Goal: Task Accomplishment & Management: Manage account settings

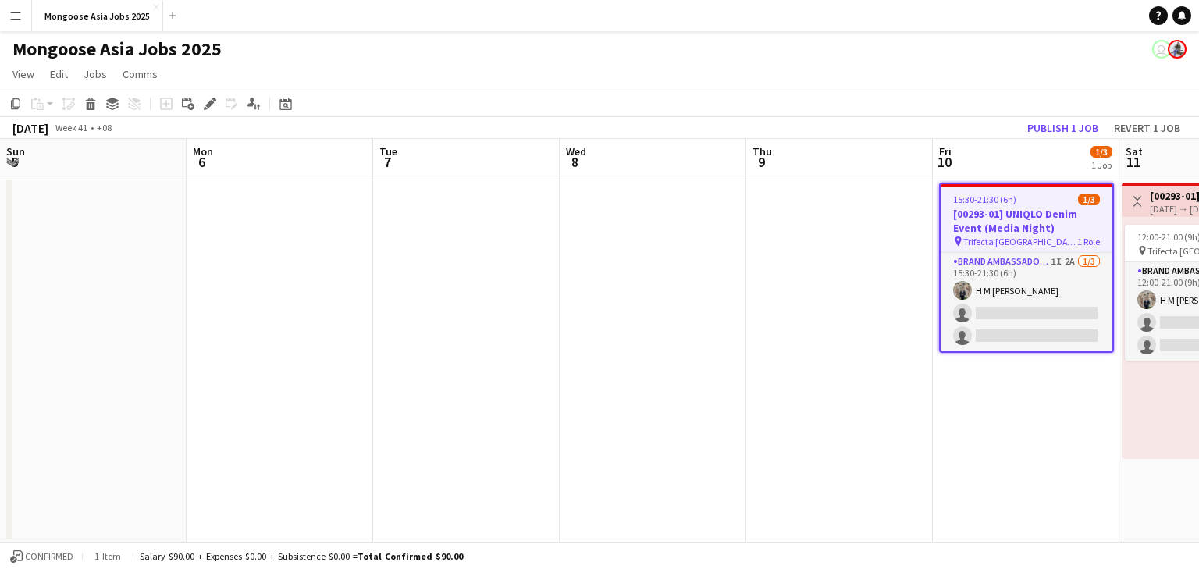
scroll to position [0, 537]
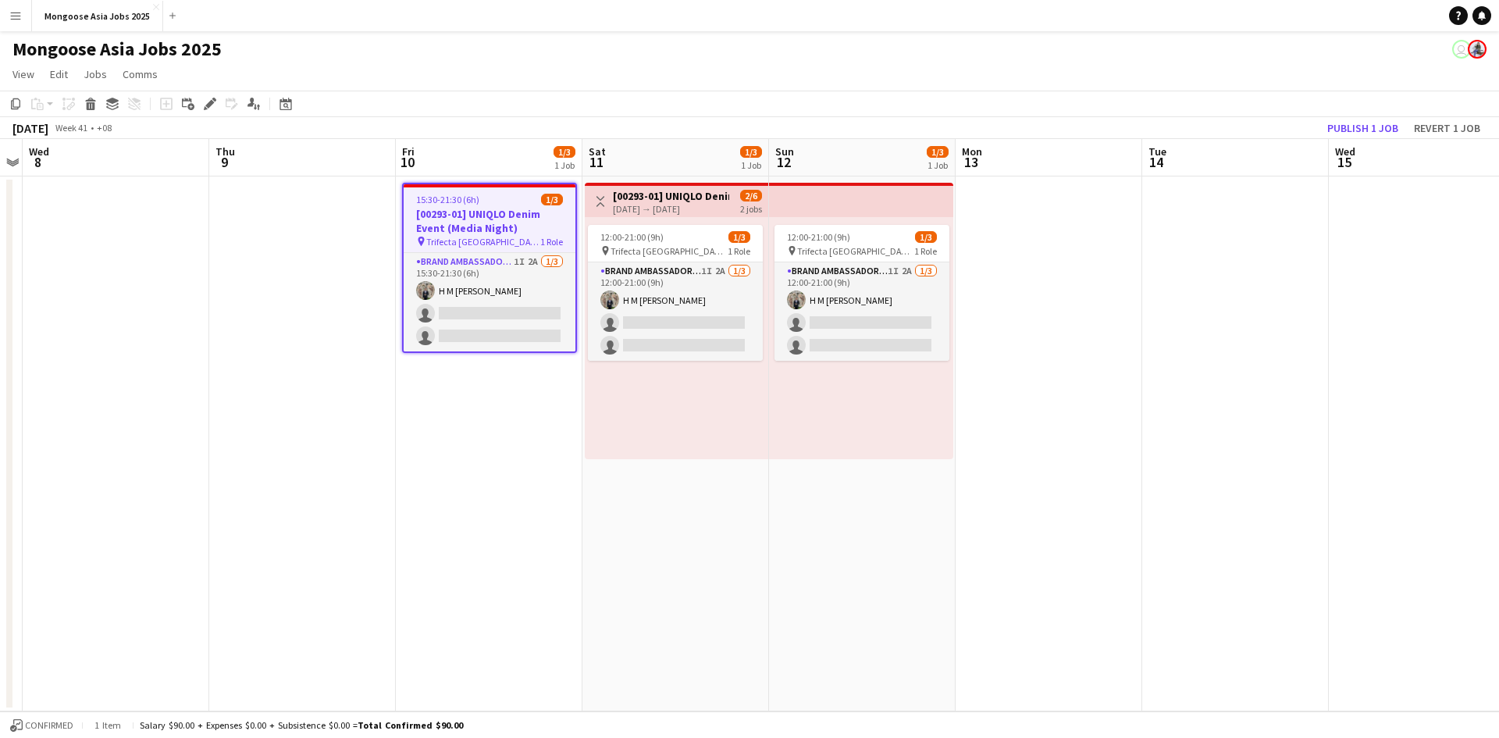
click at [506, 213] on h3 "[00293-01] UNIQLO Denim Event (Media Night)" at bounding box center [490, 221] width 172 height 28
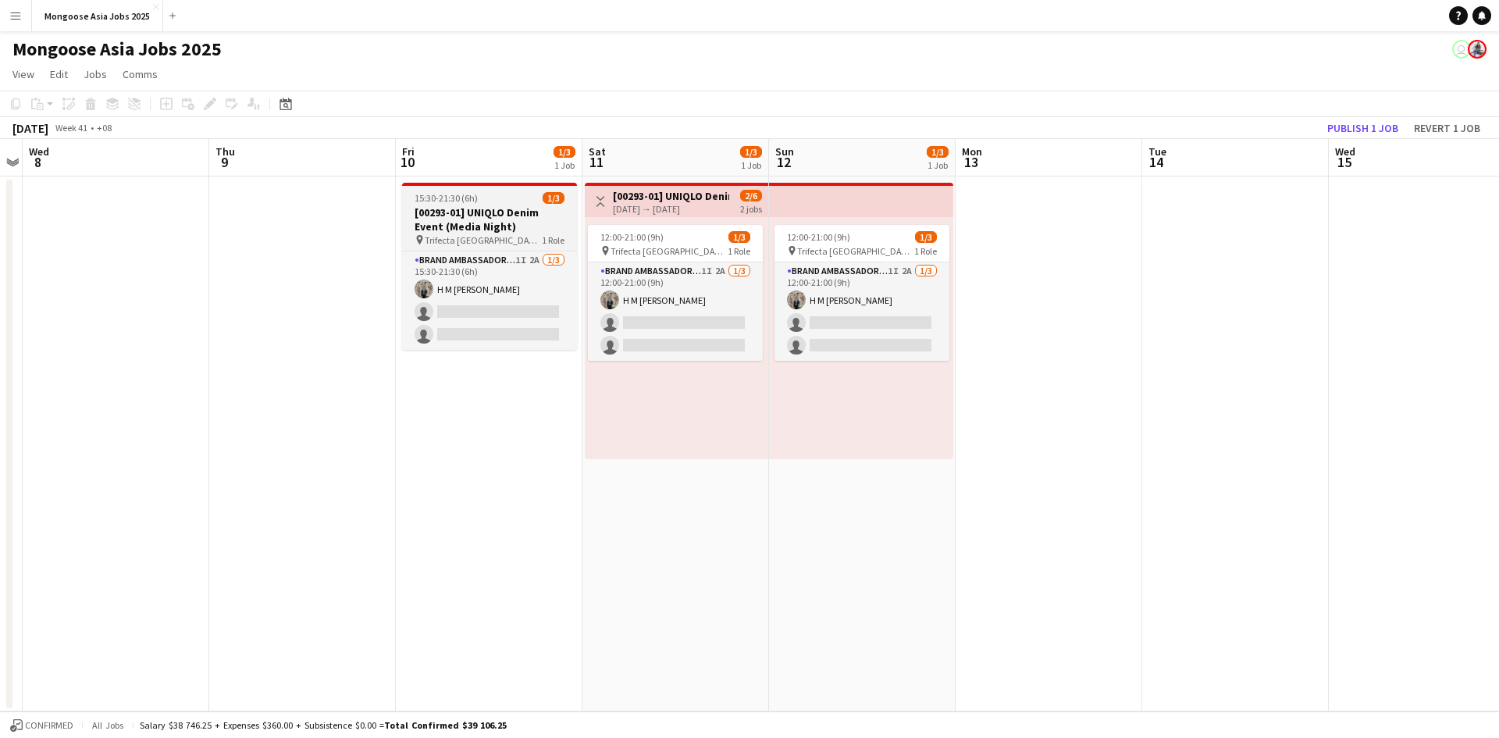
click at [506, 213] on h3 "[00293-01] UNIQLO Denim Event (Media Night)" at bounding box center [489, 219] width 175 height 28
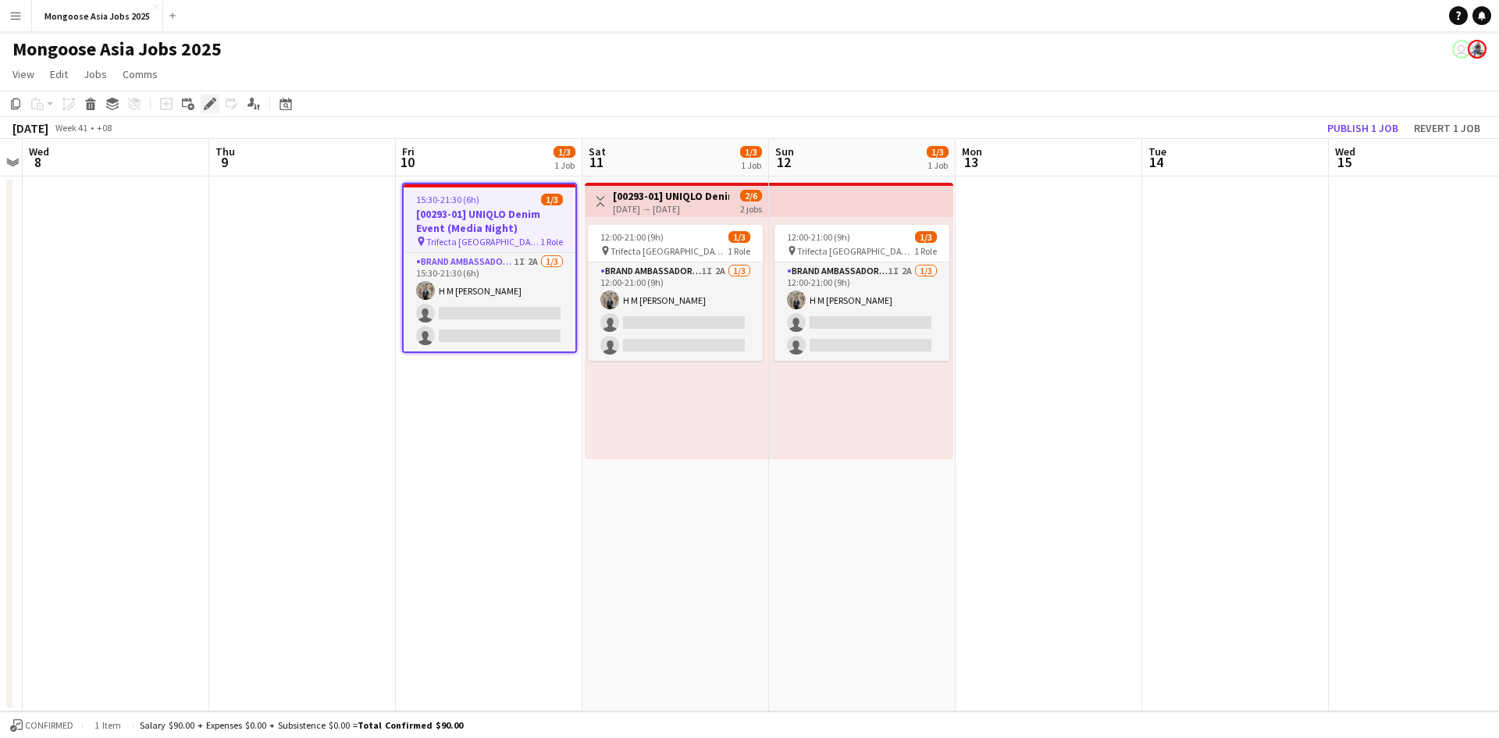
click at [214, 101] on icon "Edit" at bounding box center [210, 104] width 12 height 12
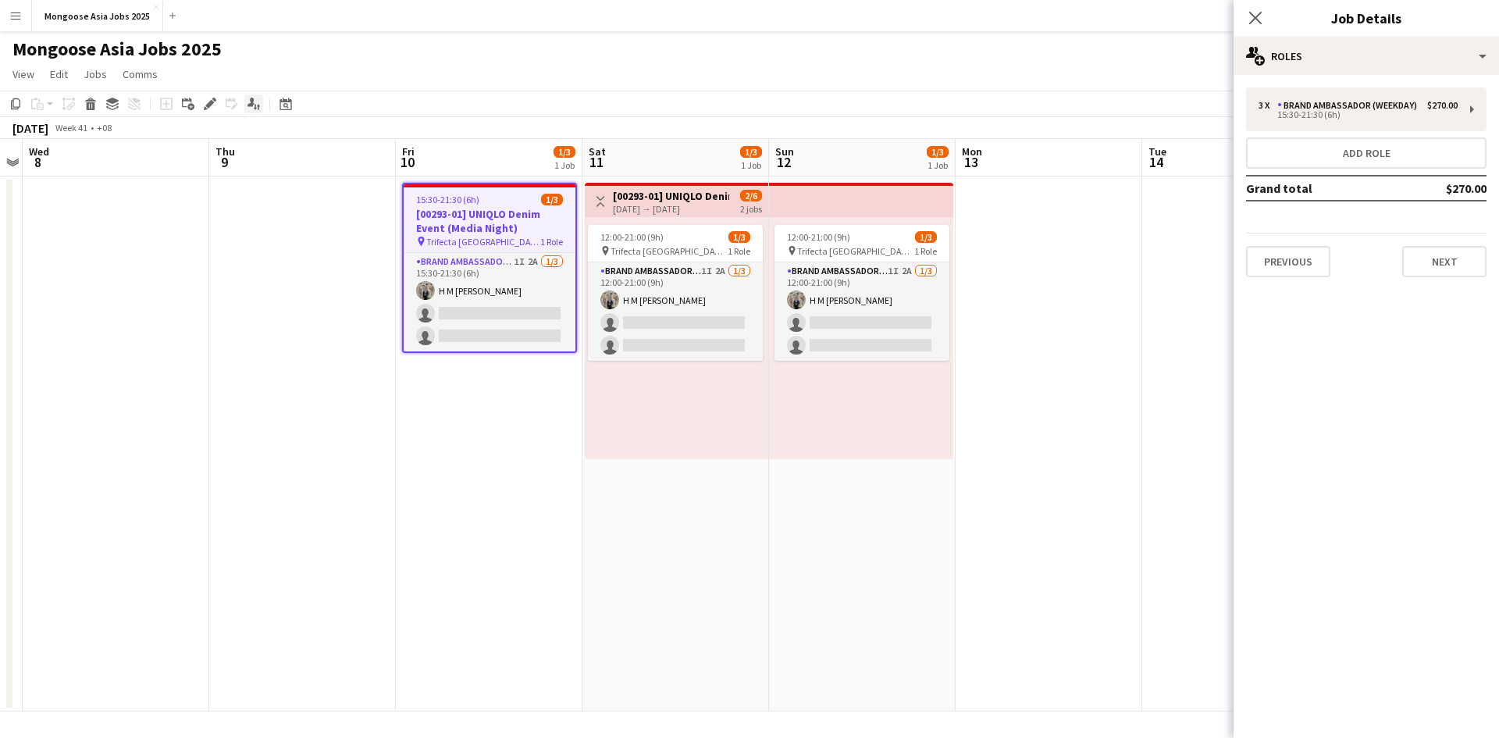
click at [254, 110] on icon "Applicants" at bounding box center [253, 104] width 12 height 12
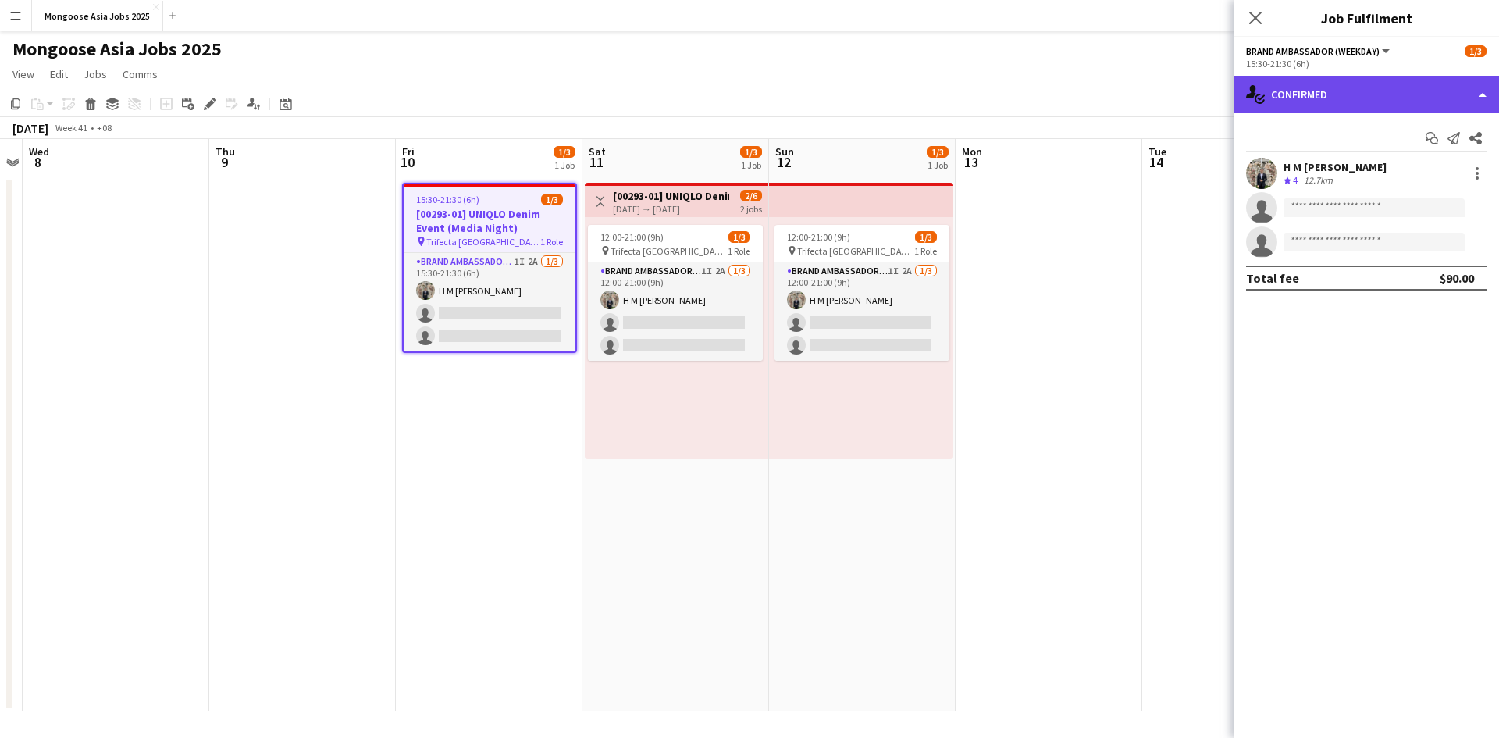
click at [1198, 101] on div "single-neutral-actions-check-2 Confirmed" at bounding box center [1366, 94] width 265 height 37
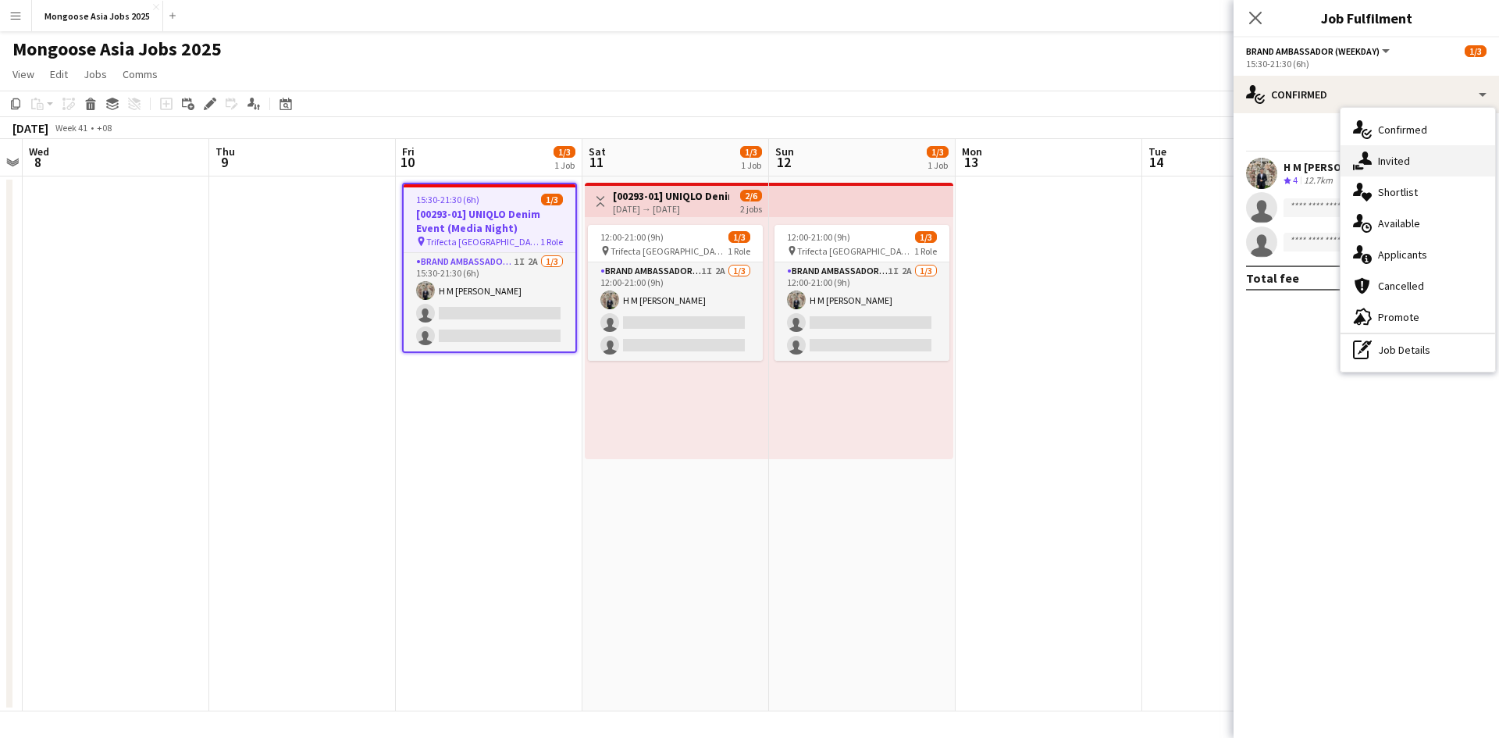
click at [1198, 166] on span "Invited" at bounding box center [1394, 161] width 32 height 14
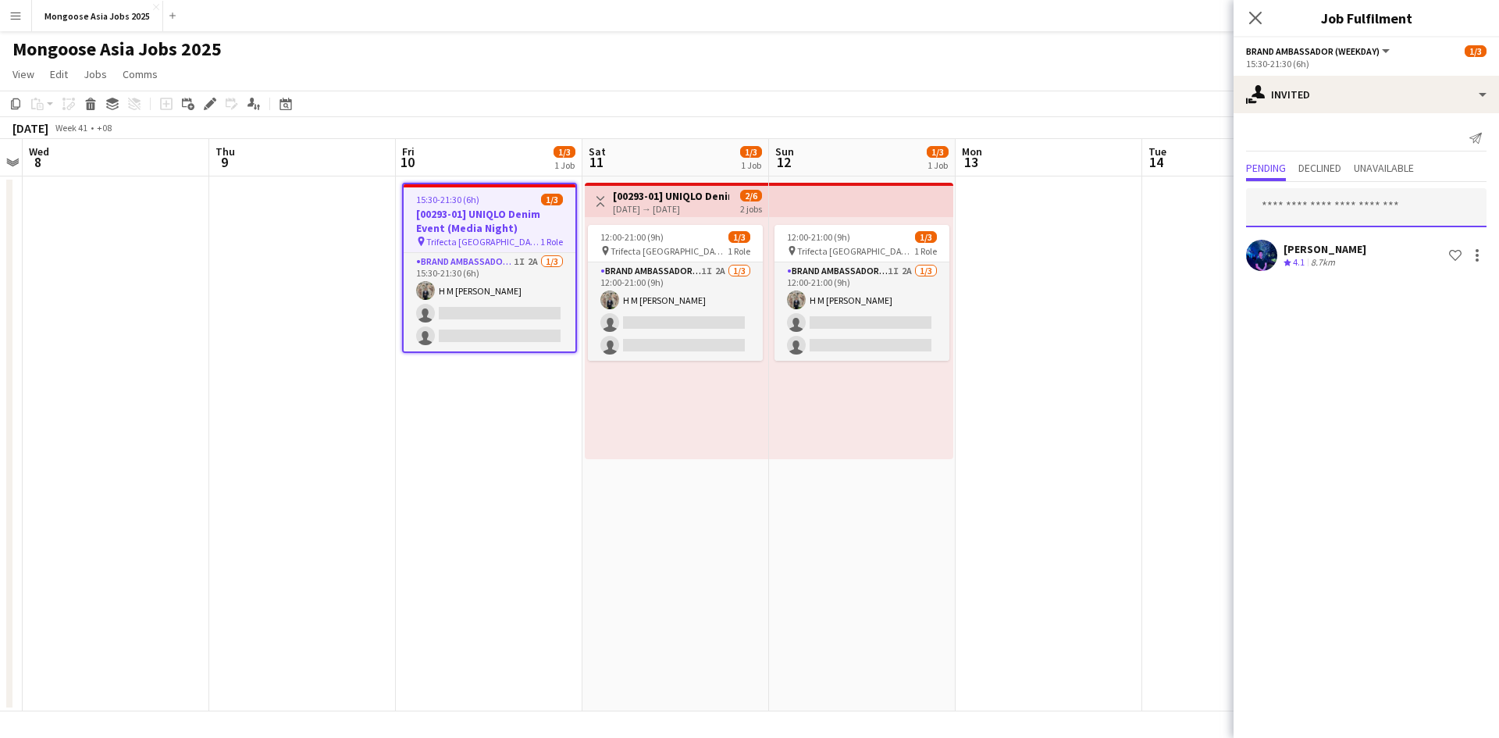
click at [1198, 213] on input "text" at bounding box center [1366, 207] width 240 height 39
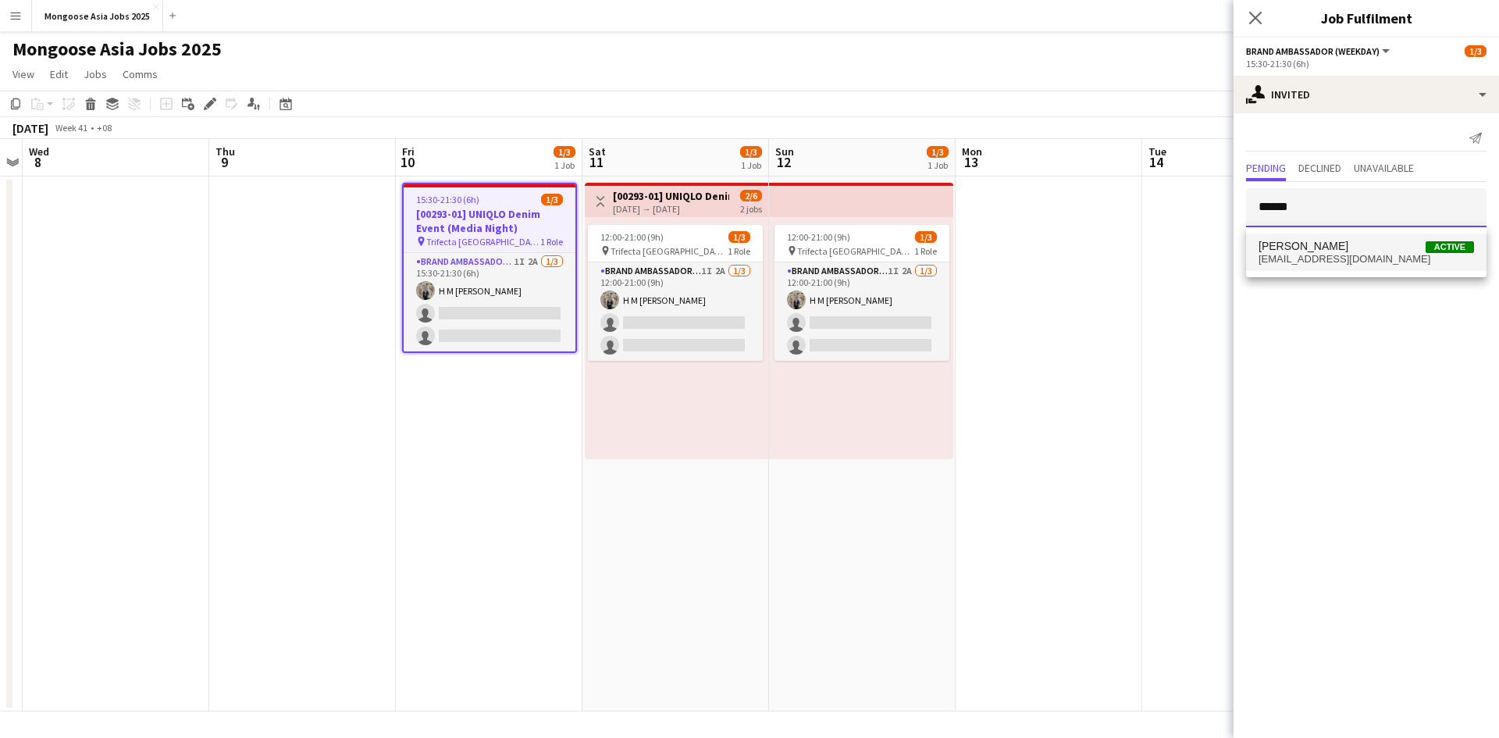
type input "******"
click at [1198, 245] on span "[PERSON_NAME] Active" at bounding box center [1366, 246] width 215 height 13
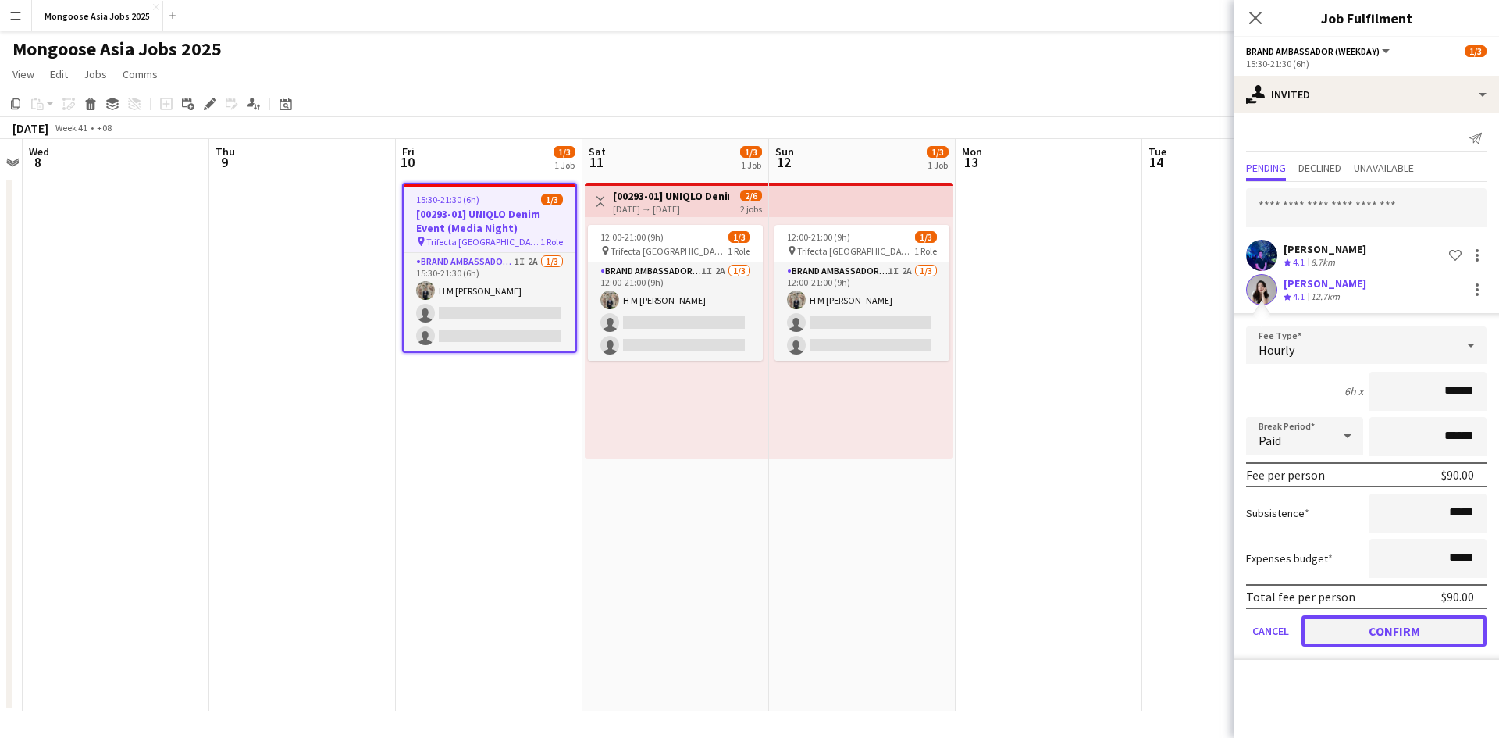
click at [1198, 569] on button "Confirm" at bounding box center [1393, 630] width 185 height 31
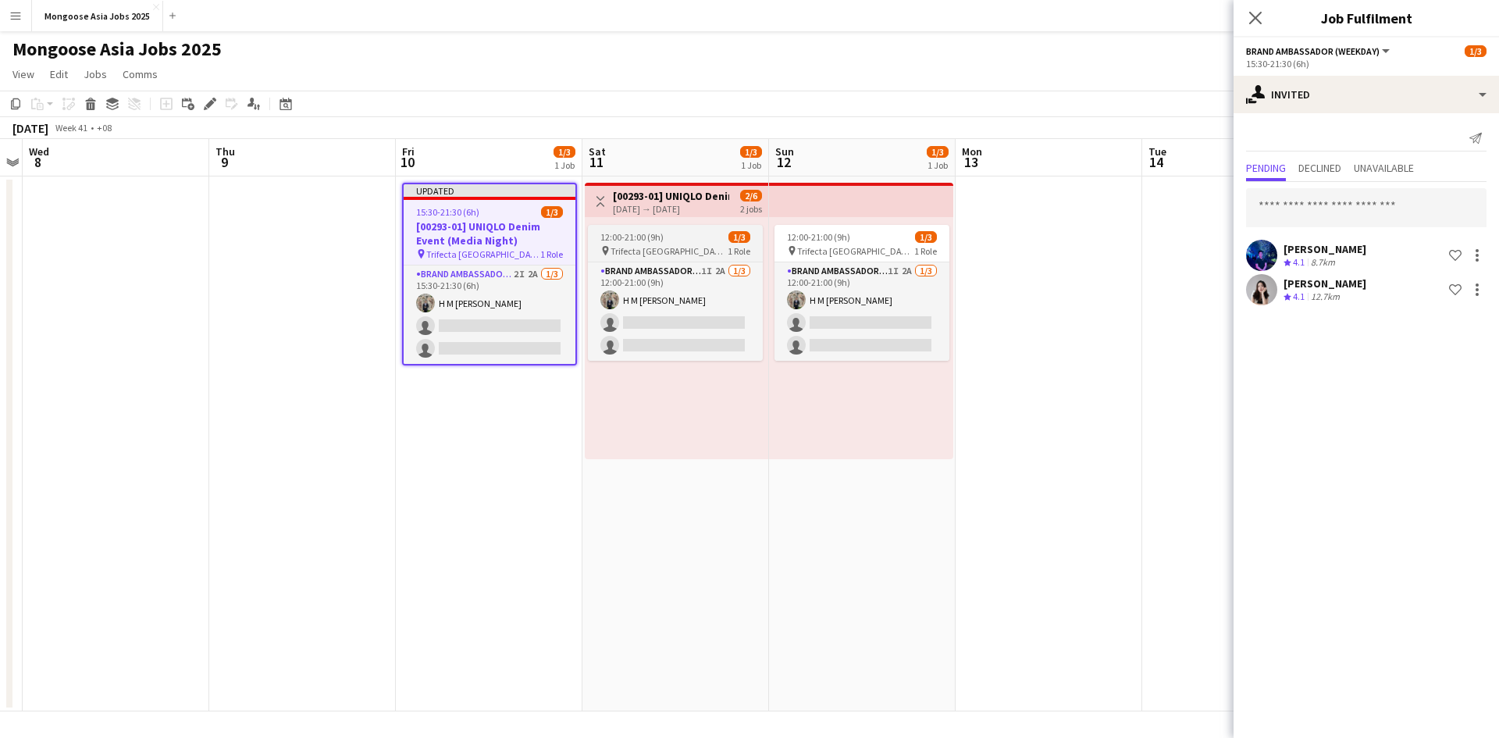
click at [652, 242] on span "12:00-21:00 (9h)" at bounding box center [631, 237] width 63 height 12
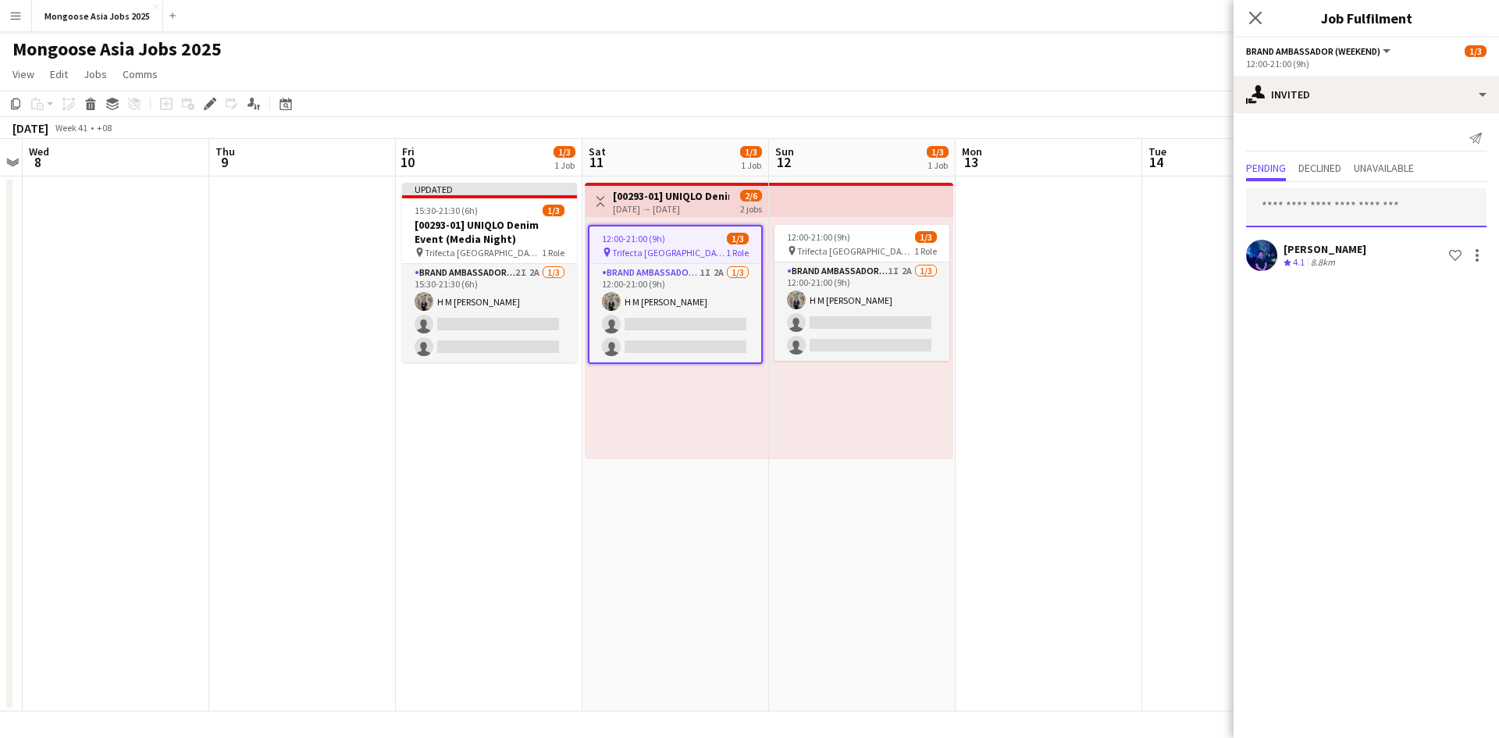
click at [1198, 203] on input "text" at bounding box center [1366, 207] width 240 height 39
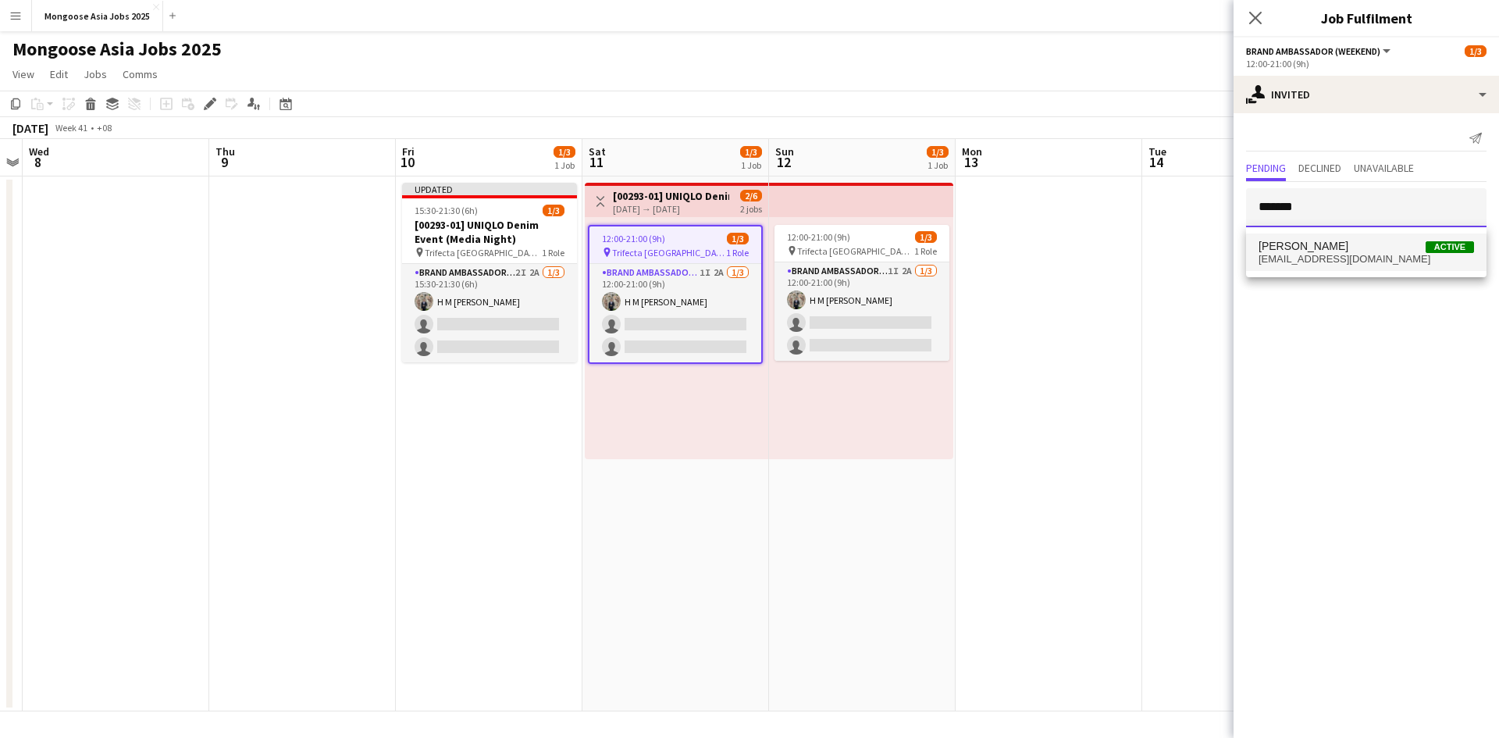
type input "*******"
click at [1198, 260] on span "[EMAIL_ADDRESS][DOMAIN_NAME]" at bounding box center [1366, 259] width 215 height 12
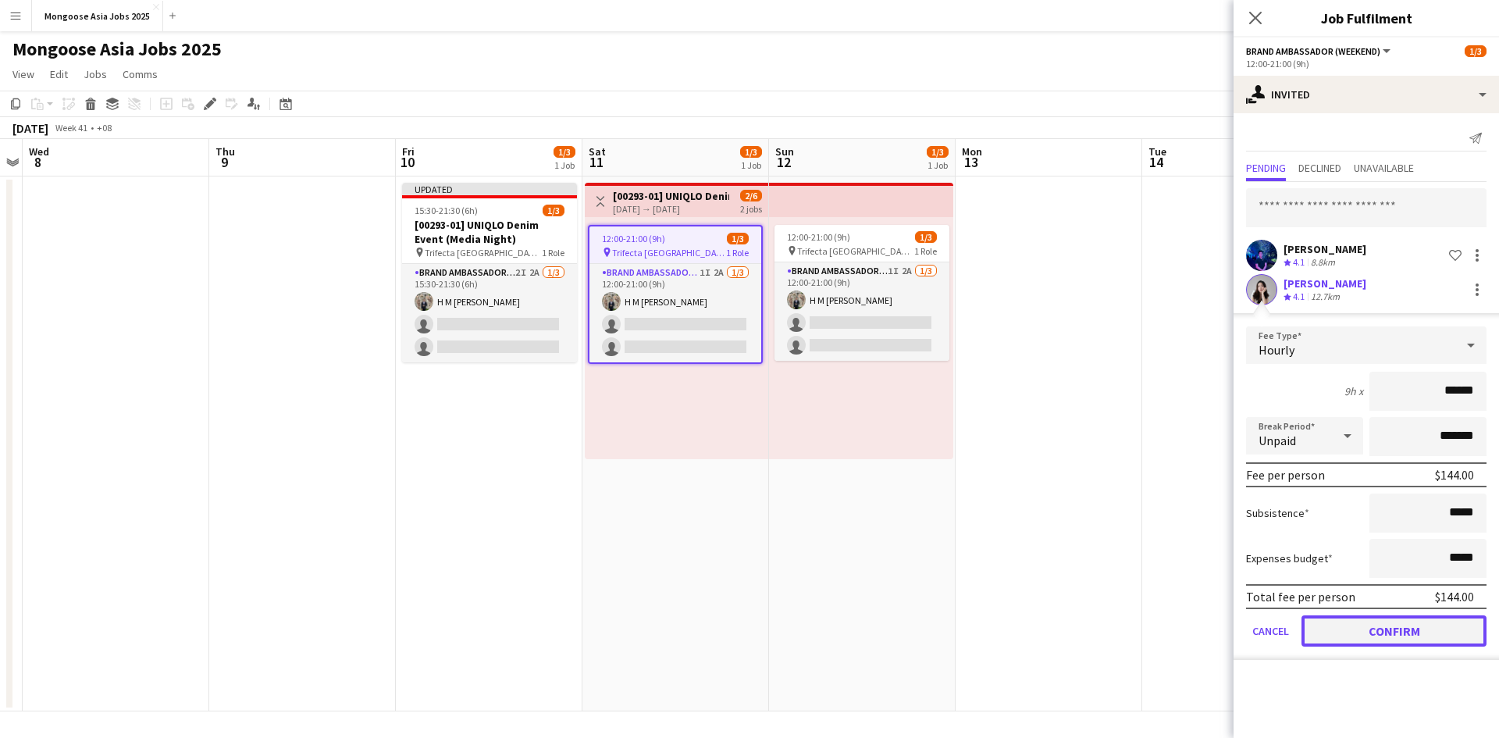
click at [1198, 569] on button "Confirm" at bounding box center [1393, 630] width 185 height 31
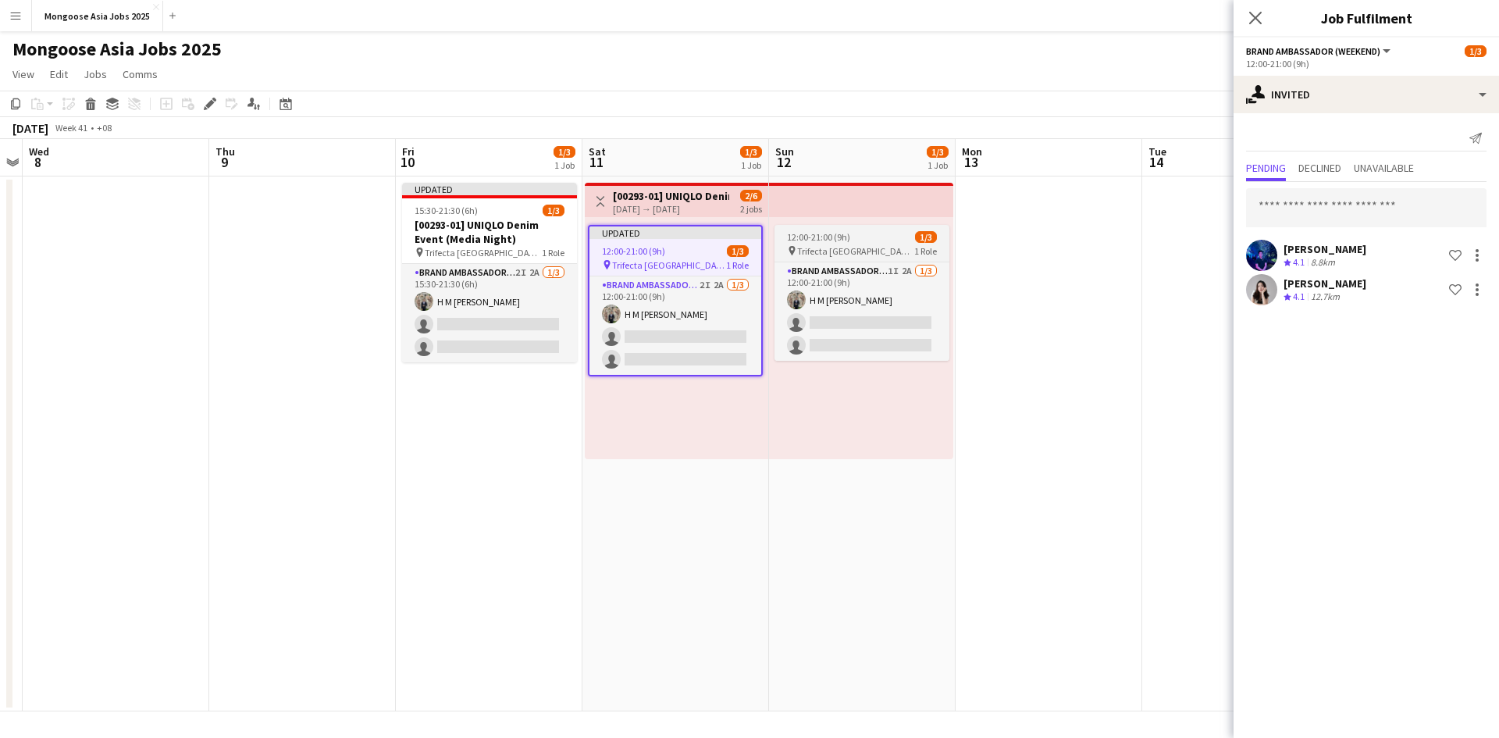
click at [833, 235] on span "12:00-21:00 (9h)" at bounding box center [818, 237] width 63 height 12
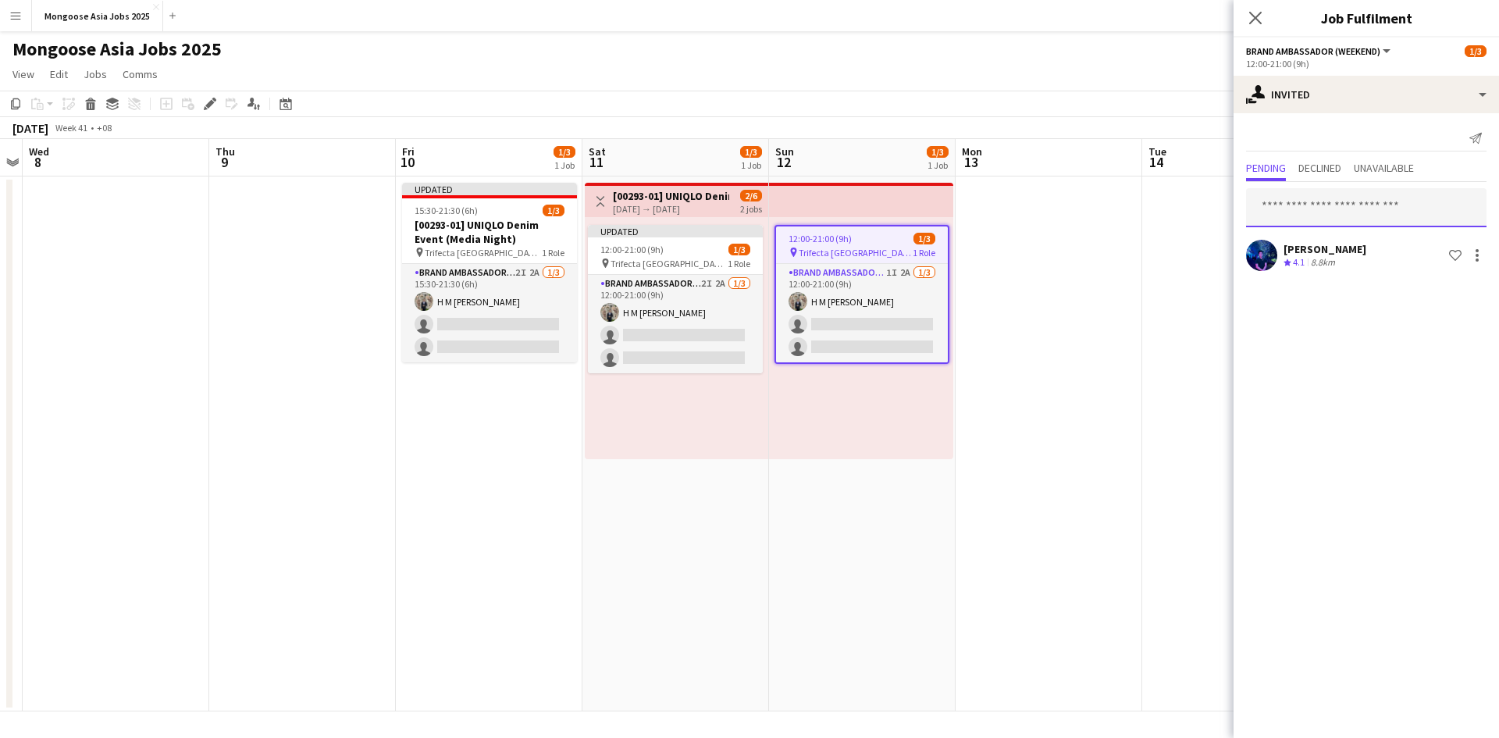
click at [1198, 205] on input "text" at bounding box center [1366, 207] width 240 height 39
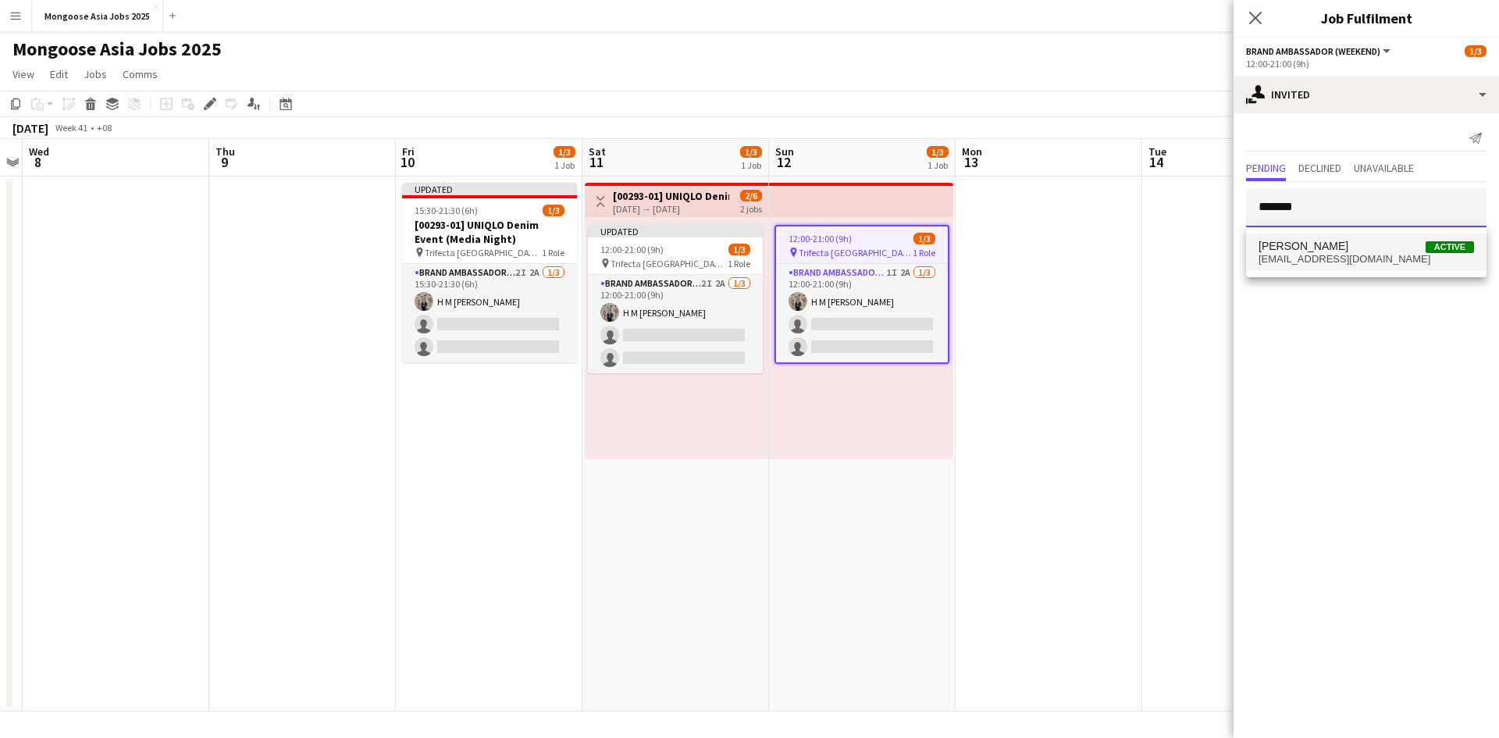
type input "*******"
click at [1198, 257] on span "[EMAIL_ADDRESS][DOMAIN_NAME]" at bounding box center [1366, 259] width 215 height 12
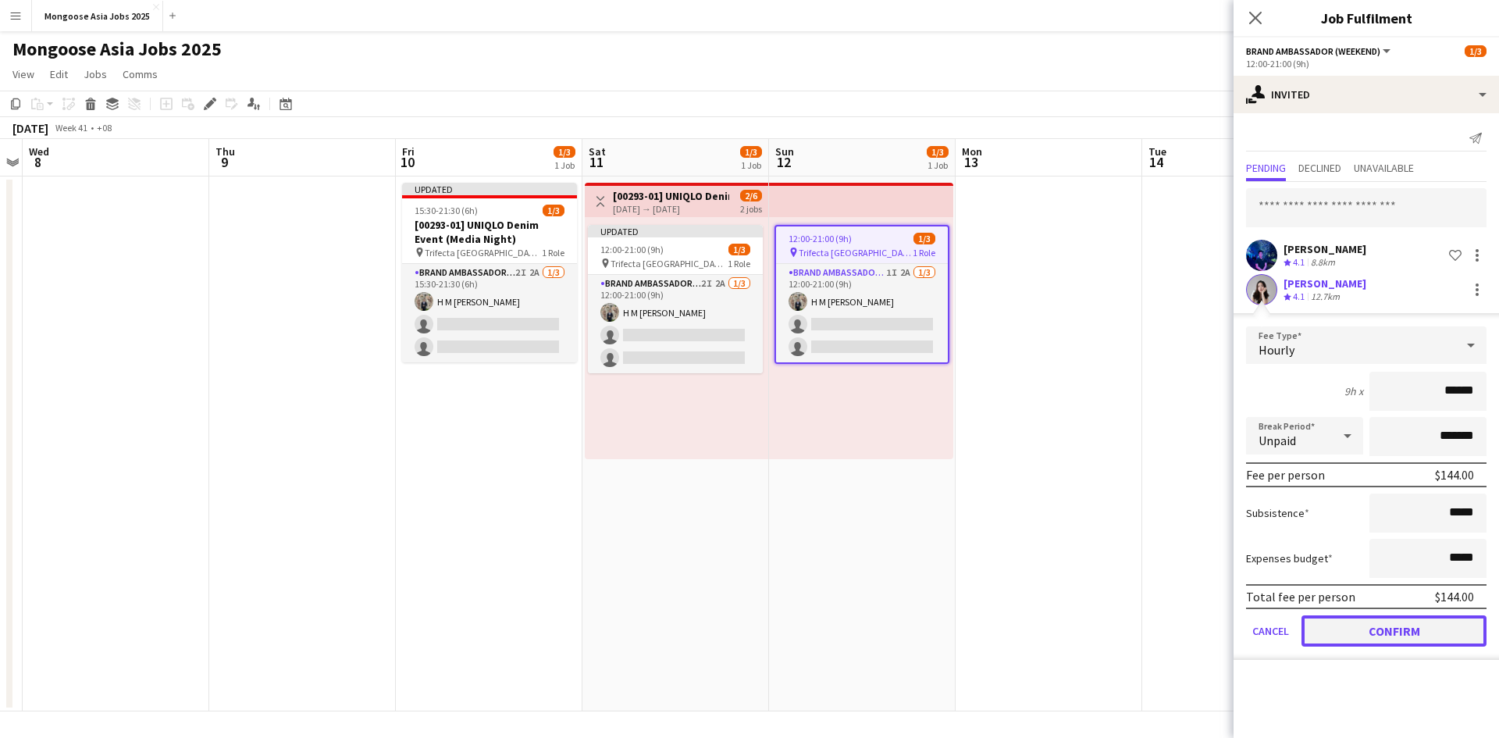
click at [1198, 569] on button "Confirm" at bounding box center [1393, 630] width 185 height 31
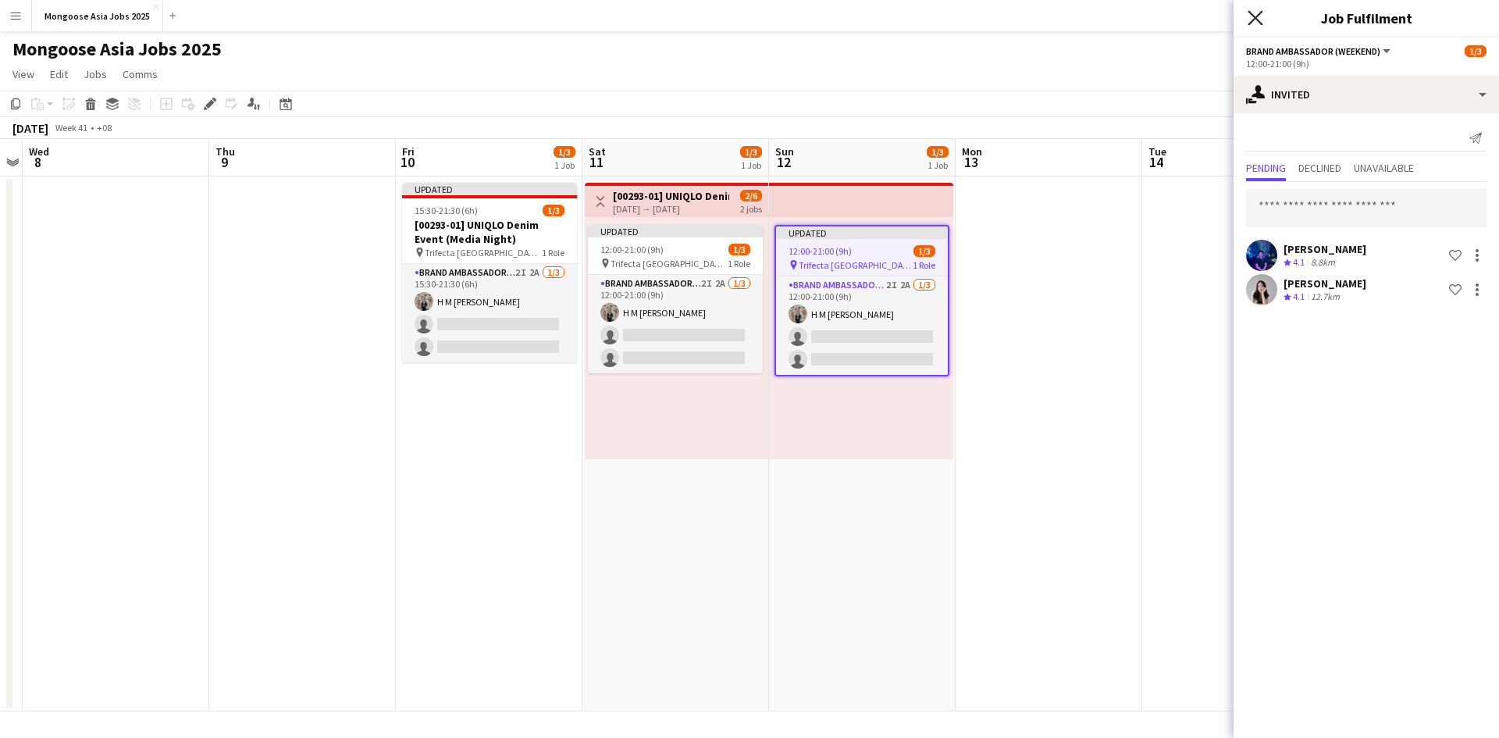
click at [1198, 17] on icon "Close pop-in" at bounding box center [1255, 17] width 15 height 15
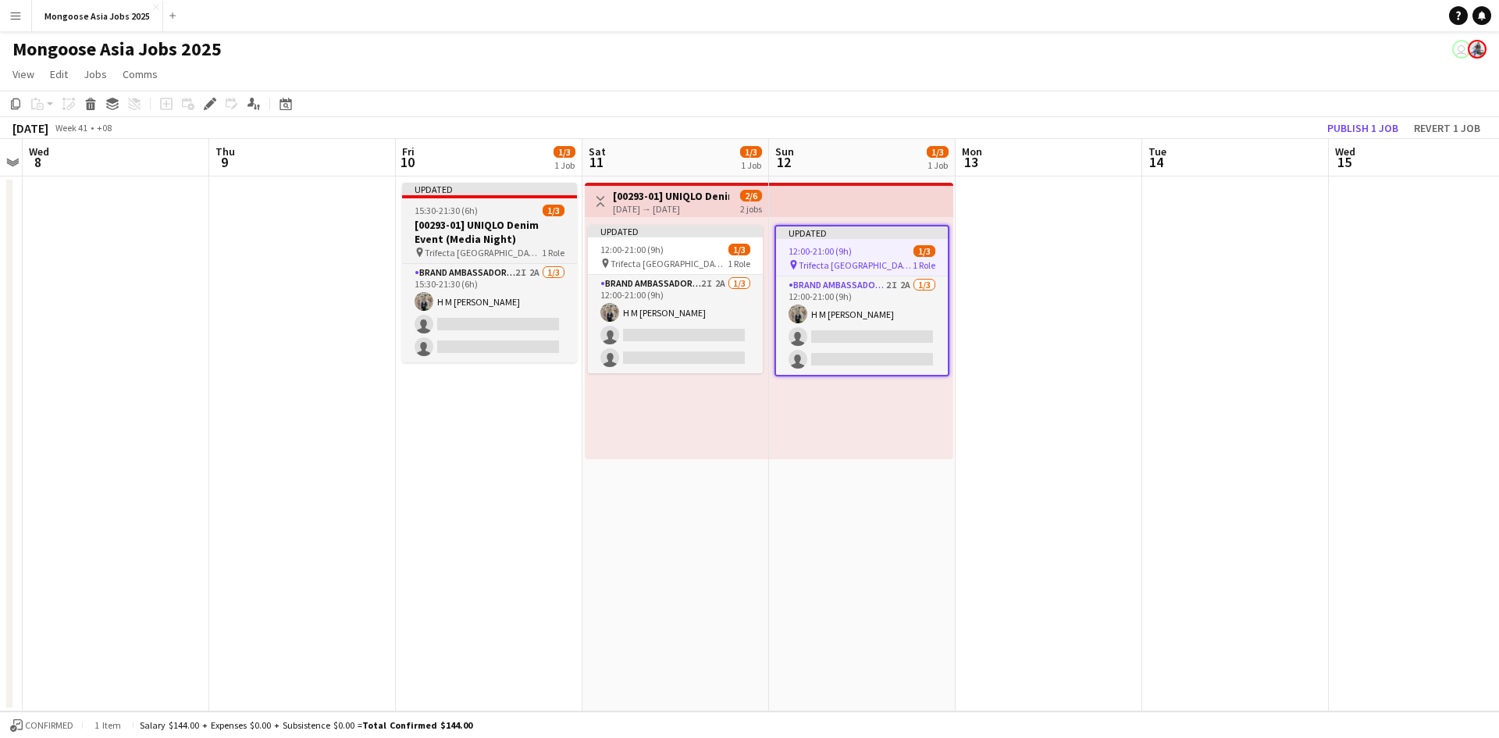
click at [454, 230] on h3 "[00293-01] UNIQLO Denim Event (Media Night)" at bounding box center [489, 232] width 175 height 28
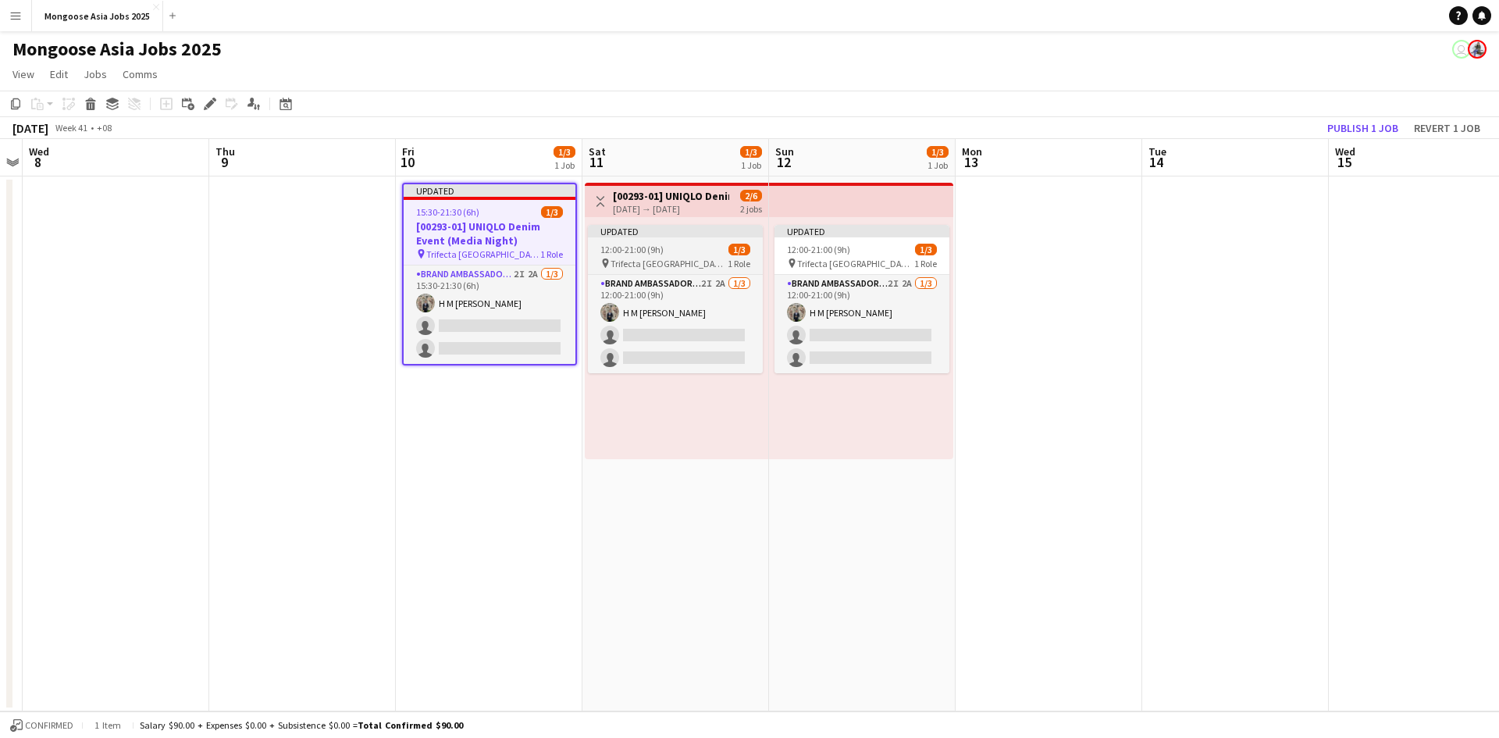
click at [661, 237] on app-job-card "Updated 12:00-21:00 (9h) 1/3 pin Trifecta Singapore 1 Role Brand Ambassador (we…" at bounding box center [675, 299] width 175 height 148
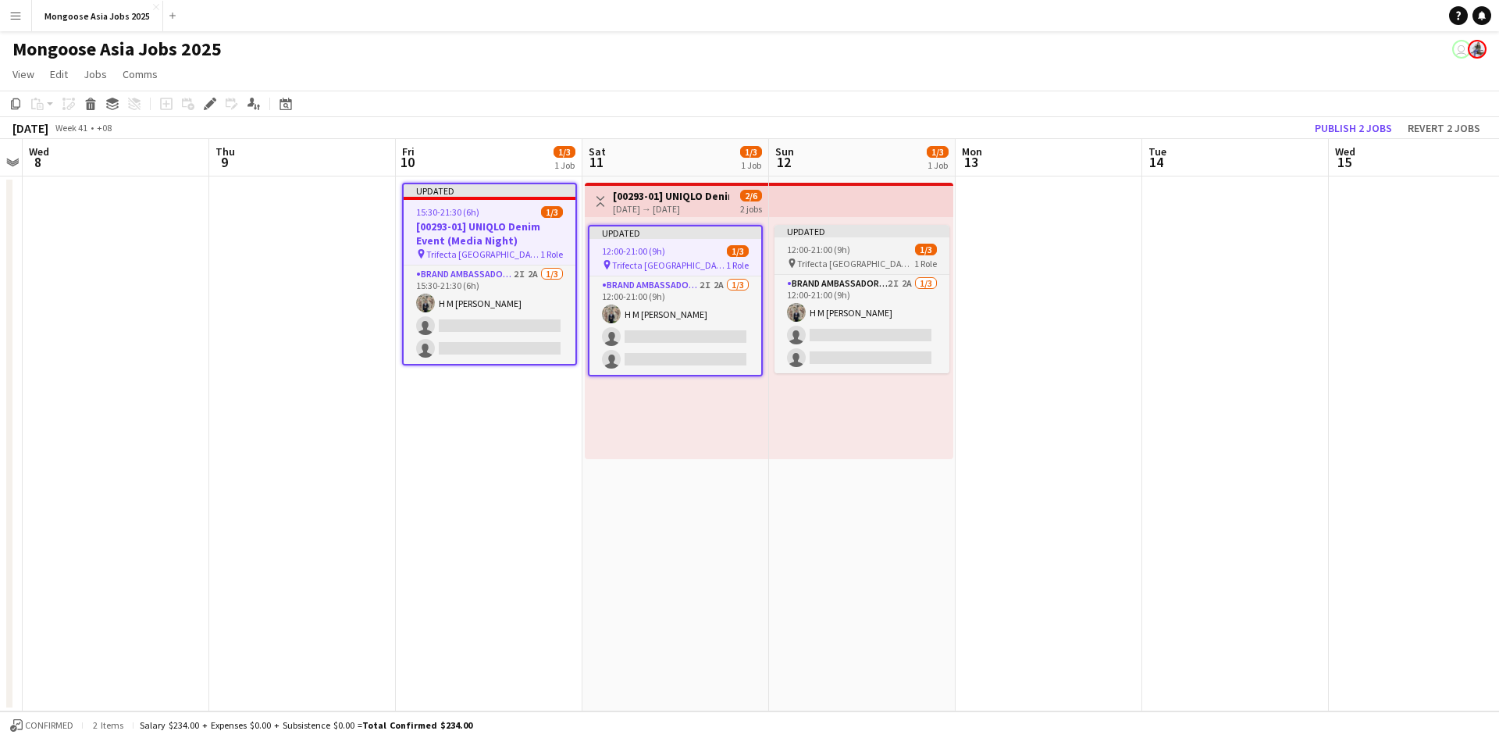
click at [818, 244] on span "12:00-21:00 (9h)" at bounding box center [818, 250] width 63 height 12
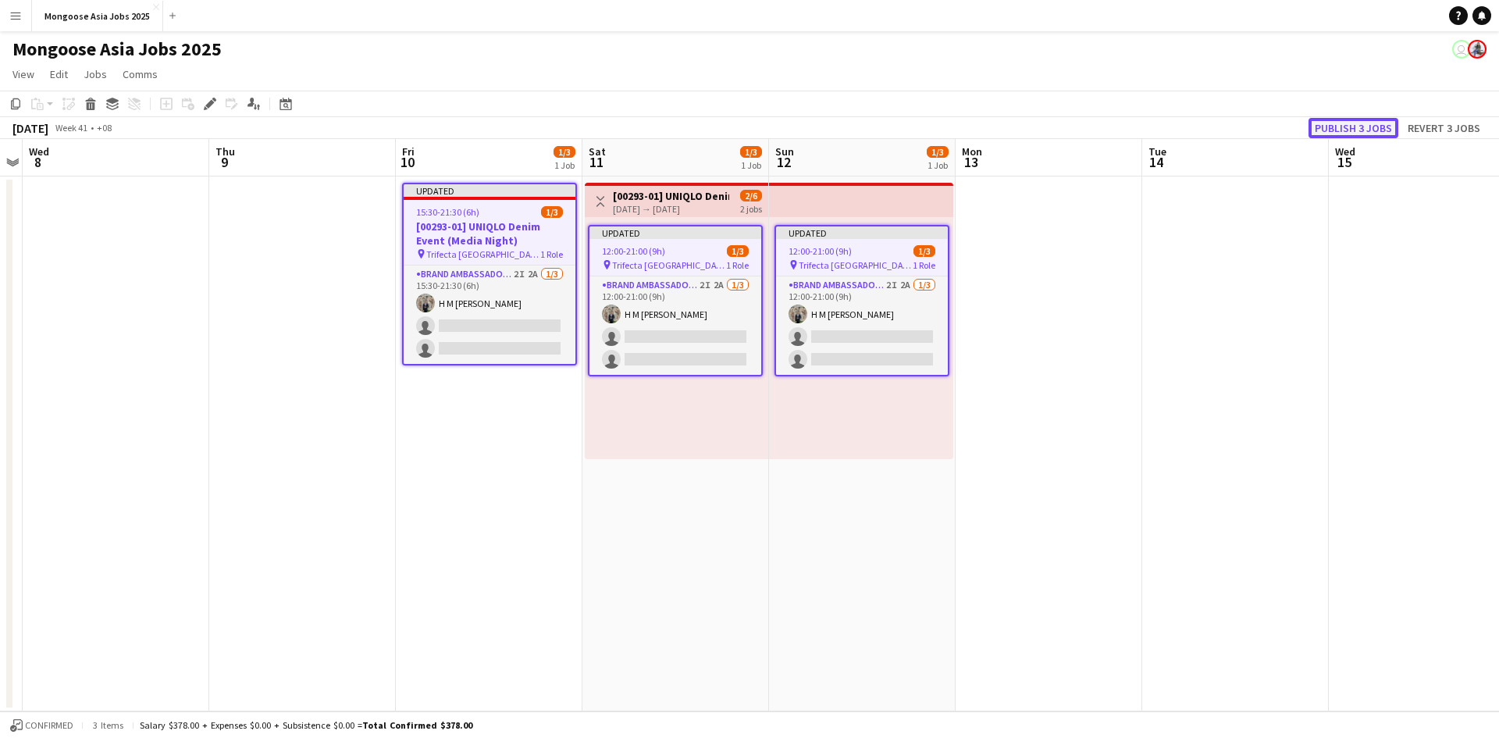
click at [1198, 125] on button "Publish 3 jobs" at bounding box center [1354, 128] width 90 height 20
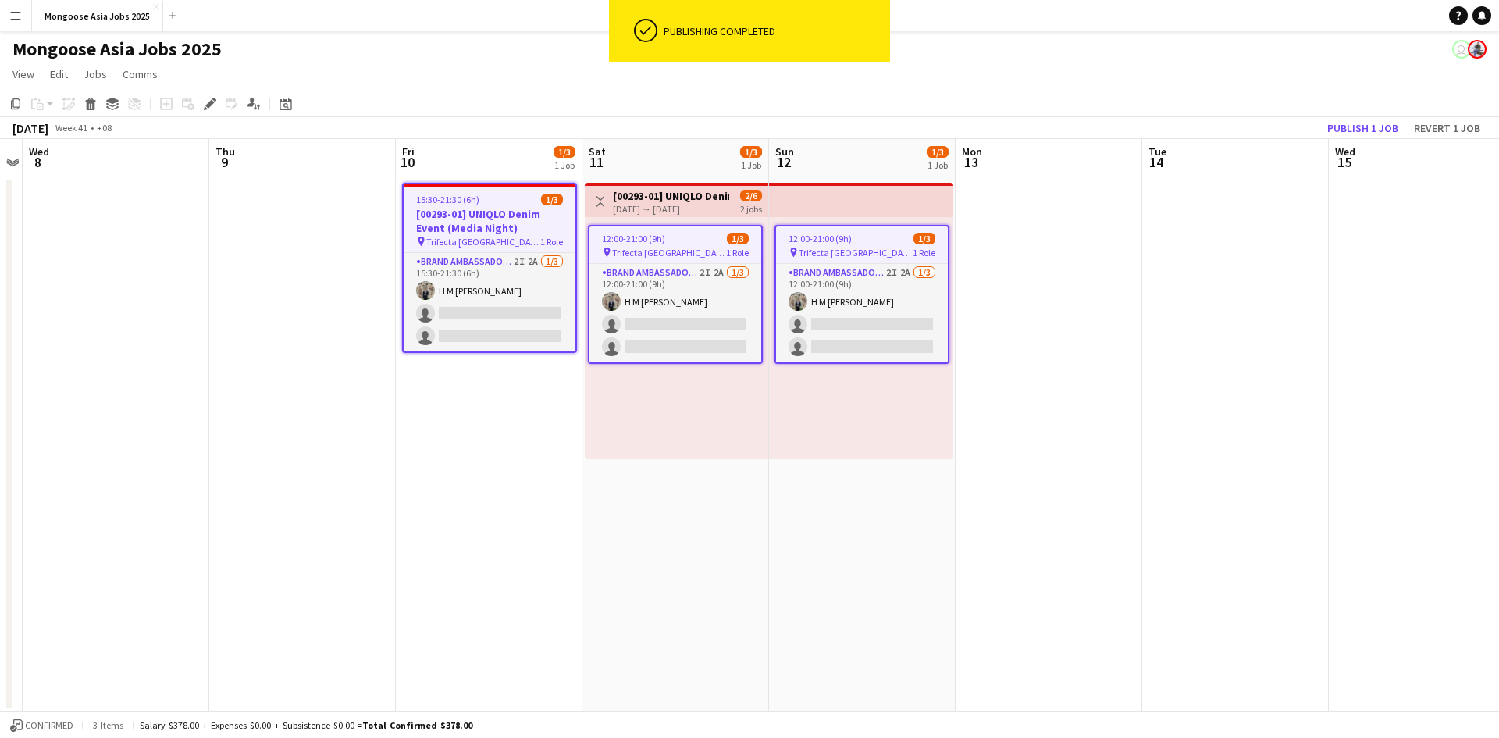
click at [457, 528] on app-date-cell "15:30-21:30 (6h) 1/3 [00293-01] UNIQLO Denim Event (Media Night) pin Trifecta S…" at bounding box center [489, 443] width 187 height 535
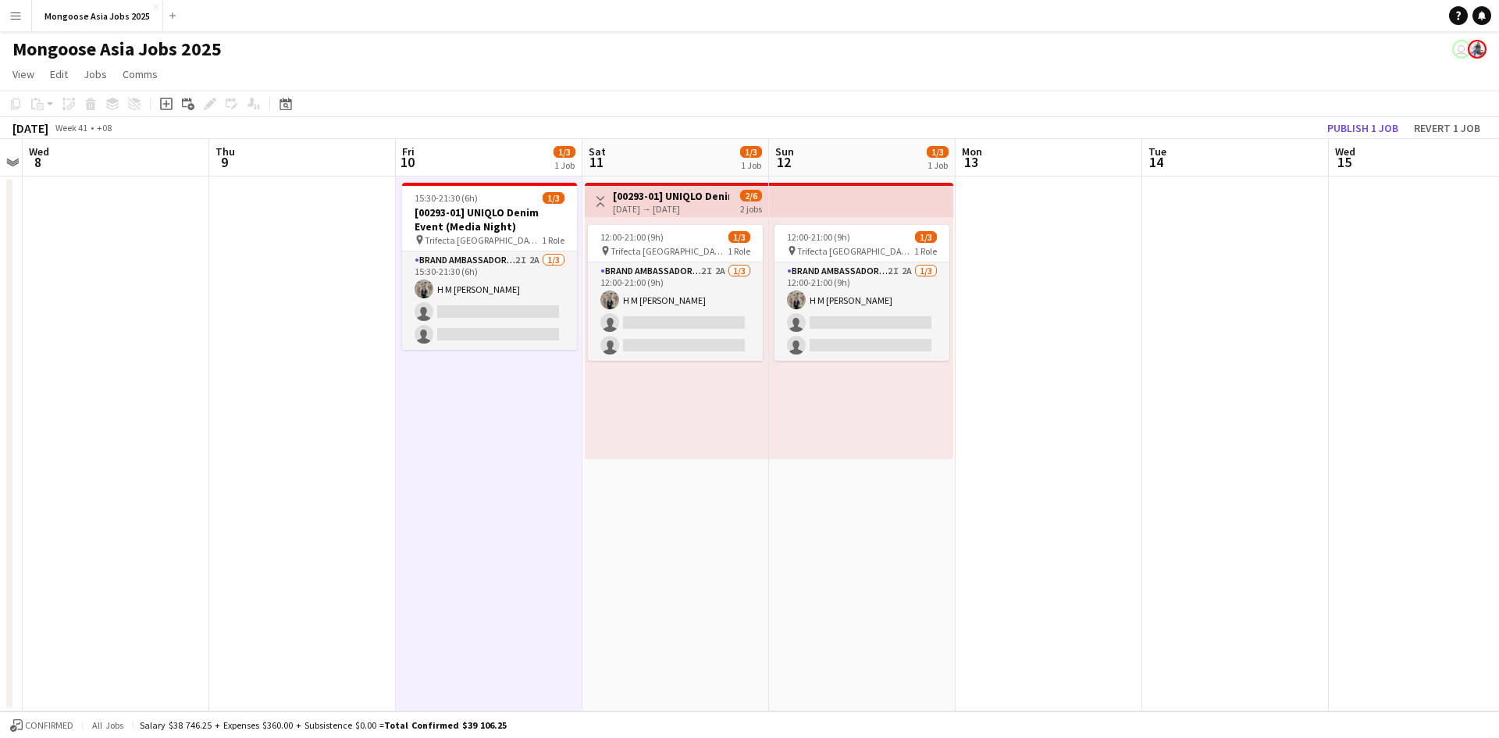
click at [486, 59] on div "Mongoose Asia Jobs 2025 user" at bounding box center [749, 46] width 1499 height 30
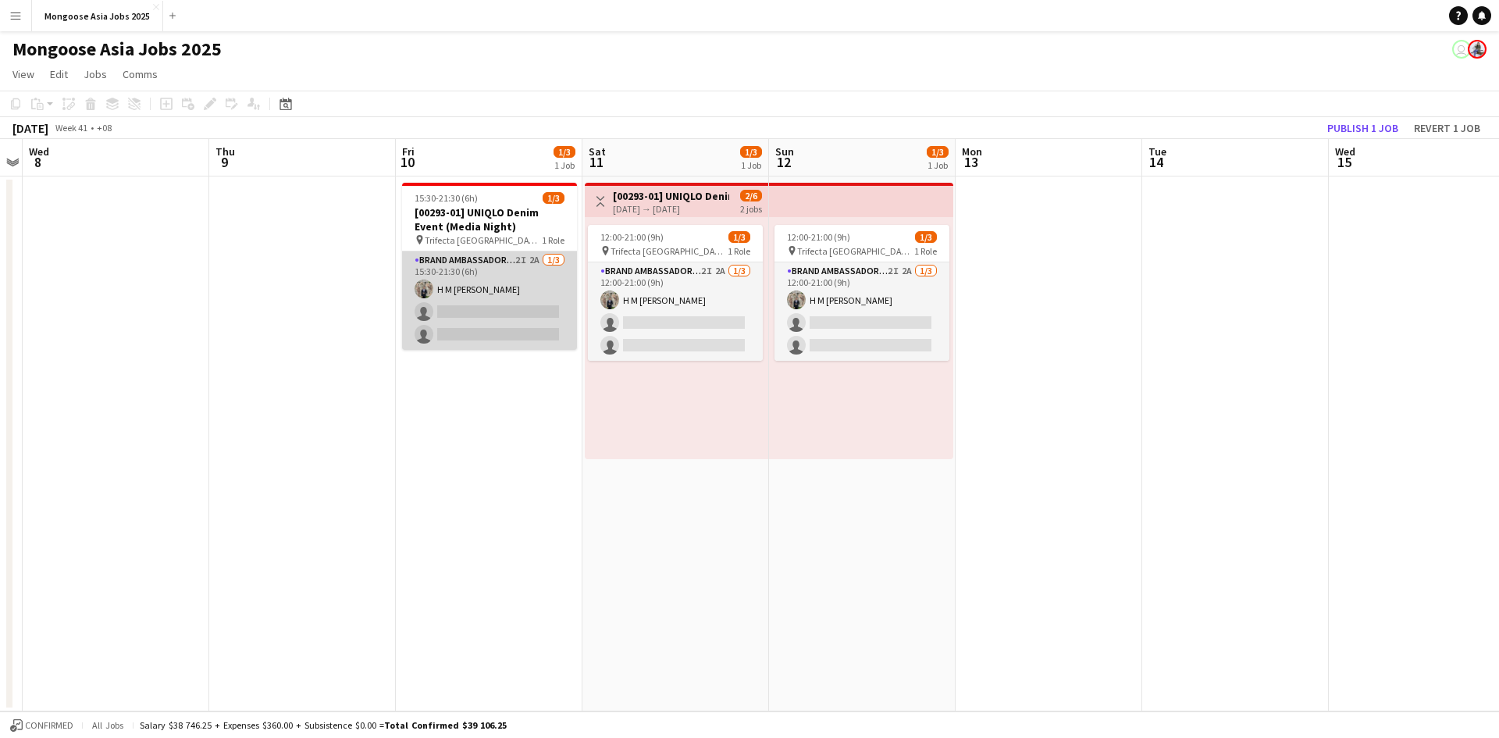
click at [458, 258] on app-card-role "Brand Ambassador (weekday) 2I 2A [DATE] 15:30-21:30 (6h) H M [PERSON_NAME] sing…" at bounding box center [489, 300] width 175 height 98
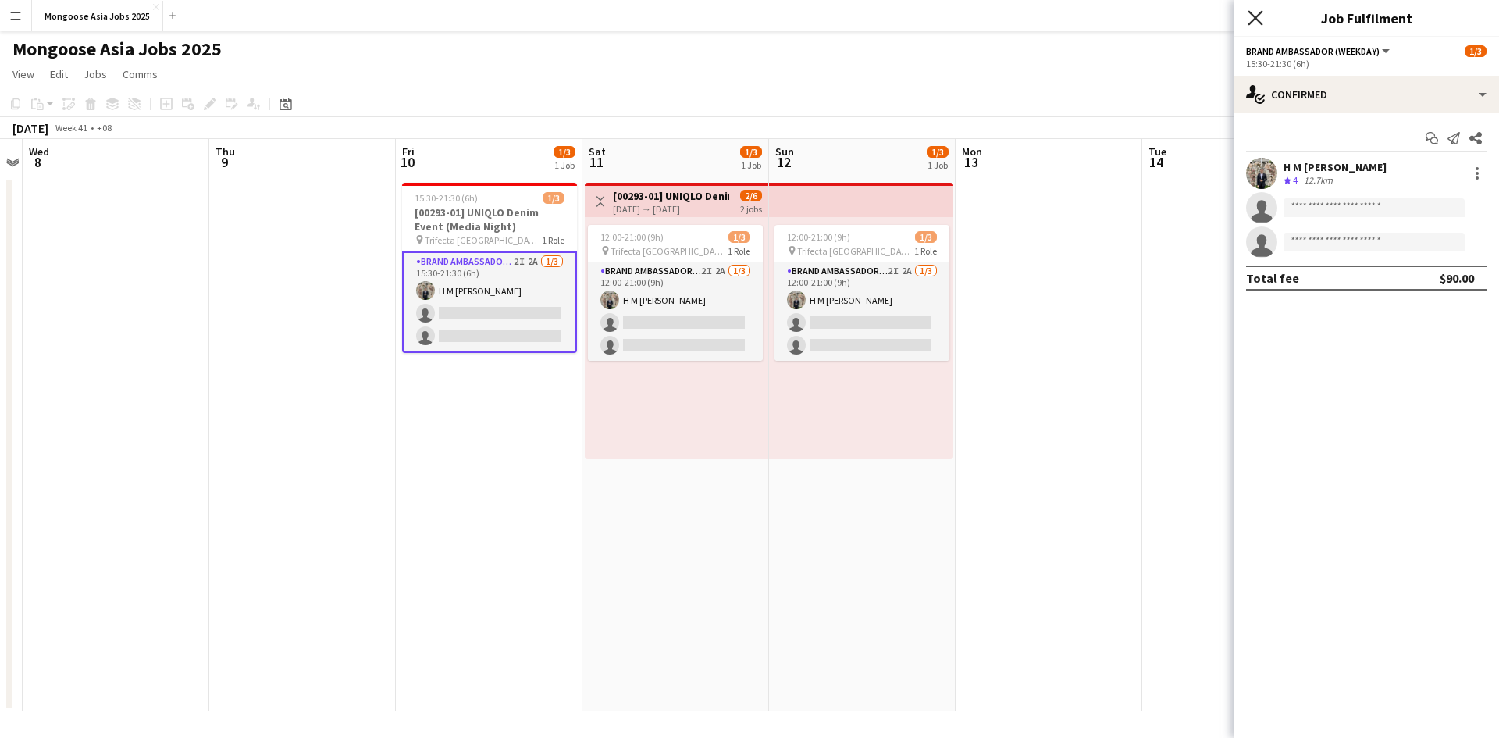
click at [1198, 15] on icon "Close pop-in" at bounding box center [1255, 17] width 15 height 15
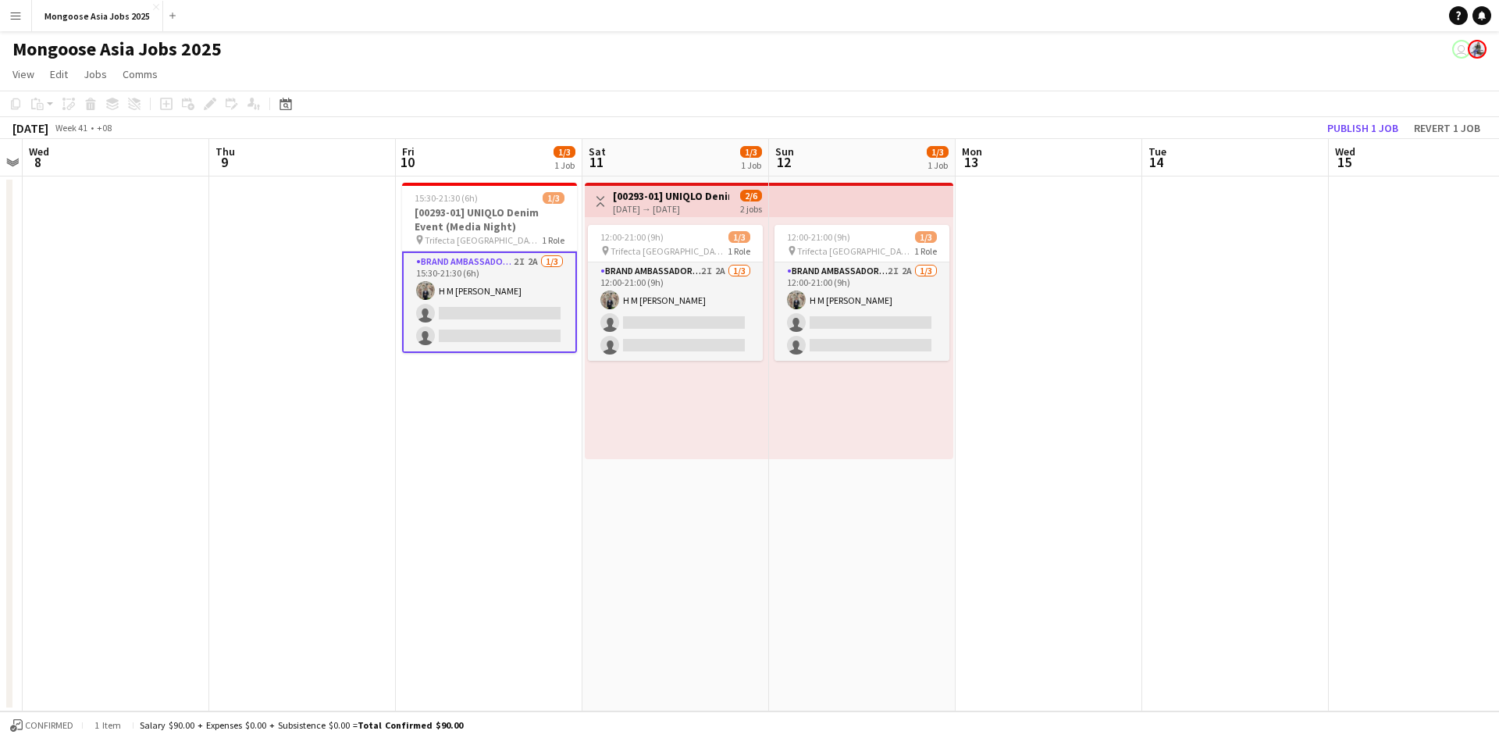
click at [461, 269] on app-card-role "Brand Ambassador (weekday) 2I 2A [DATE] 15:30-21:30 (6h) H M [PERSON_NAME] sing…" at bounding box center [489, 301] width 175 height 101
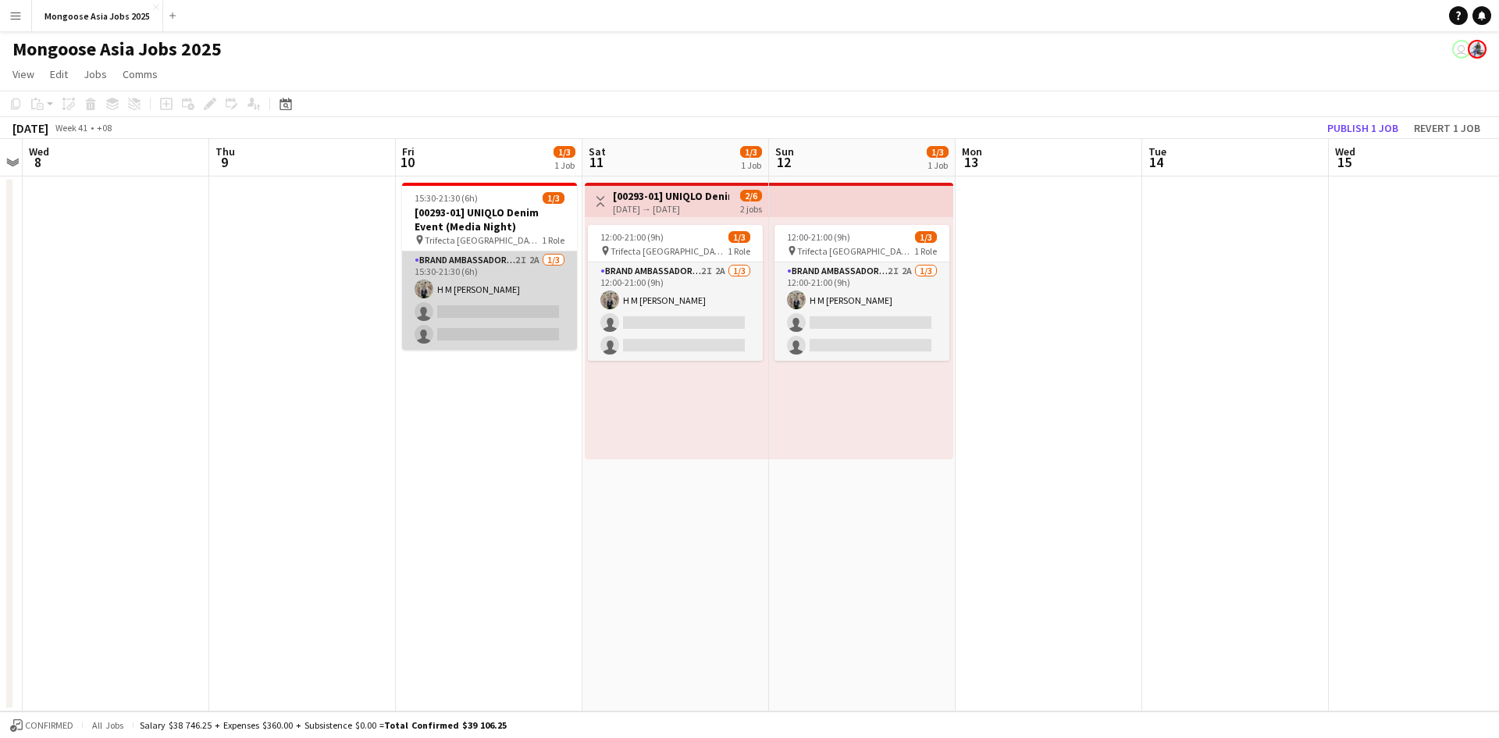
drag, startPoint x: 459, startPoint y: 275, endPoint x: 525, endPoint y: 254, distance: 69.6
click at [460, 275] on app-card-role "Brand Ambassador (weekday) 2I 2A [DATE] 15:30-21:30 (6h) H M [PERSON_NAME] sing…" at bounding box center [489, 300] width 175 height 98
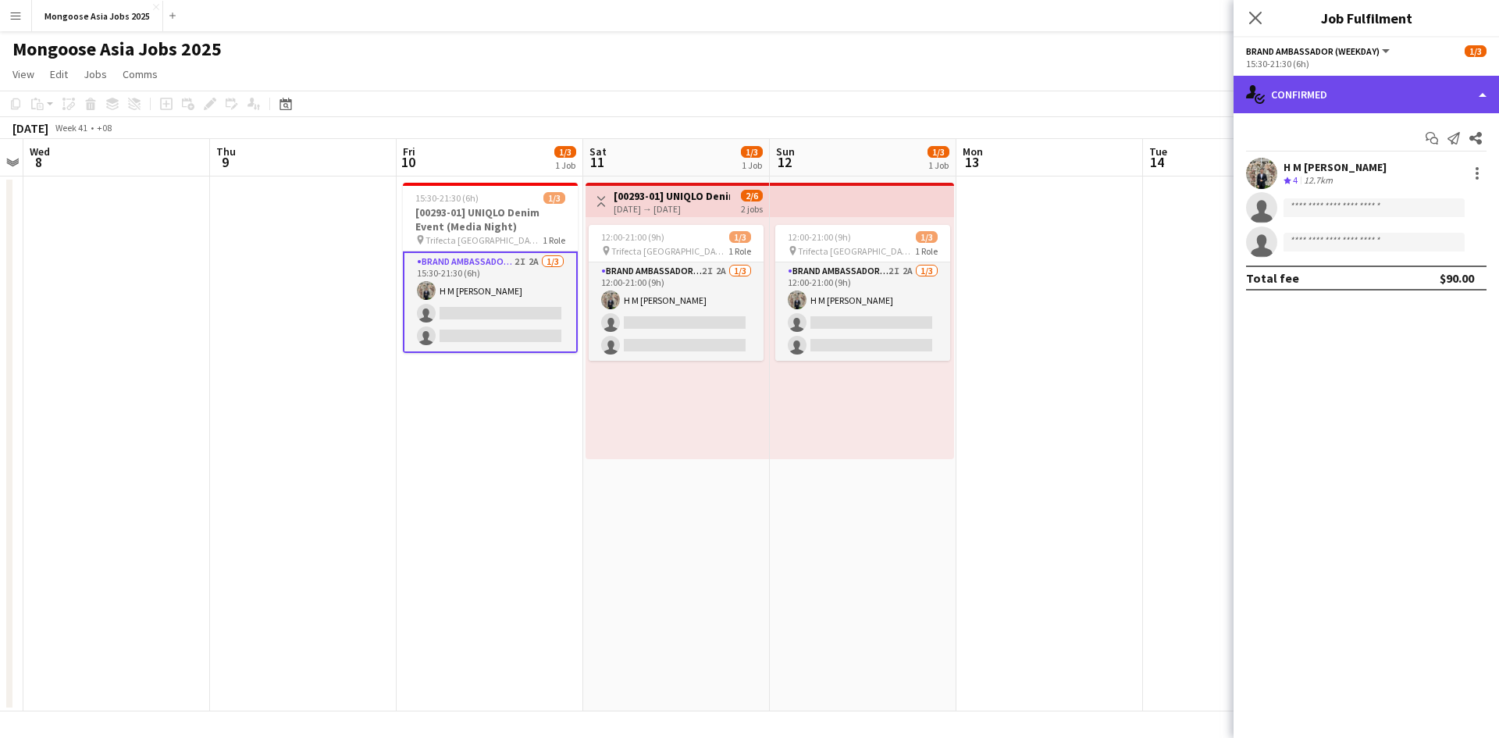
click at [1198, 91] on div "single-neutral-actions-check-2 Confirmed" at bounding box center [1366, 94] width 265 height 37
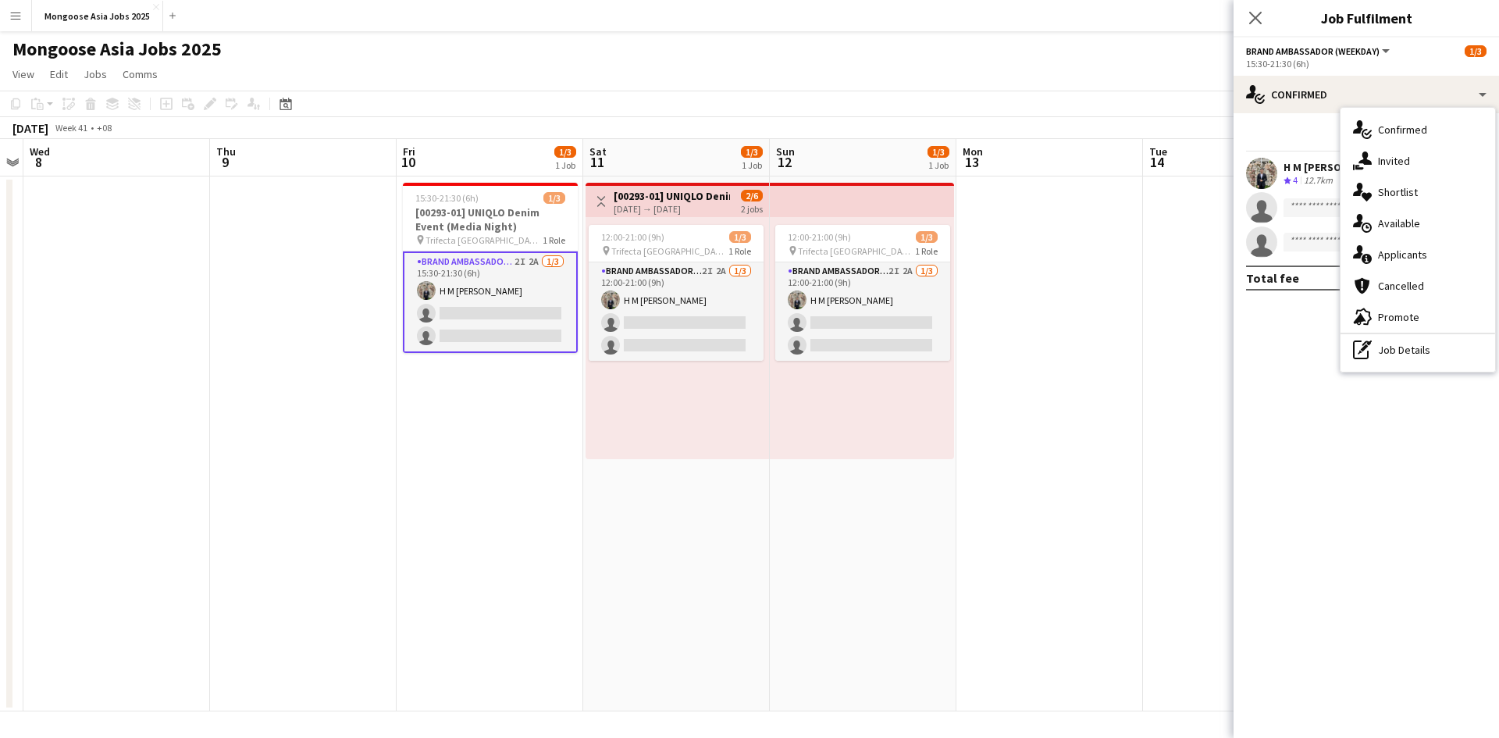
click at [1198, 154] on span "Invited" at bounding box center [1394, 161] width 32 height 14
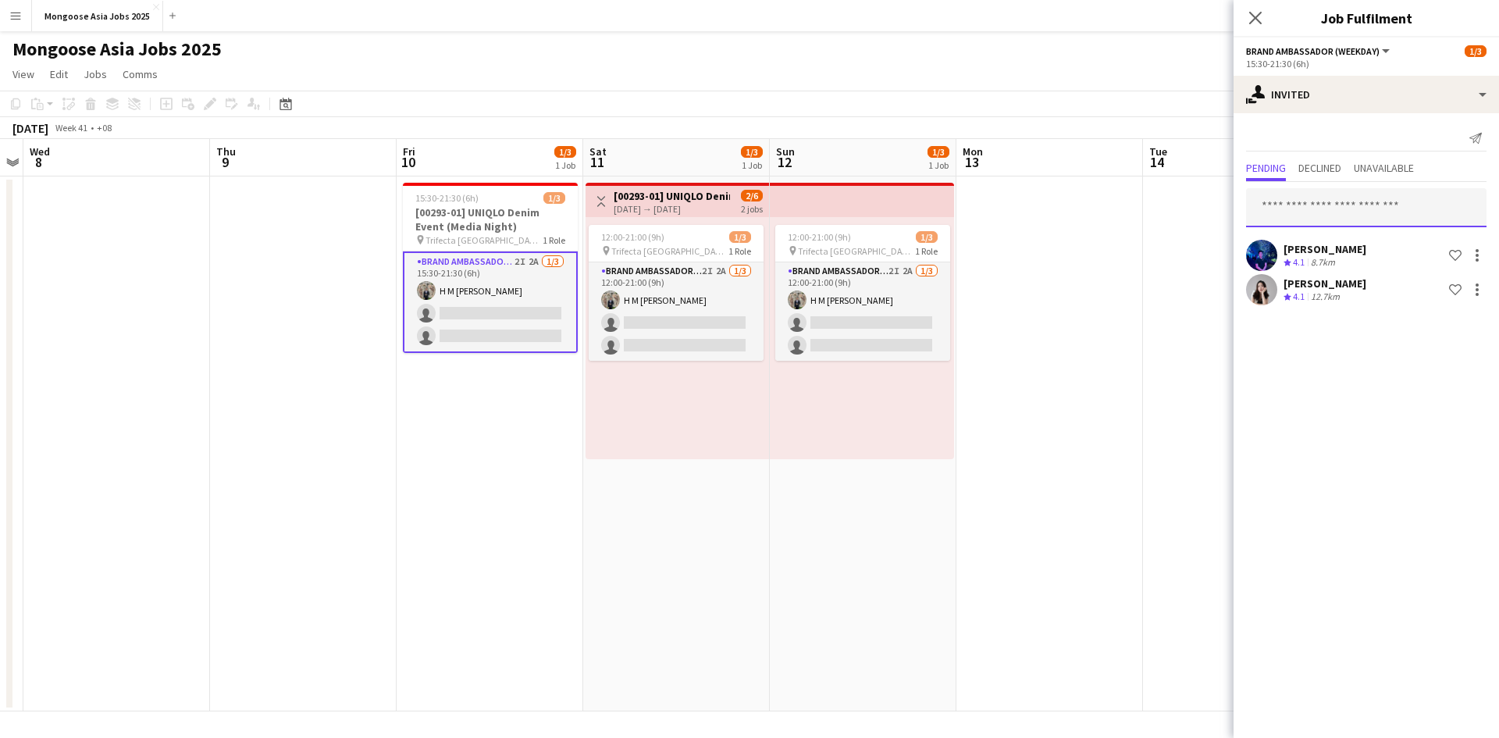
click at [1198, 208] on input "text" at bounding box center [1366, 207] width 240 height 39
type input "*******"
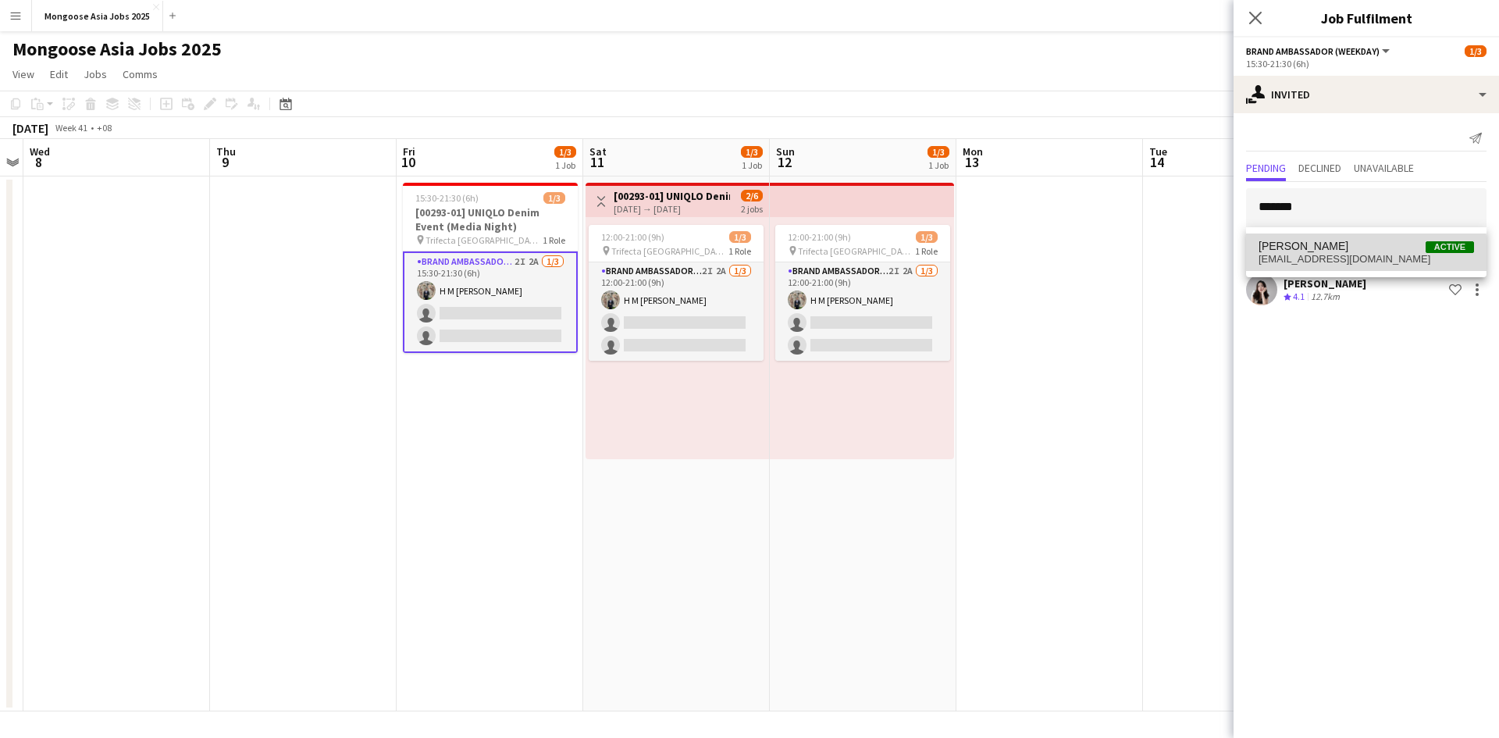
click at [1198, 260] on span "[EMAIL_ADDRESS][DOMAIN_NAME]" at bounding box center [1366, 259] width 215 height 12
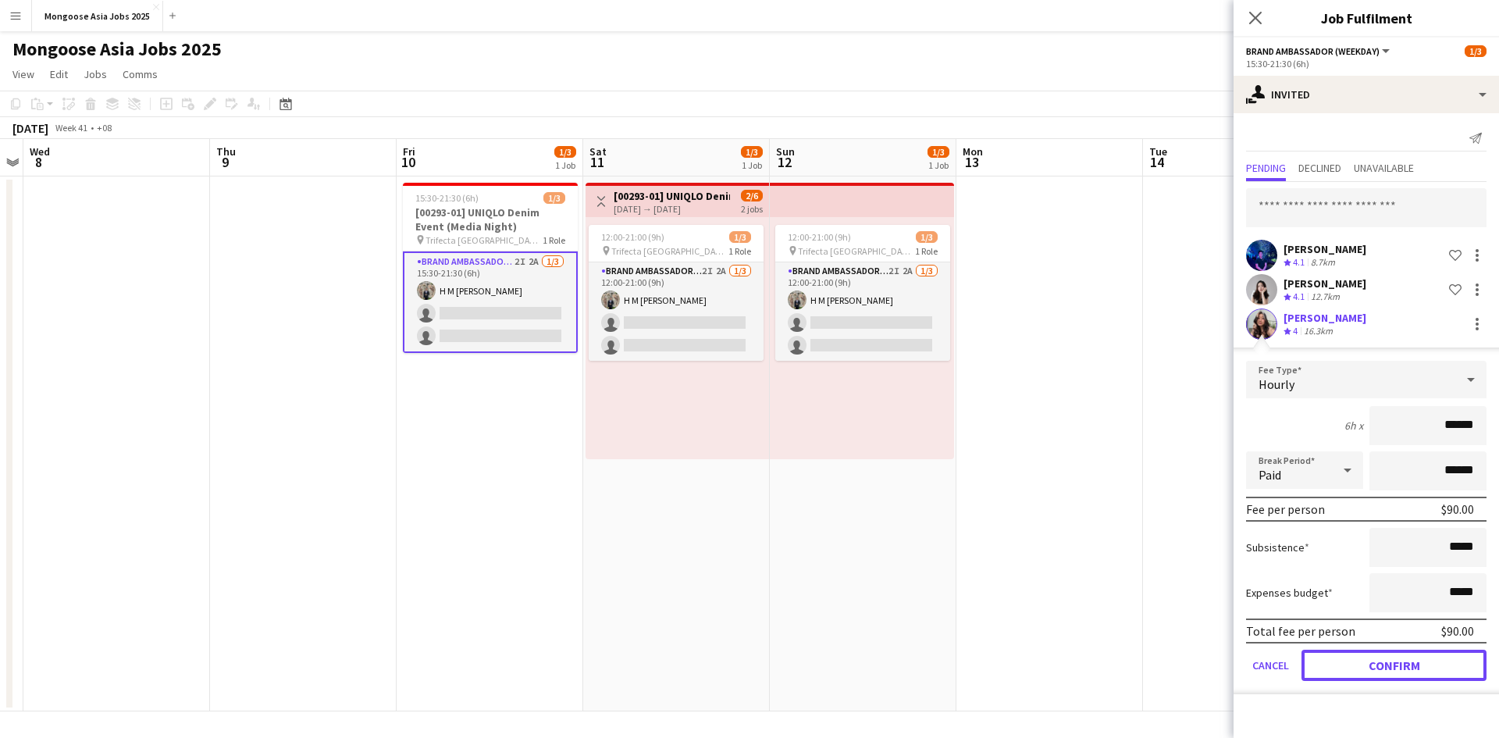
click at [1198, 569] on button "Confirm" at bounding box center [1393, 665] width 185 height 31
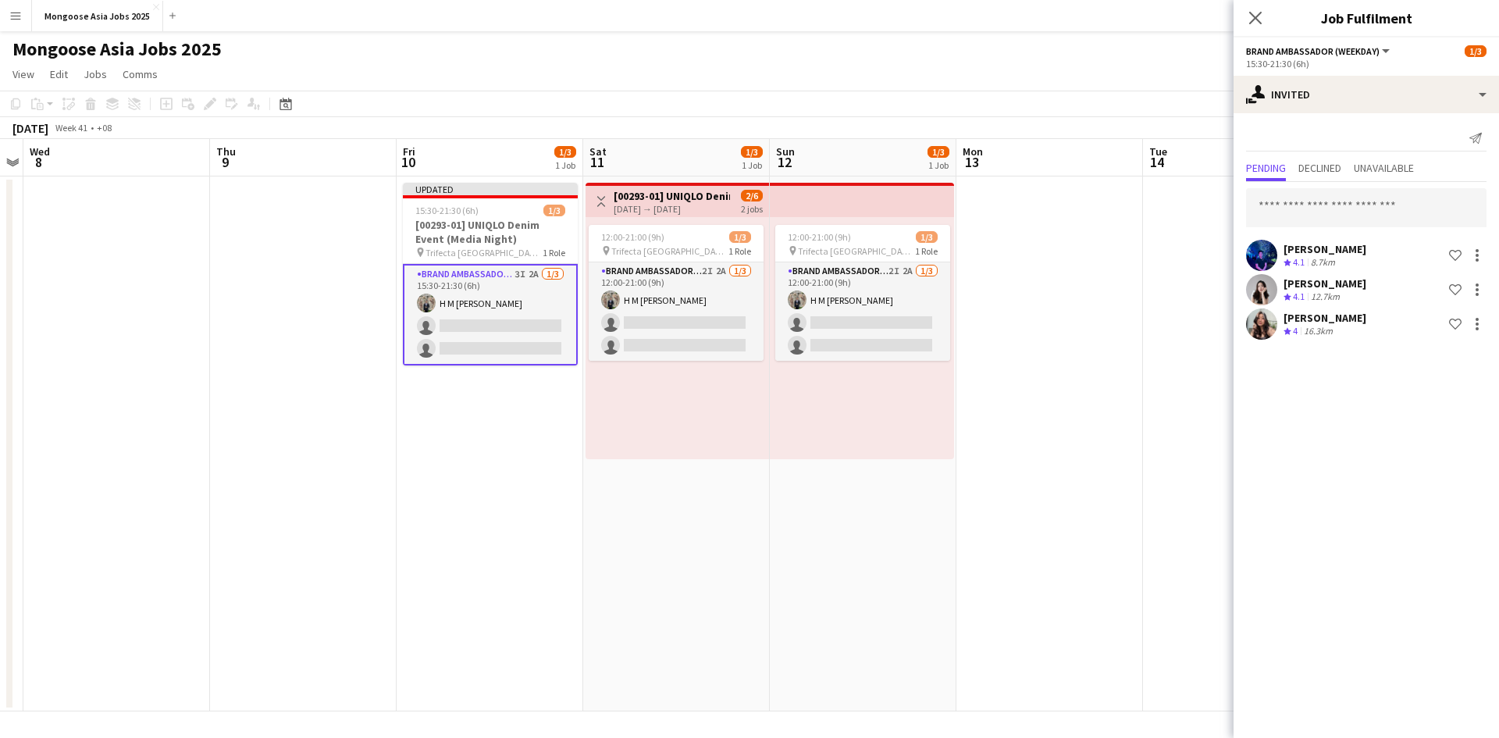
click at [666, 209] on div "[DATE] → [DATE]" at bounding box center [672, 209] width 116 height 12
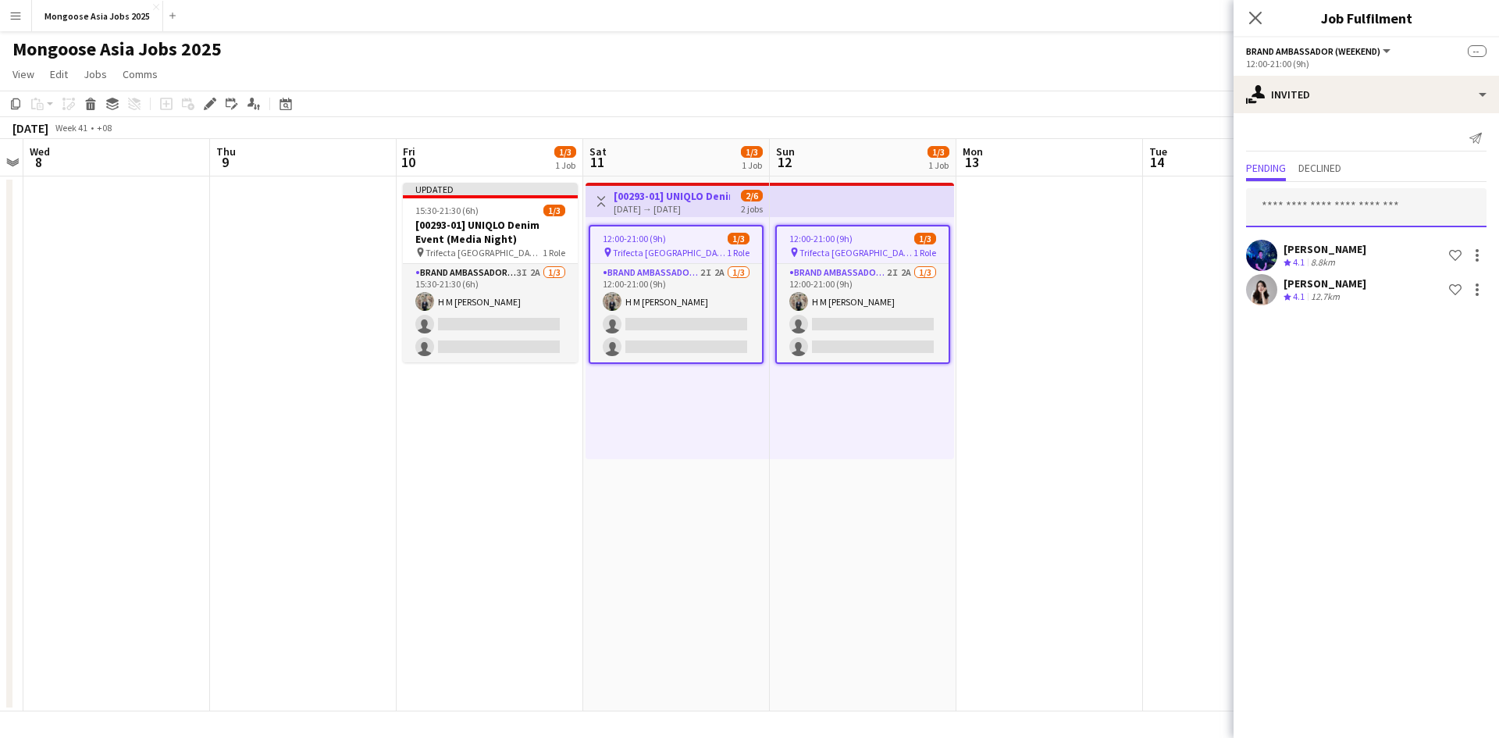
click at [1198, 213] on input "text" at bounding box center [1366, 207] width 240 height 39
type input "*******"
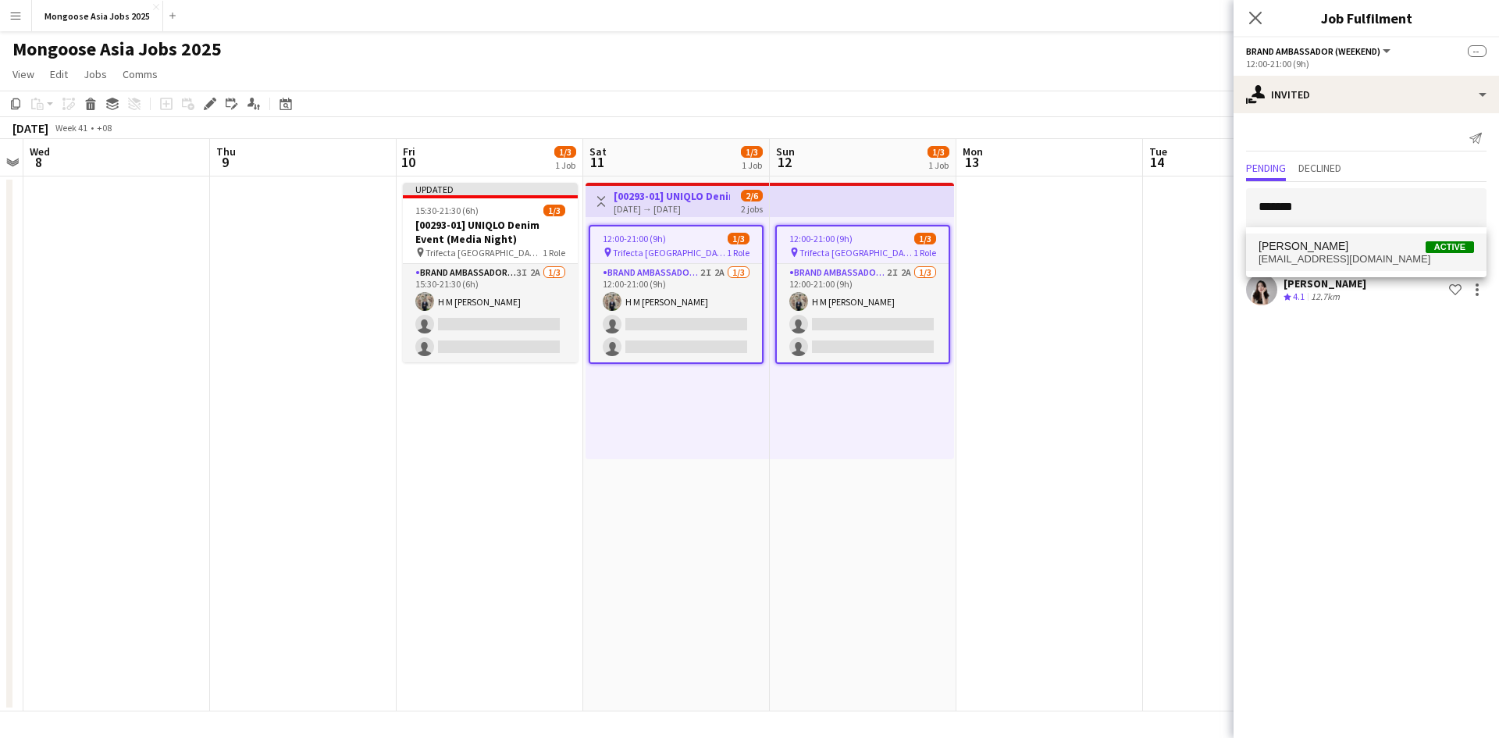
click at [1198, 253] on span "[EMAIL_ADDRESS][DOMAIN_NAME]" at bounding box center [1366, 259] width 215 height 12
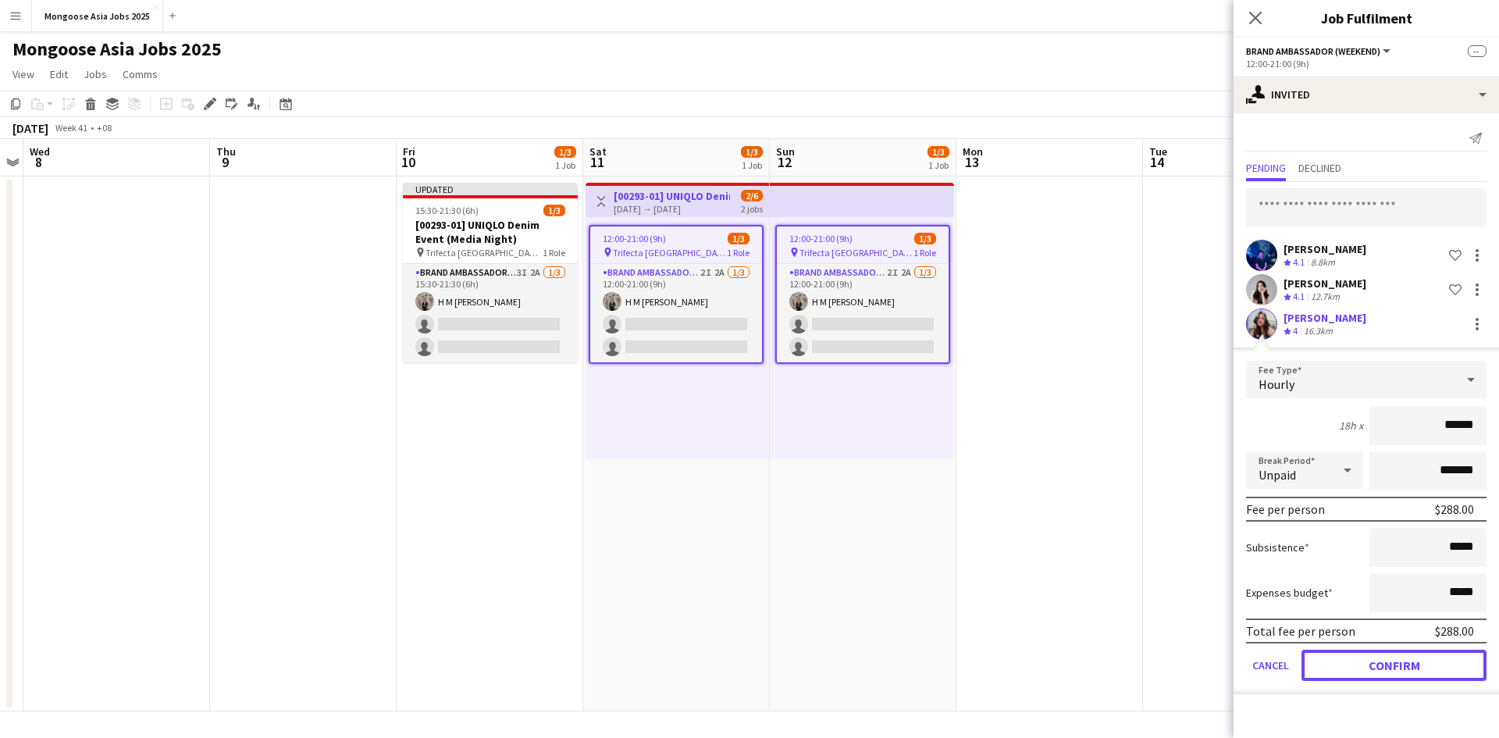
click at [1198, 569] on button "Confirm" at bounding box center [1393, 665] width 185 height 31
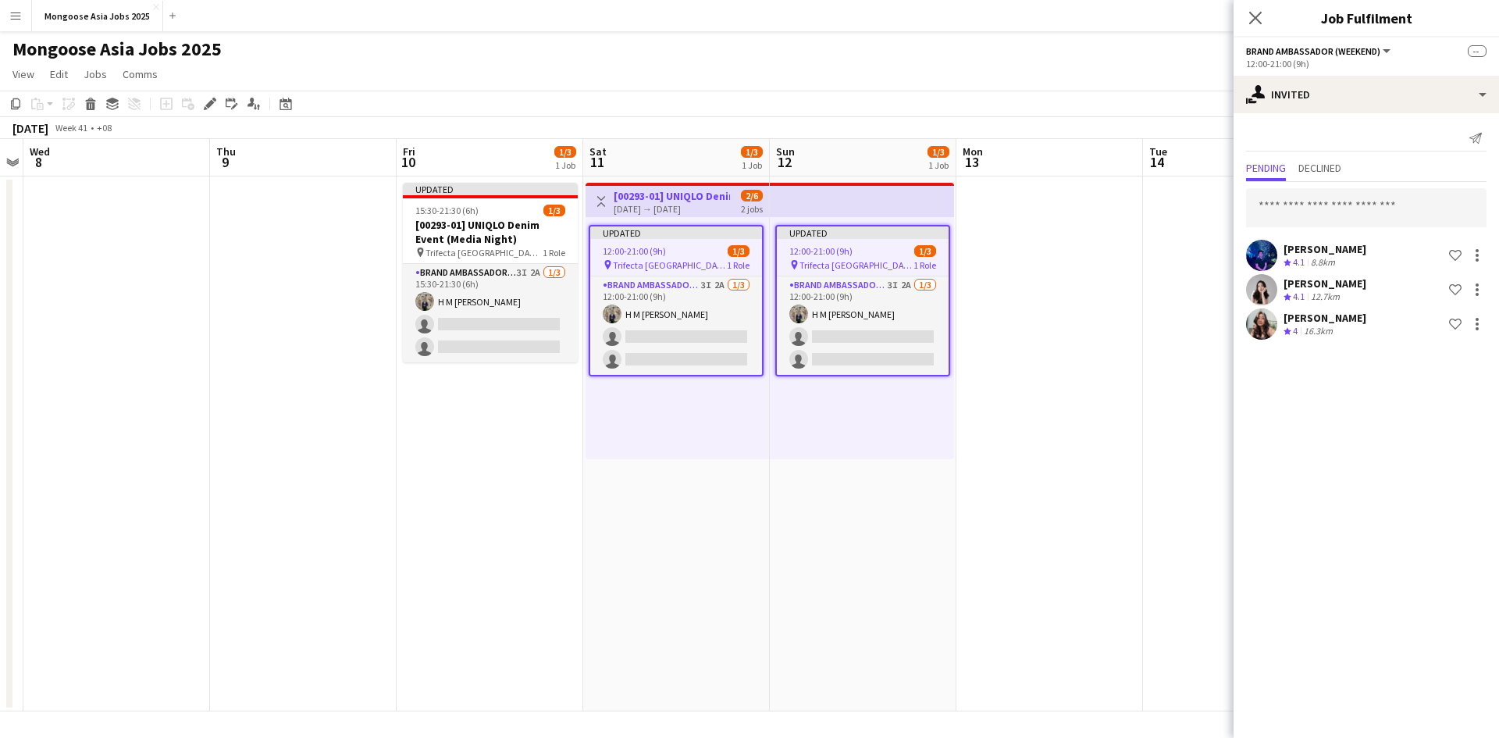
click at [846, 257] on app-job-card "Updated 12:00-21:00 (9h) 1/3 pin Trifecta Singapore 1 Role Brand Ambassador (we…" at bounding box center [862, 300] width 175 height 151
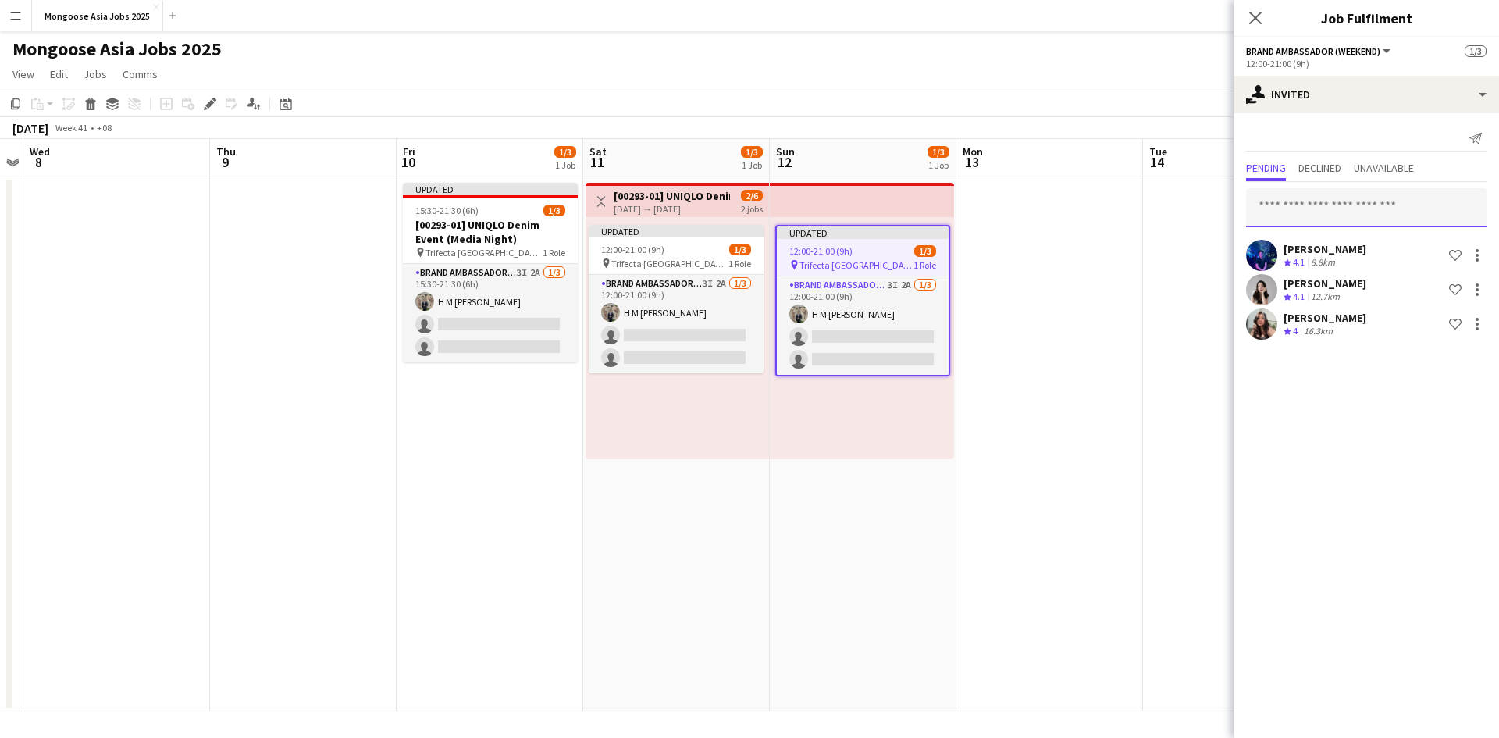
click at [1198, 214] on input "text" at bounding box center [1366, 207] width 240 height 39
type input "*******"
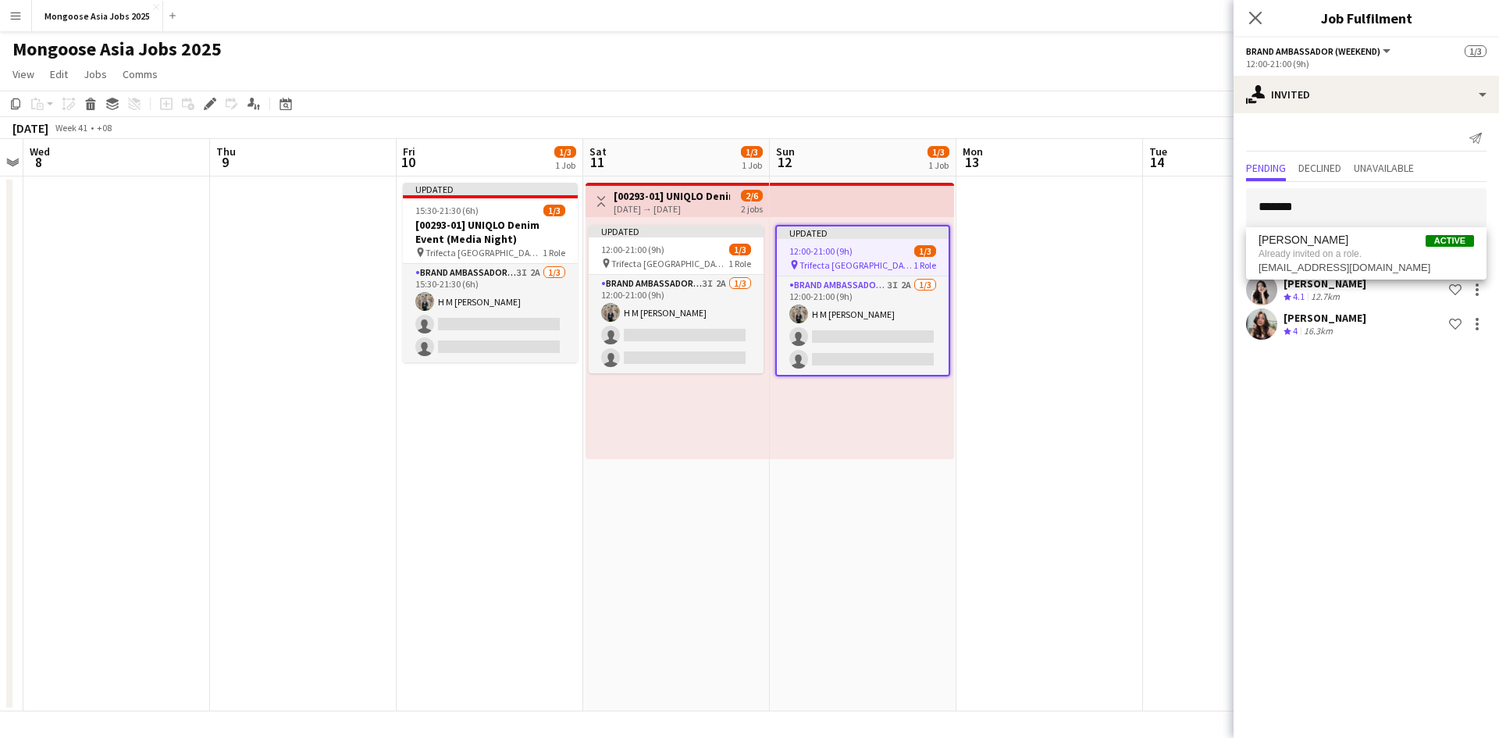
click at [1153, 448] on app-date-cell at bounding box center [1236, 443] width 187 height 535
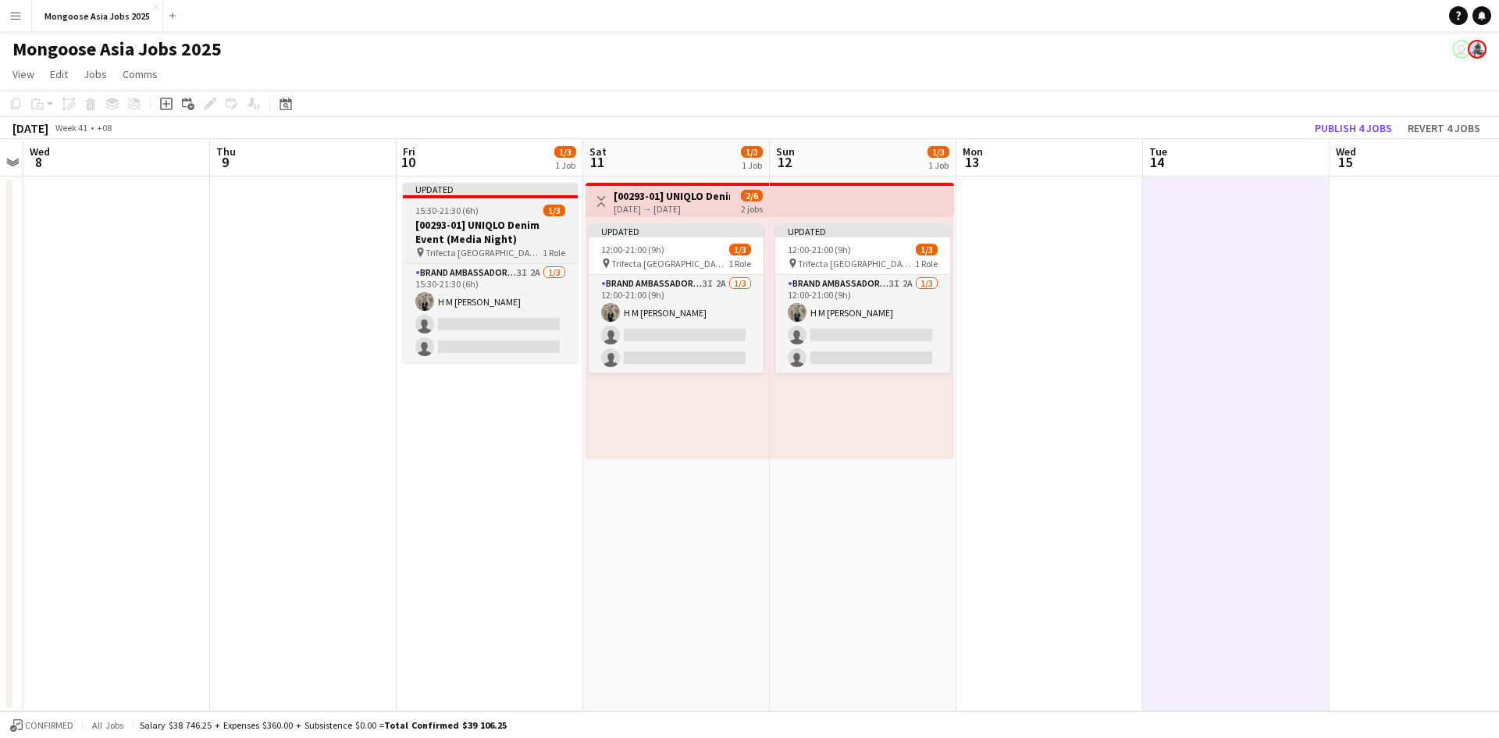
click at [482, 231] on h3 "[00293-01] UNIQLO Denim Event (Media Night)" at bounding box center [490, 232] width 175 height 28
click at [612, 569] on app-date-cell "Toggle View [00293-01] UNIQLO Denim Event [DATE] → [DATE] 2/6 2 jobs Updated 12…" at bounding box center [676, 443] width 187 height 535
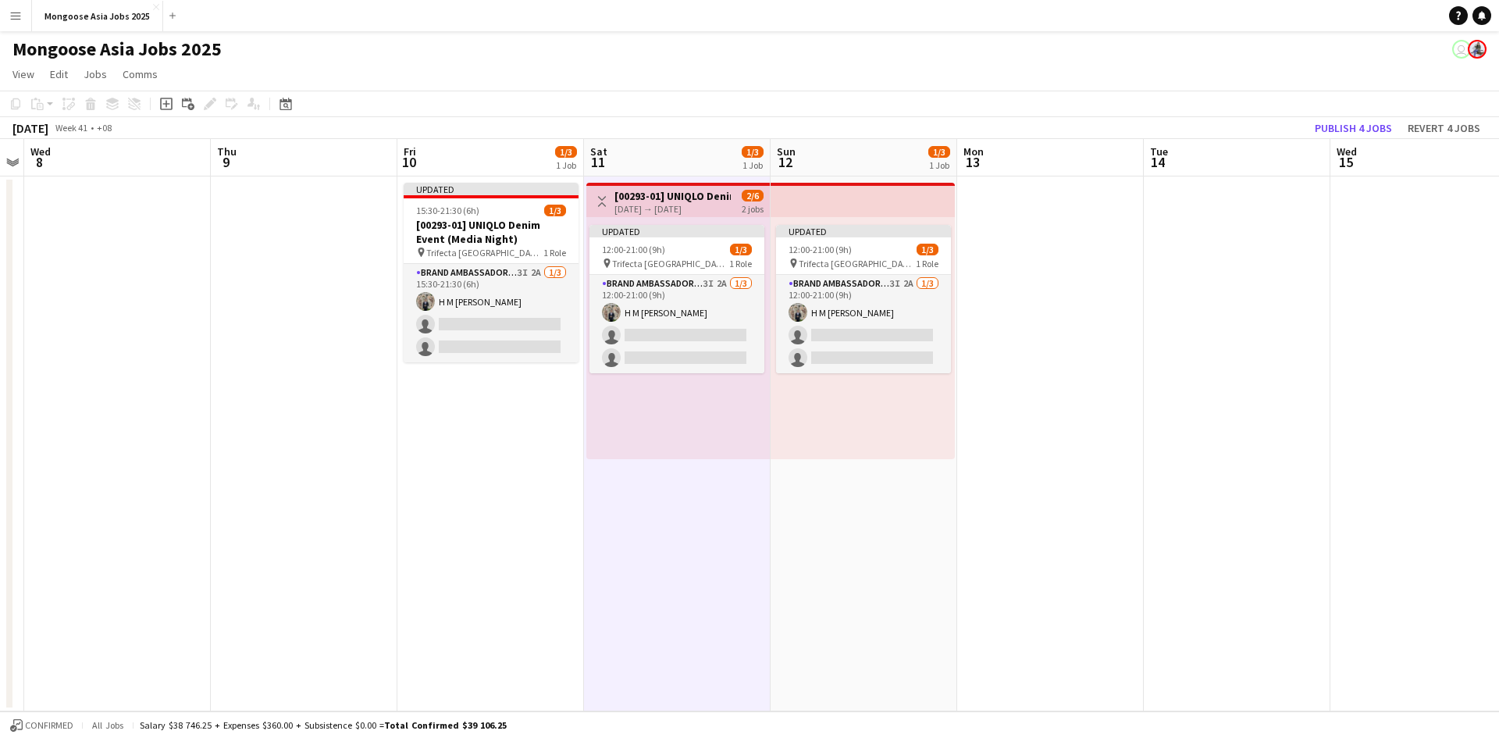
click at [477, 499] on app-date-cell "Updated 15:30-21:30 (6h) 1/3 [00293-01] UNIQLO Denim Event (Media Night) pin Tr…" at bounding box center [490, 443] width 187 height 535
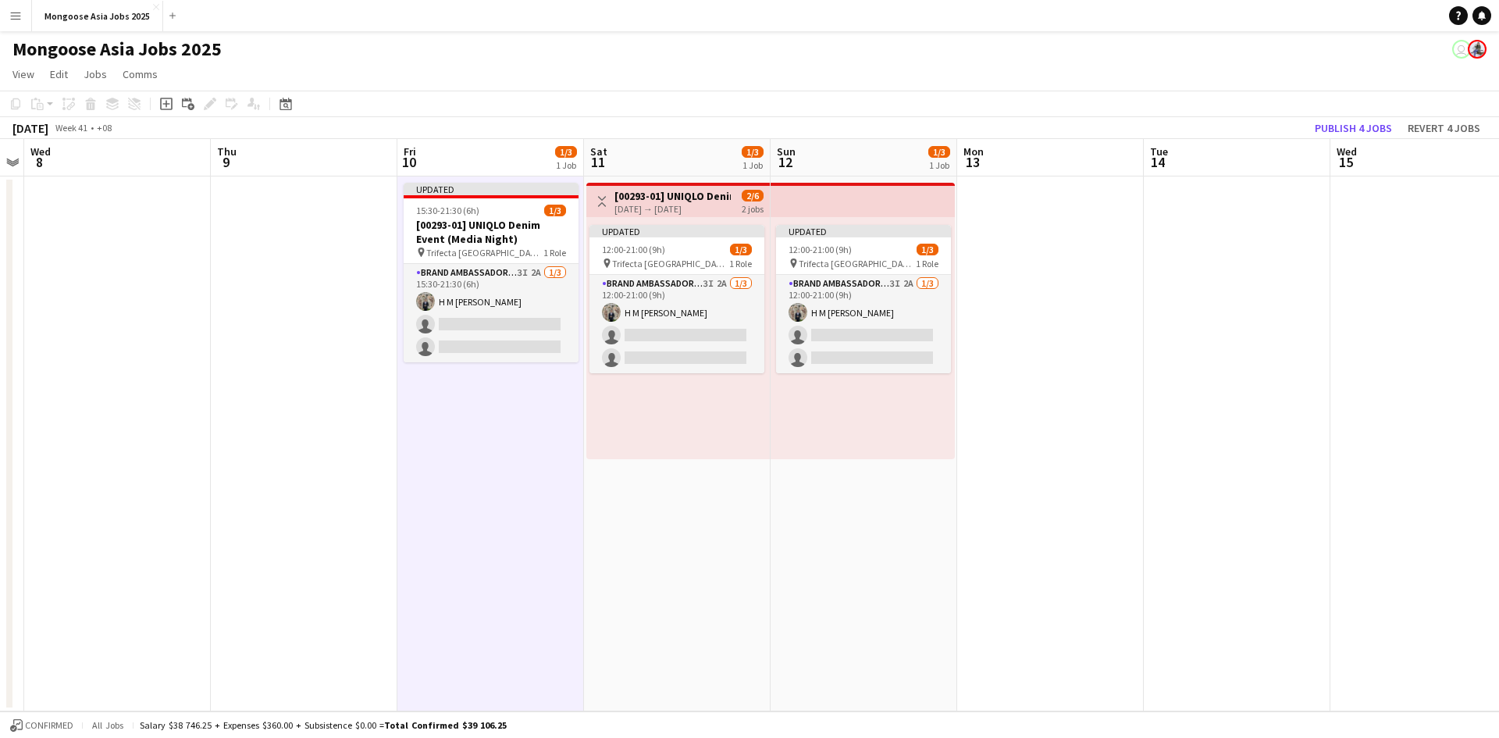
click at [575, 80] on app-page-menu "View Day view expanded Day view collapsed Month view Date picker Jump to [DATE]…" at bounding box center [749, 76] width 1499 height 30
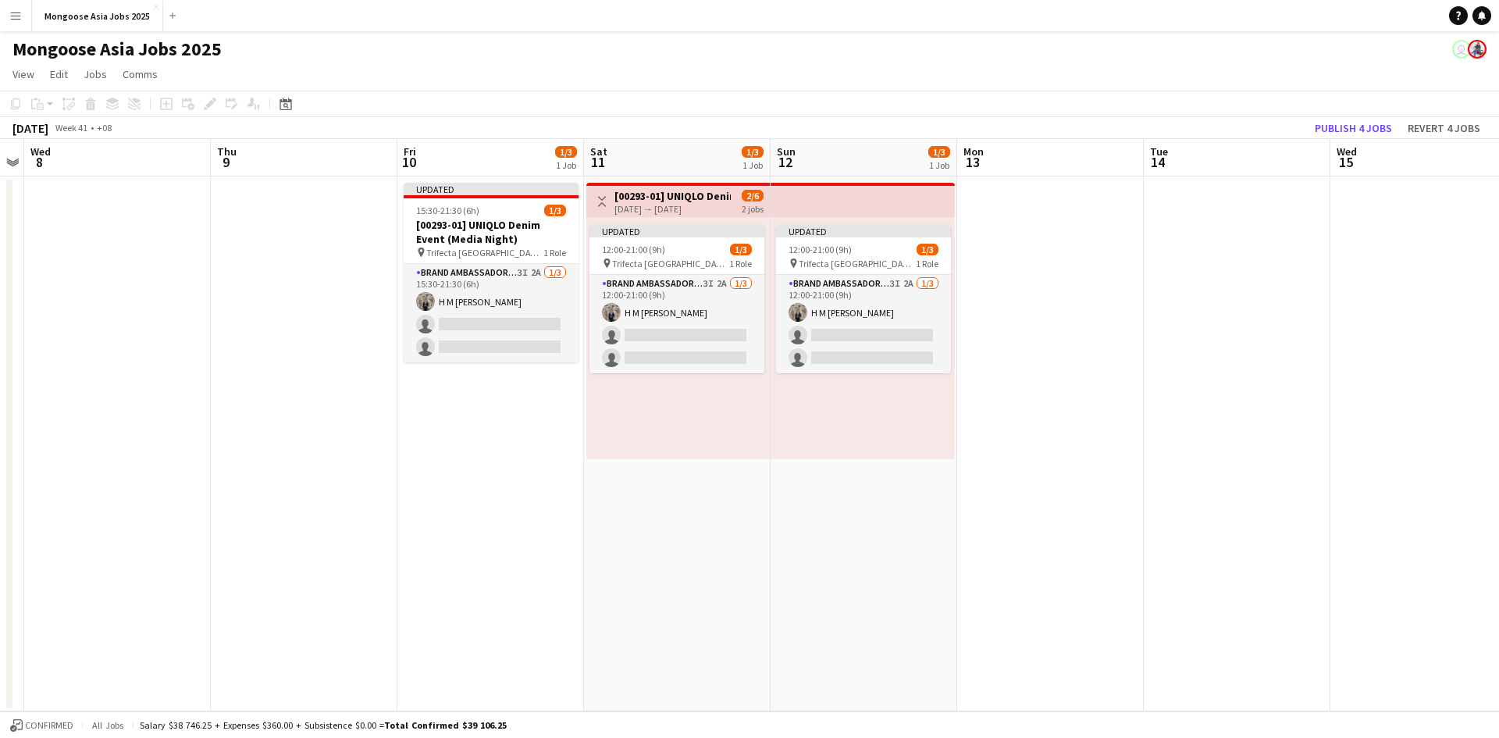
click at [280, 361] on app-date-cell at bounding box center [304, 443] width 187 height 535
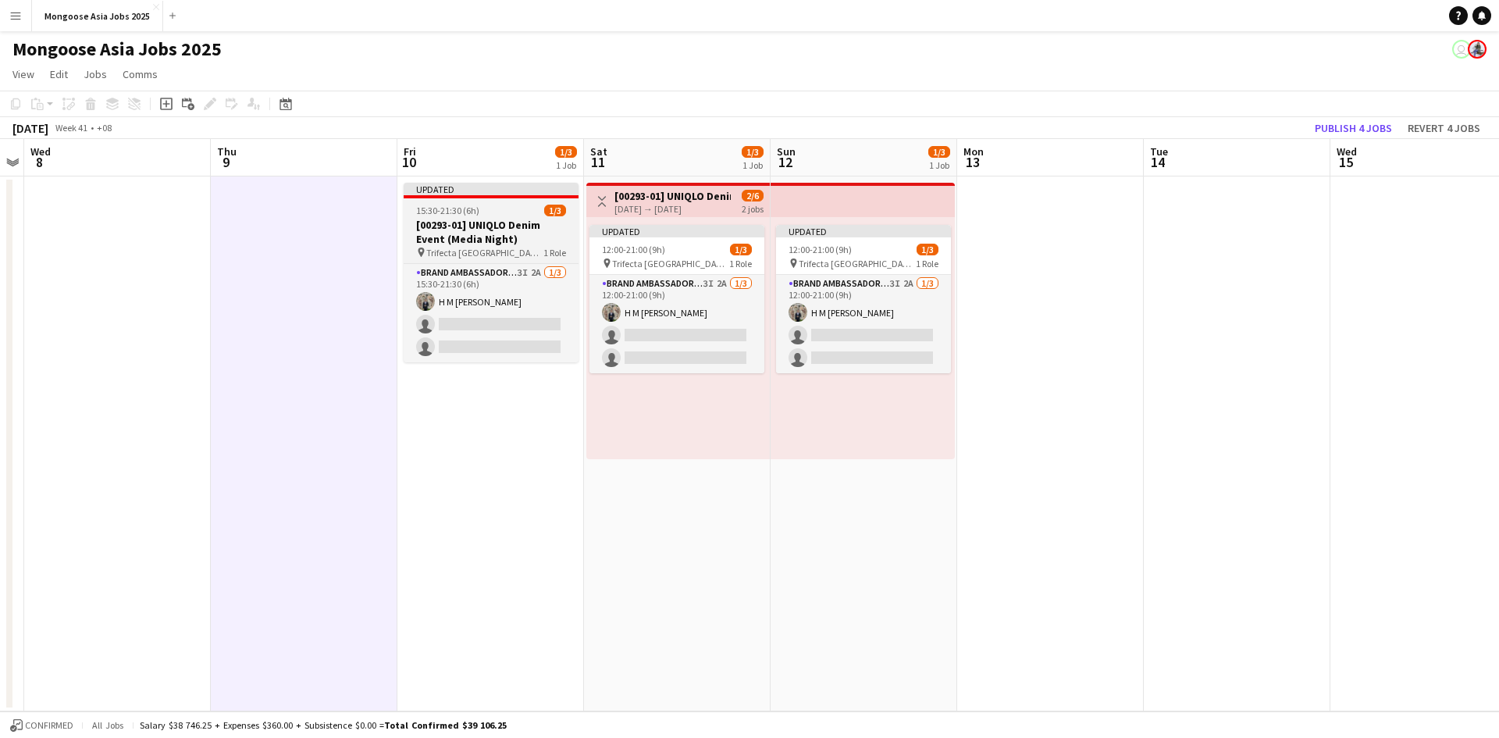
click at [512, 216] on app-job-card "Updated 15:30-21:30 (6h) 1/3 [00293-01] UNIQLO Denim Event (Media Night) pin Tr…" at bounding box center [491, 273] width 175 height 180
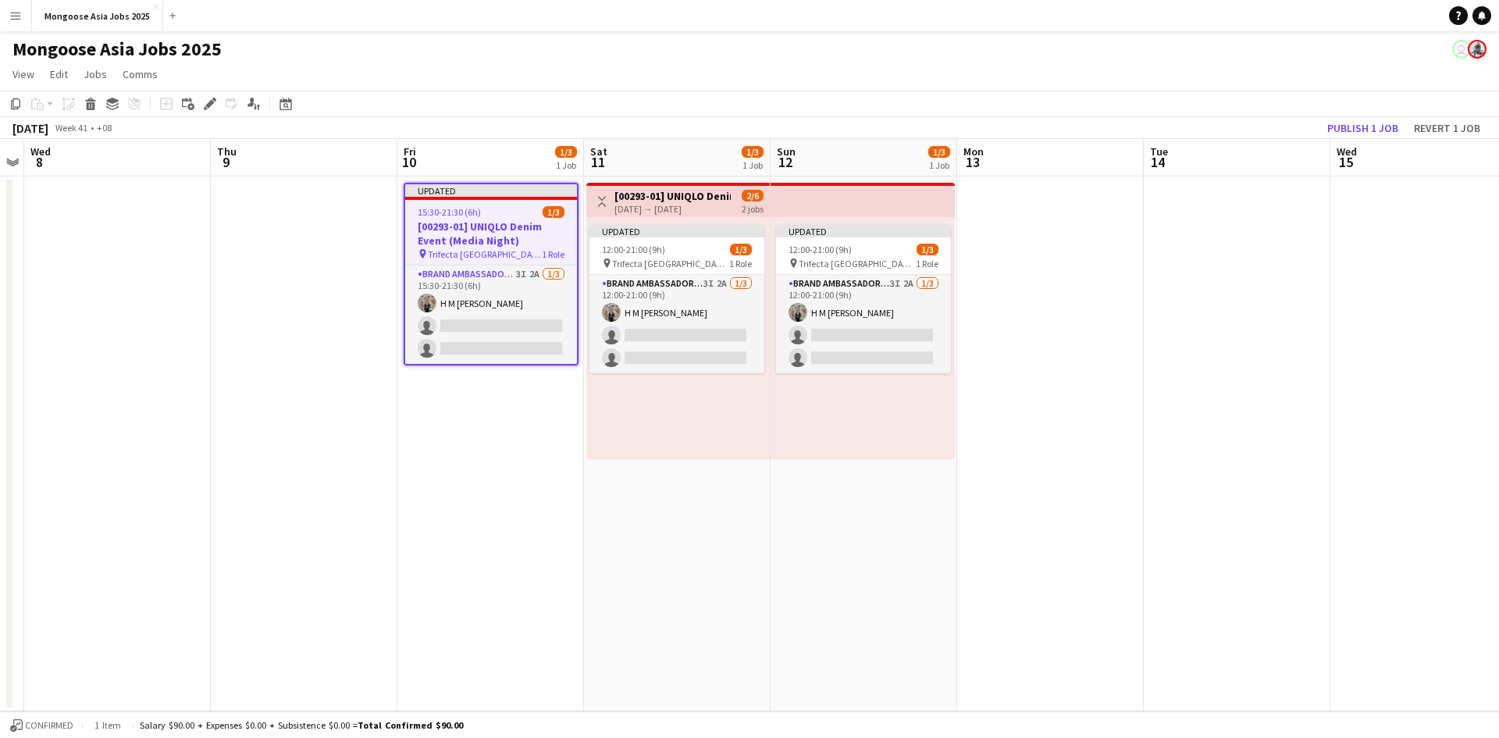
click at [362, 450] on app-date-cell at bounding box center [304, 443] width 187 height 535
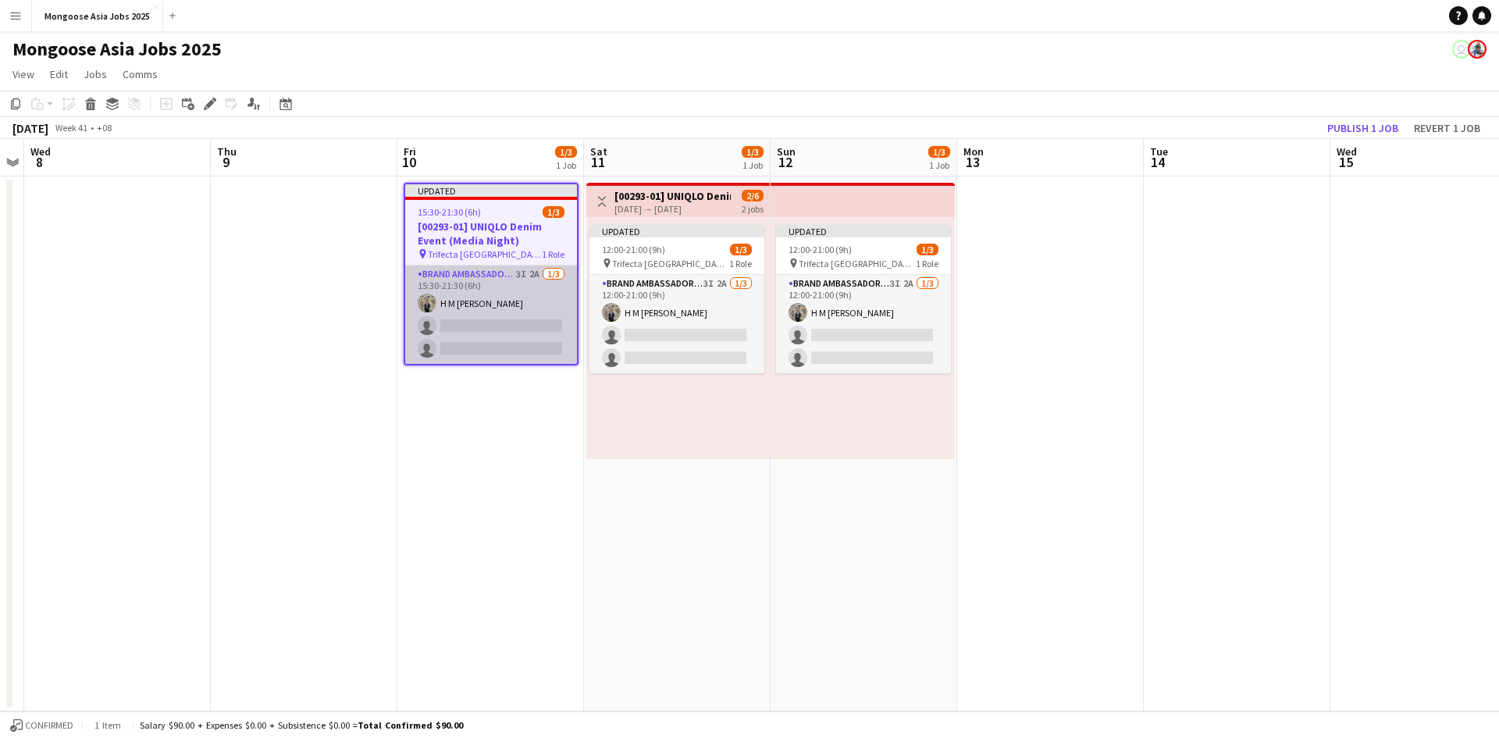
scroll to position [0, 537]
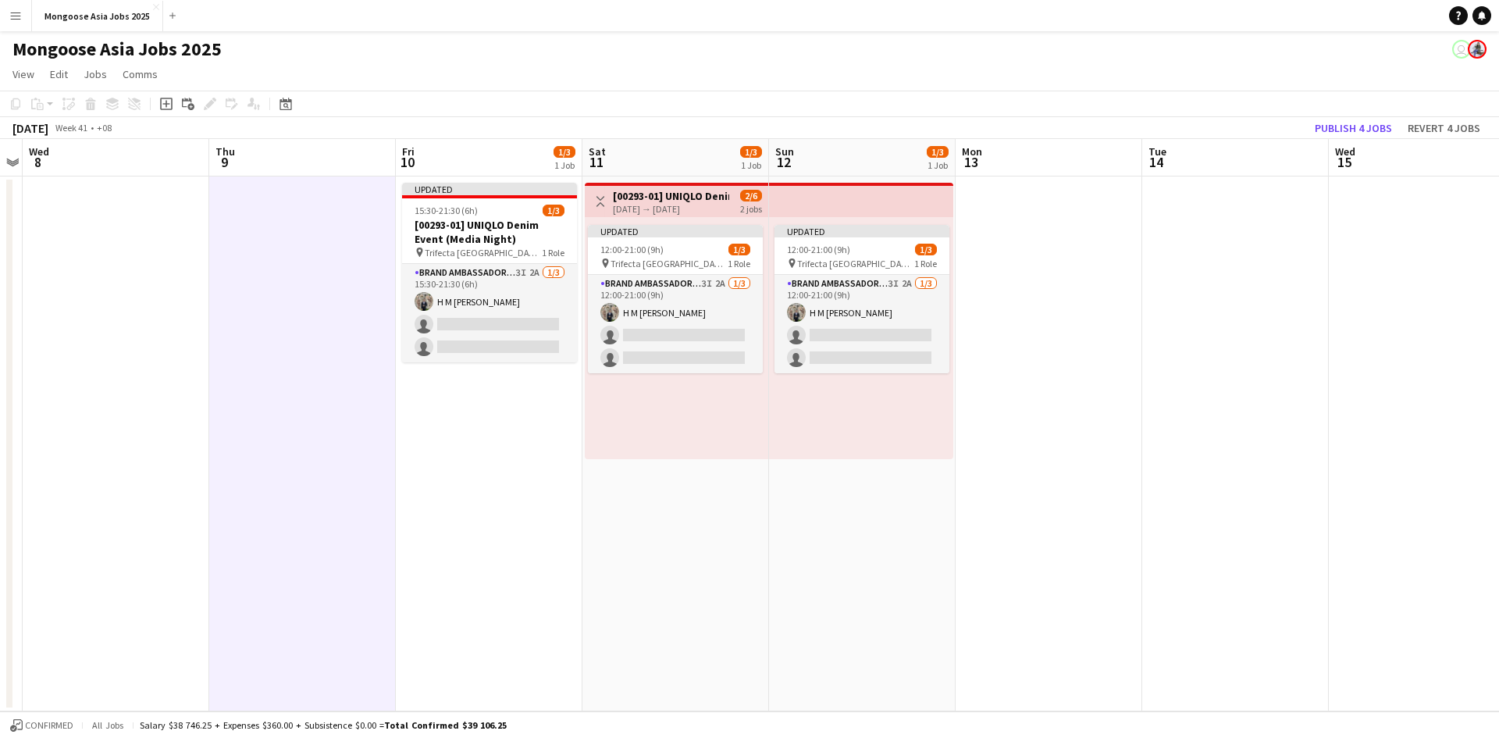
click at [494, 232] on h3 "[00293-01] UNIQLO Denim Event (Media Night)" at bounding box center [489, 232] width 175 height 28
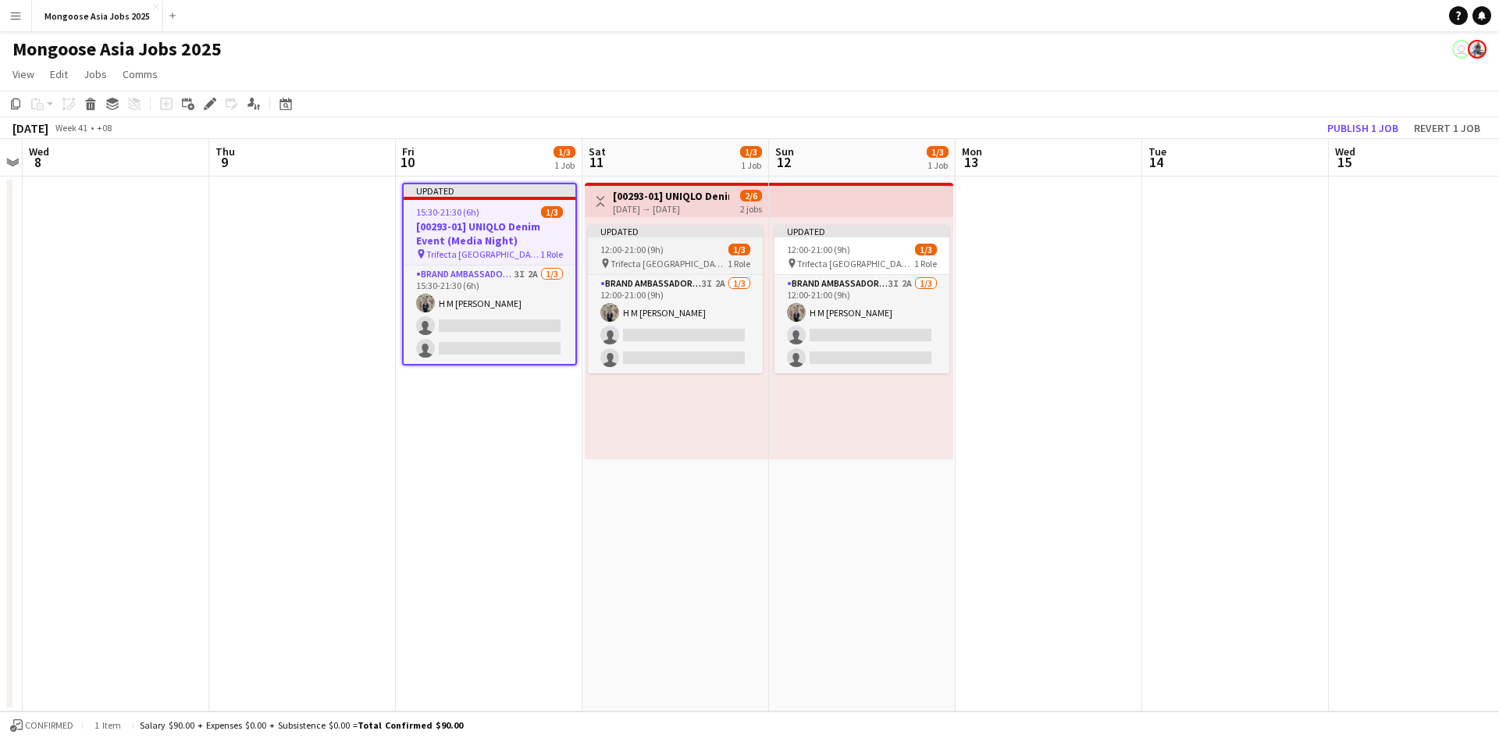
click at [678, 242] on app-job-card "Updated 12:00-21:00 (9h) 1/3 pin Trifecta Singapore 1 Role Brand Ambassador (we…" at bounding box center [675, 299] width 175 height 148
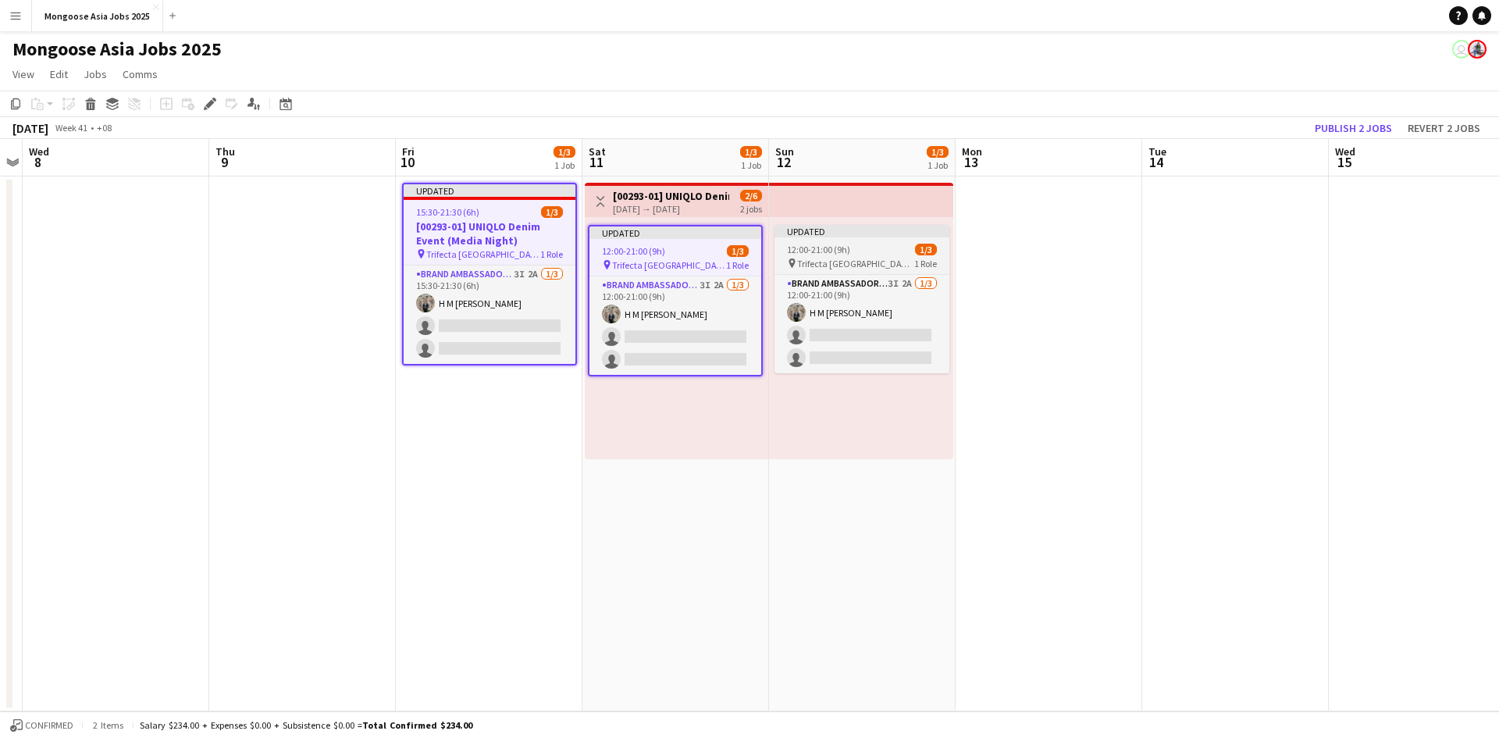
click at [845, 254] on span "12:00-21:00 (9h)" at bounding box center [818, 250] width 63 height 12
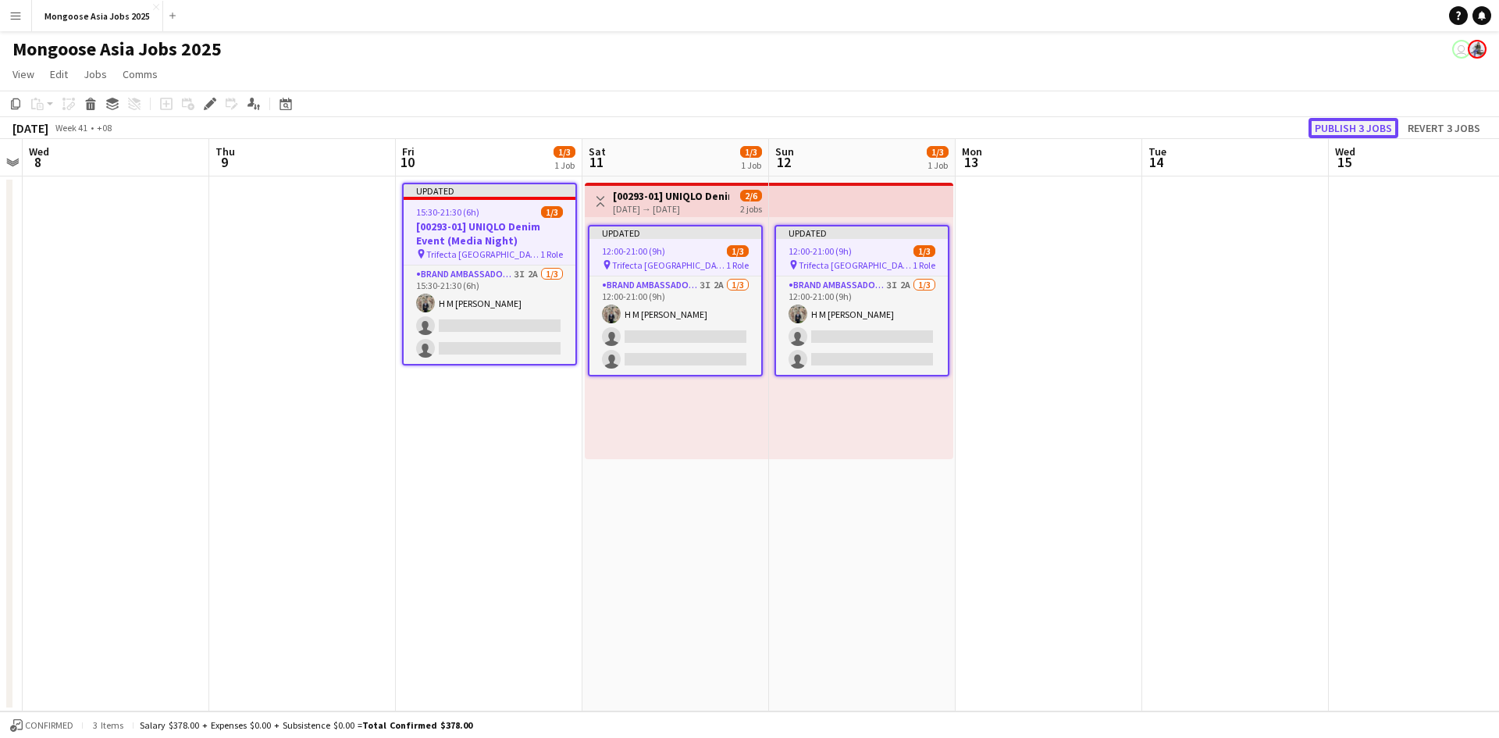
click at [1198, 126] on button "Publish 3 jobs" at bounding box center [1354, 128] width 90 height 20
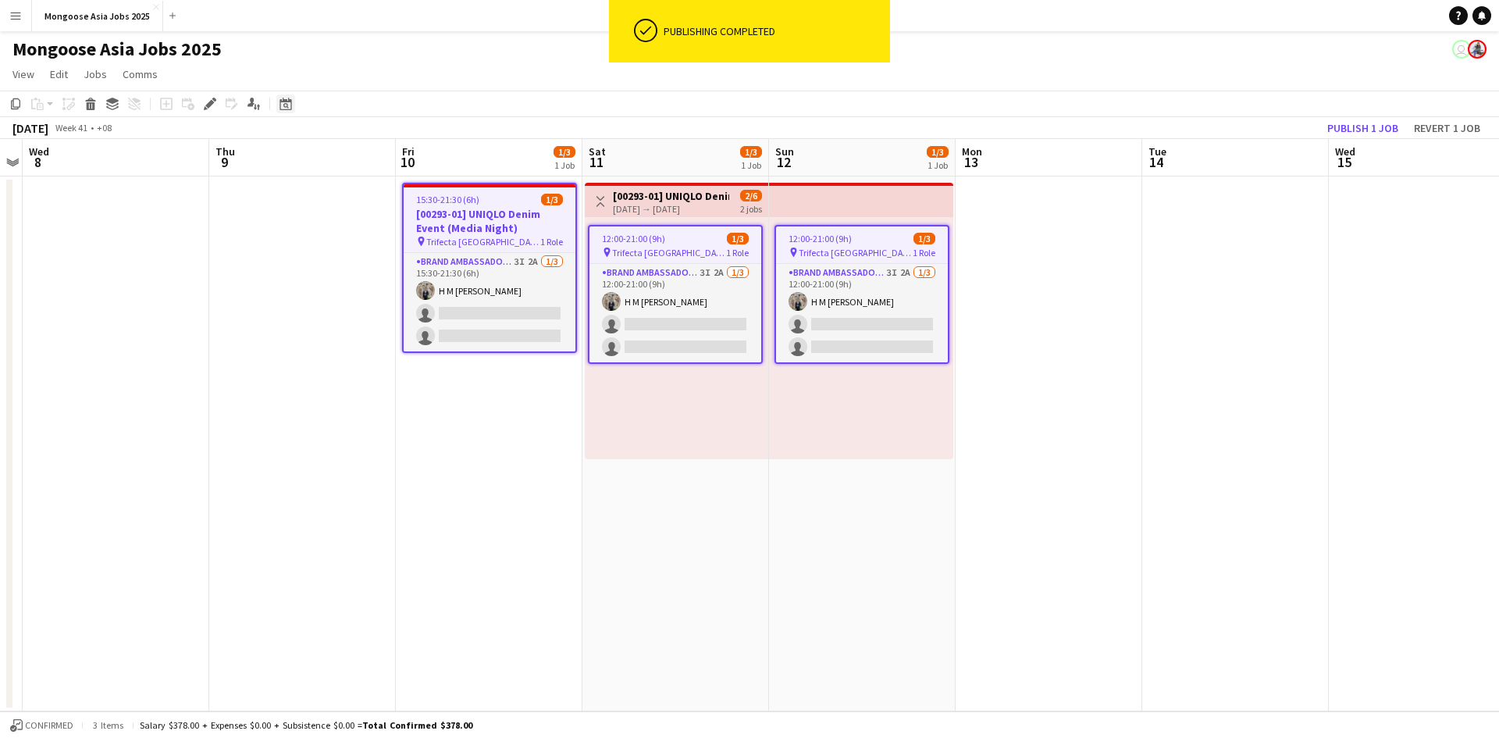
click at [284, 105] on icon at bounding box center [285, 105] width 5 height 5
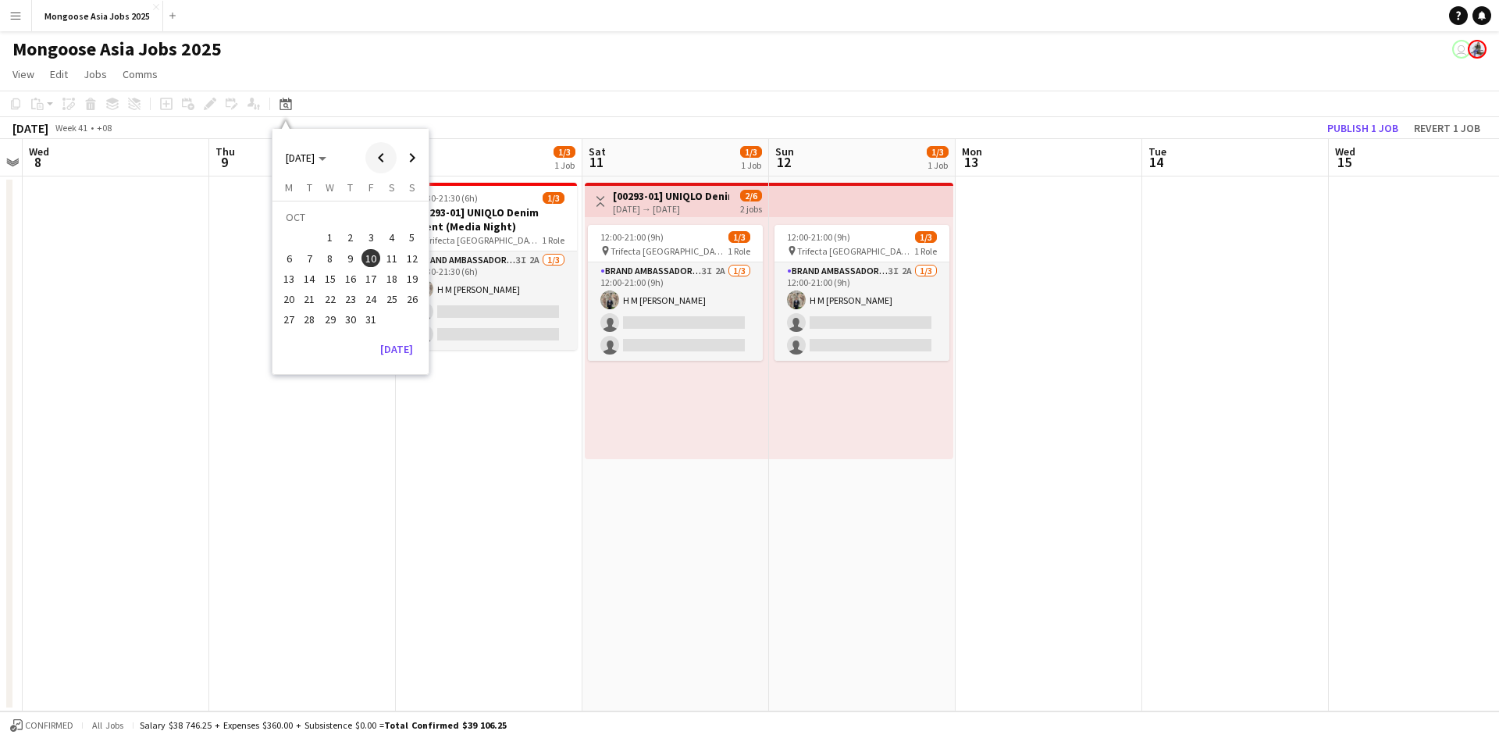
click at [388, 156] on span "Previous month" at bounding box center [380, 157] width 31 height 31
click at [388, 254] on span "13" at bounding box center [392, 258] width 19 height 19
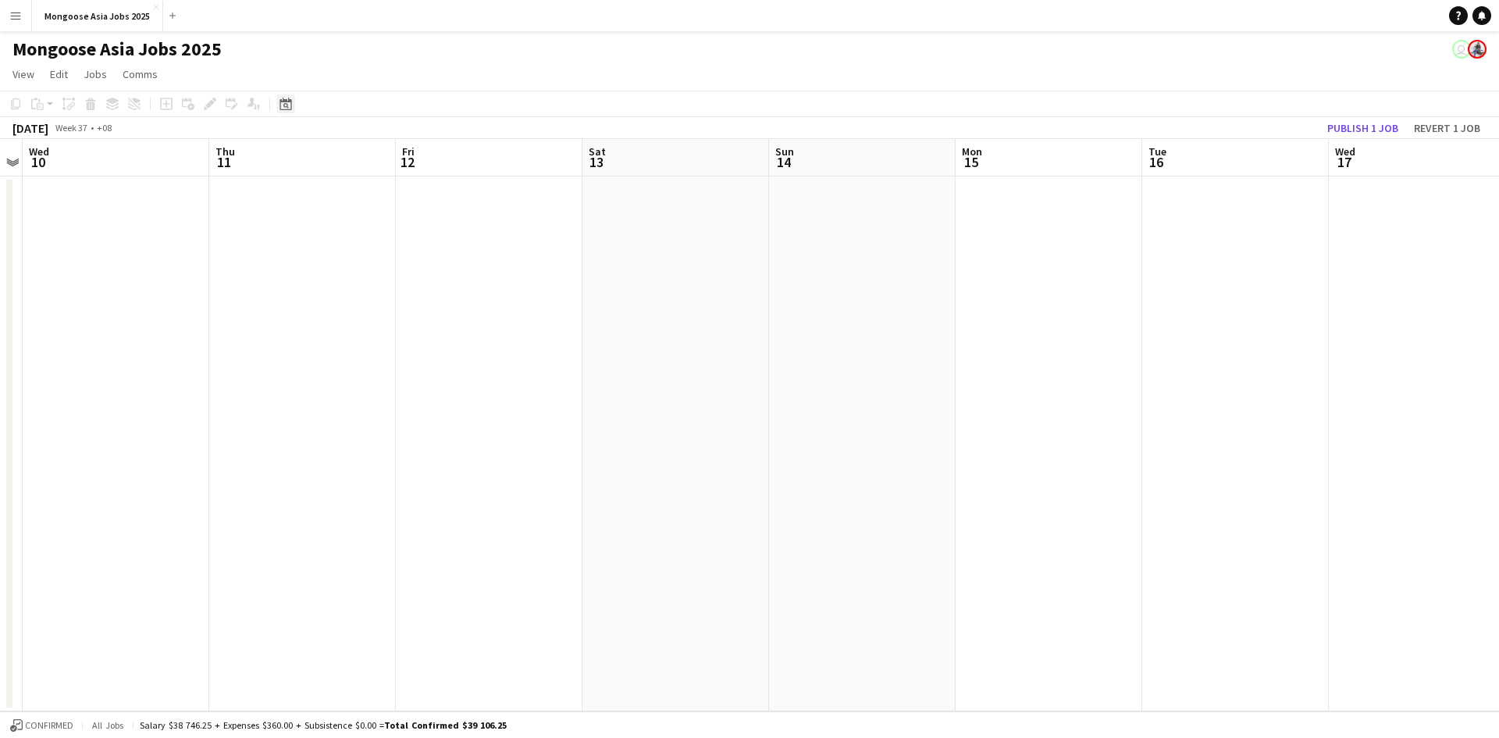
click at [286, 105] on icon "Date picker" at bounding box center [286, 104] width 12 height 12
click at [393, 300] on span "27" at bounding box center [392, 299] width 19 height 19
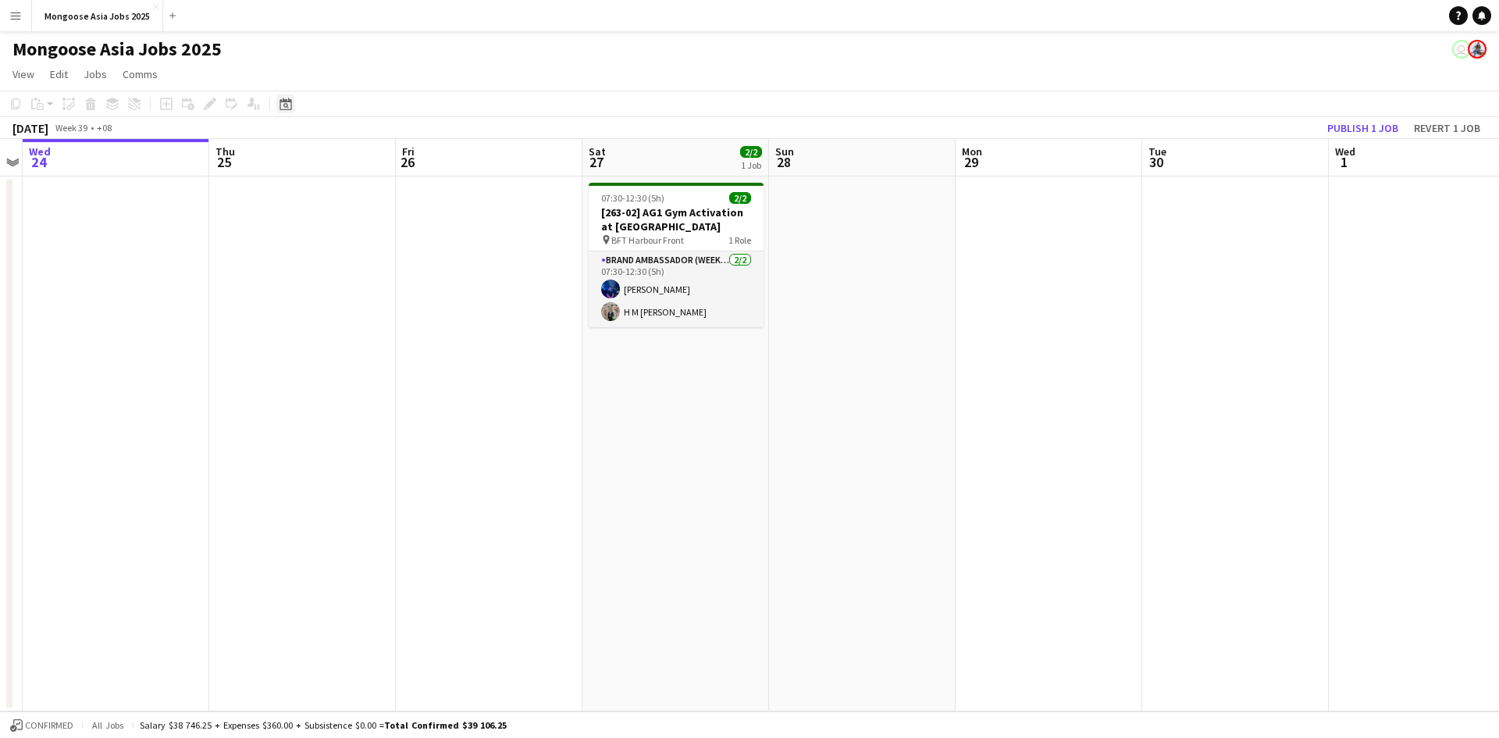
click at [293, 96] on div "Date picker" at bounding box center [285, 103] width 19 height 19
click at [206, 307] on app-date-cell at bounding box center [116, 443] width 187 height 535
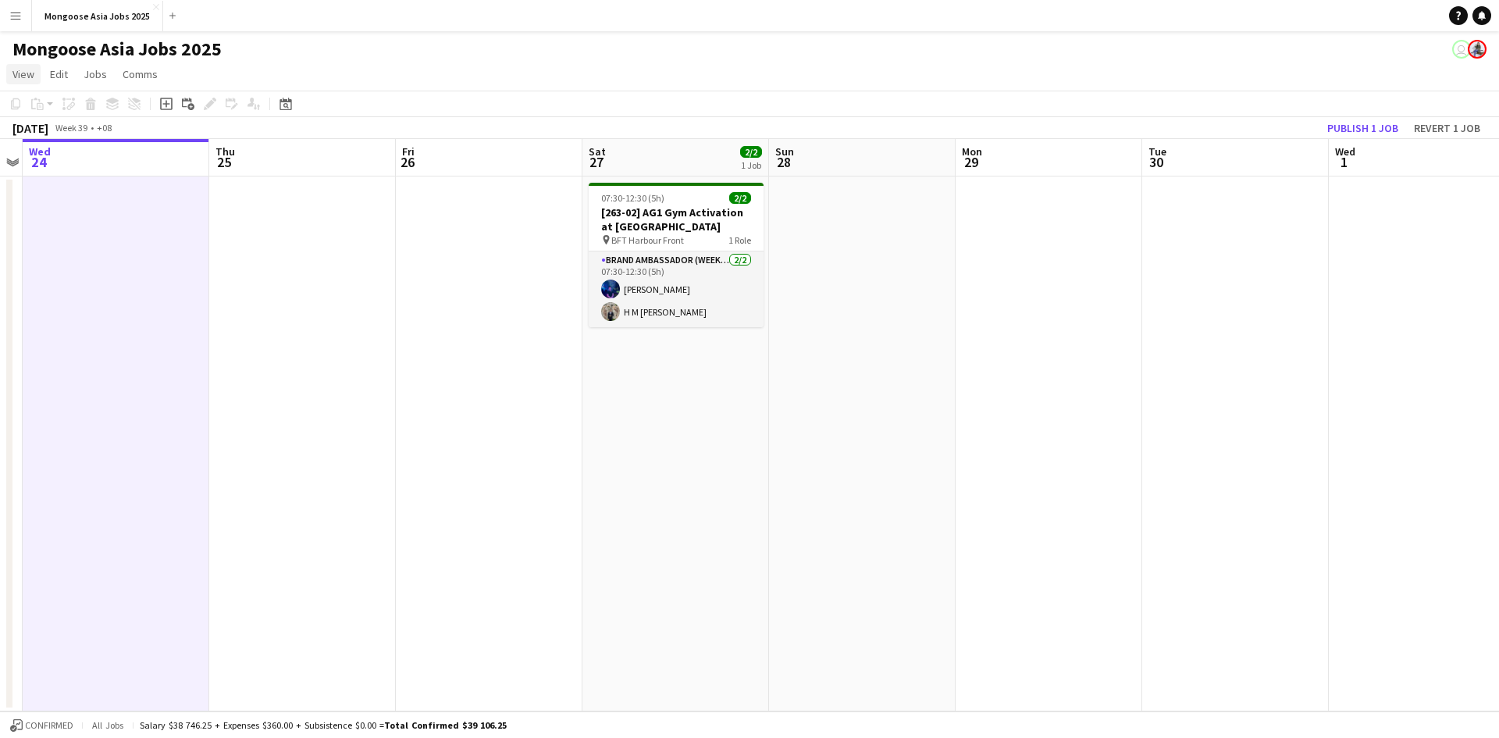
click at [34, 78] on link "View" at bounding box center [23, 74] width 34 height 20
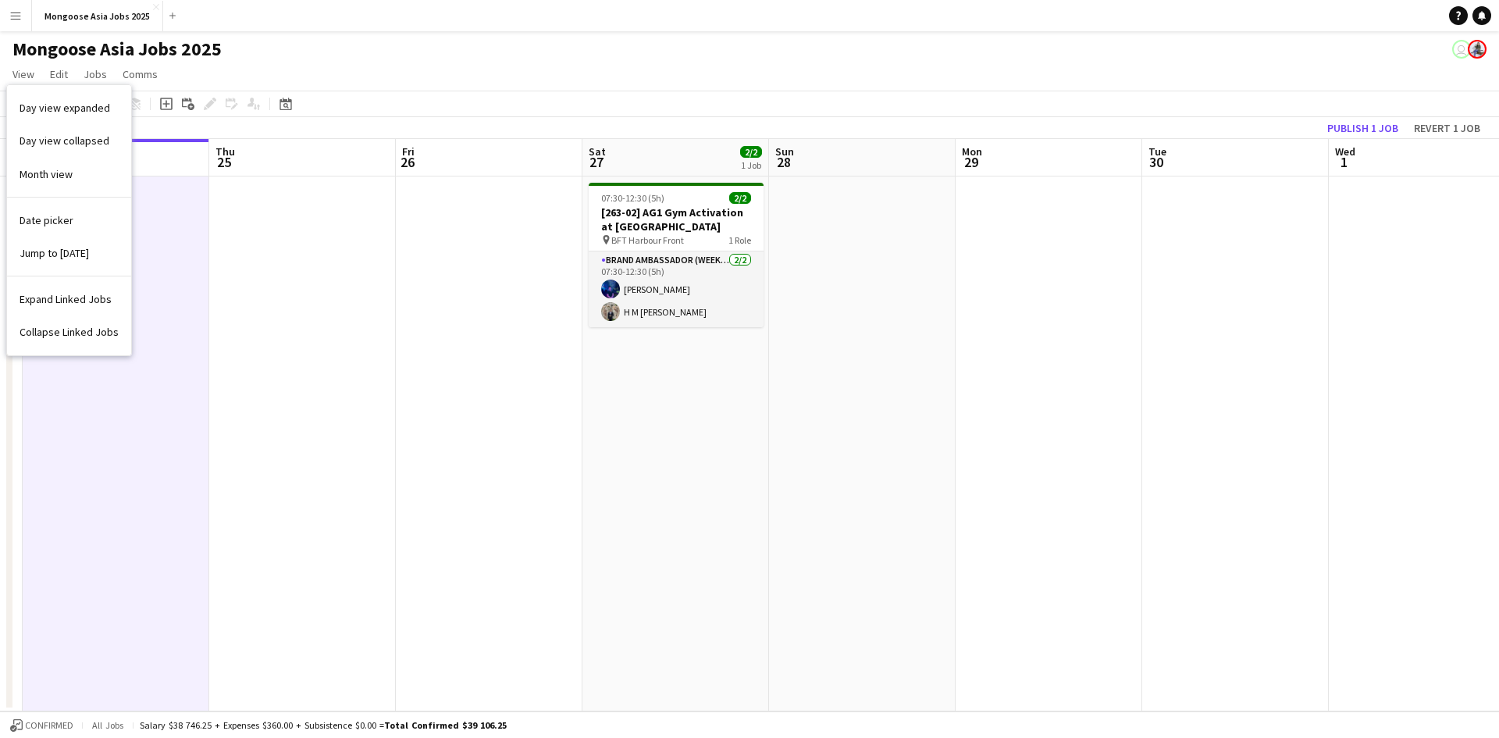
click at [467, 73] on app-page-menu "View Day view expanded Day view collapsed Month view Date picker Jump to [DATE]…" at bounding box center [749, 76] width 1499 height 30
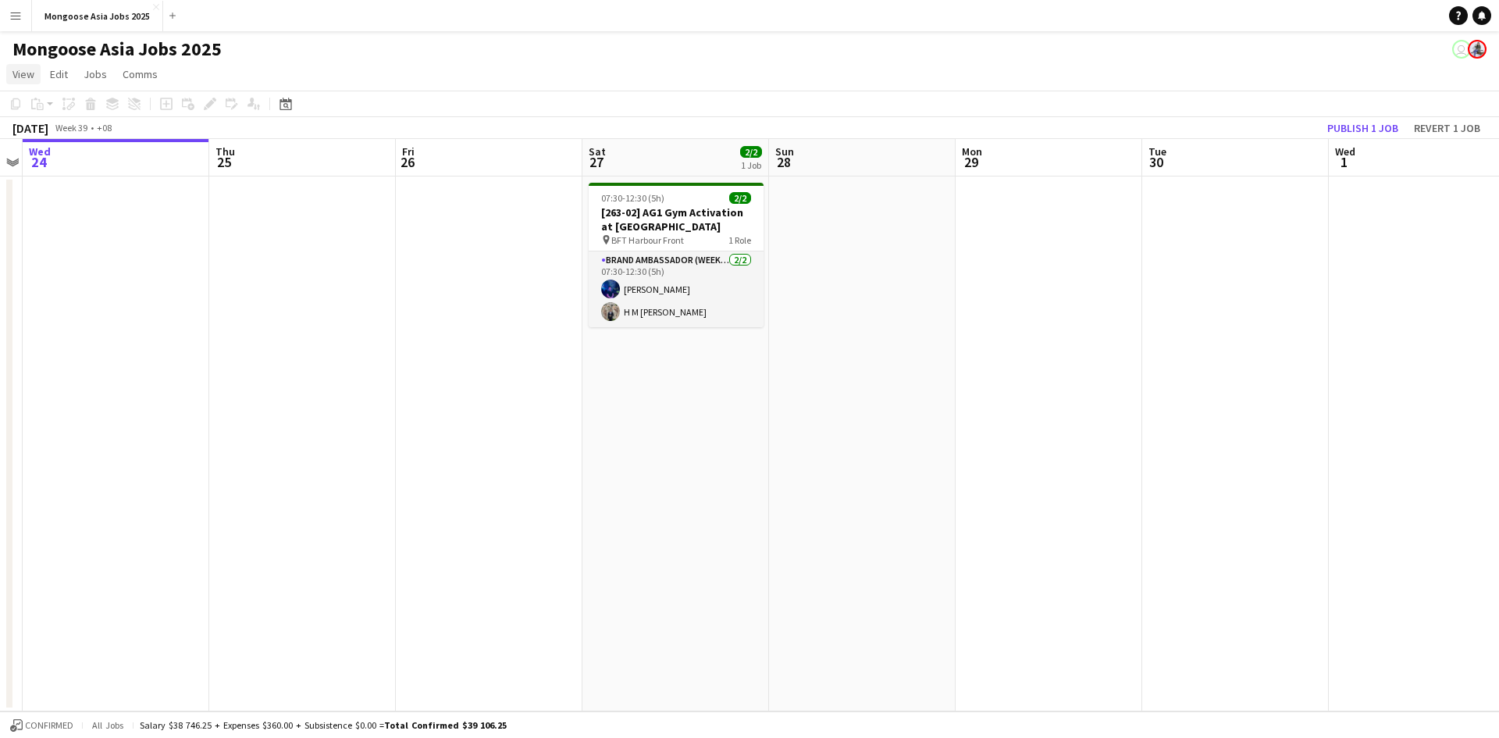
click at [27, 73] on span "View" at bounding box center [23, 74] width 22 height 14
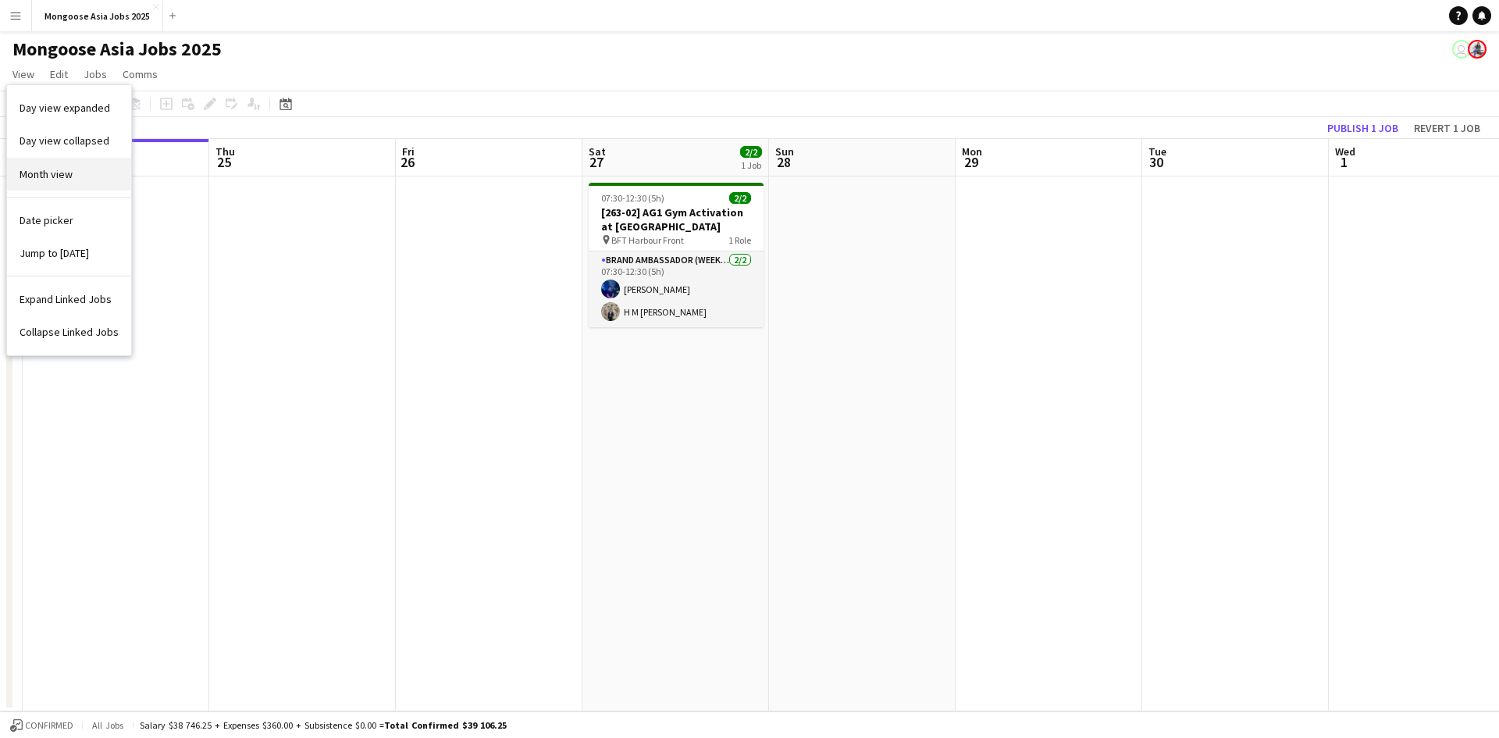
click at [55, 176] on span "Month view" at bounding box center [46, 174] width 53 height 14
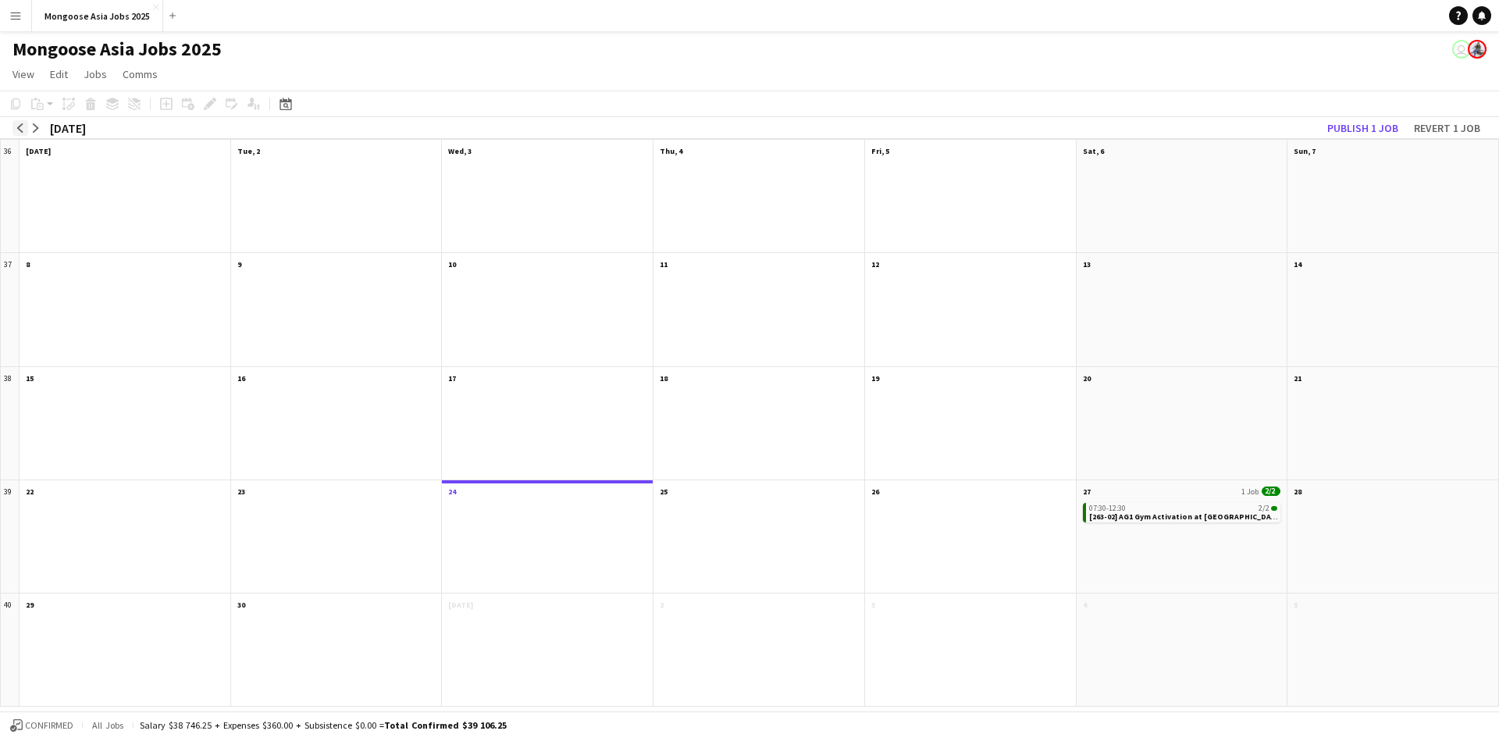
click at [21, 132] on app-icon "arrow-left" at bounding box center [20, 127] width 9 height 9
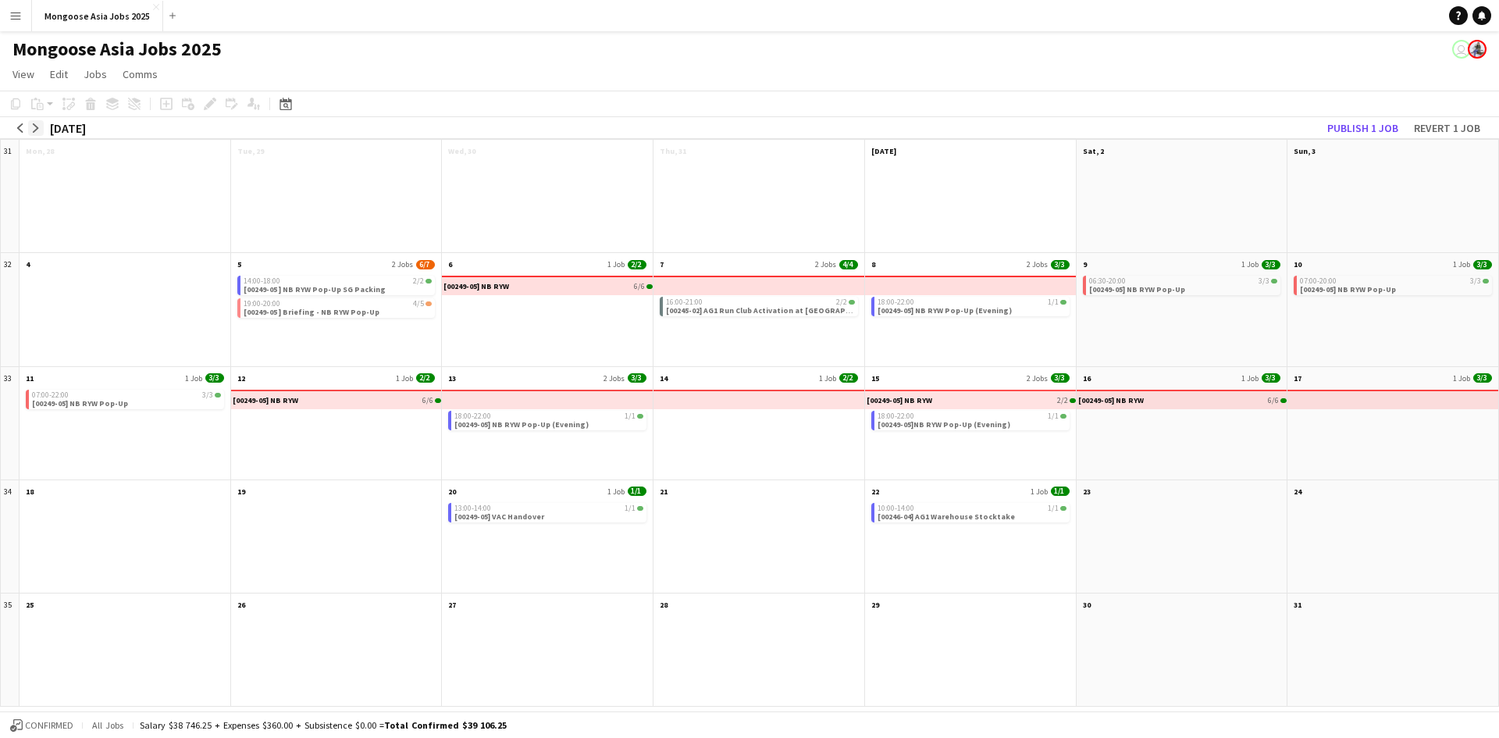
click at [38, 128] on app-icon "arrow-right" at bounding box center [35, 127] width 9 height 9
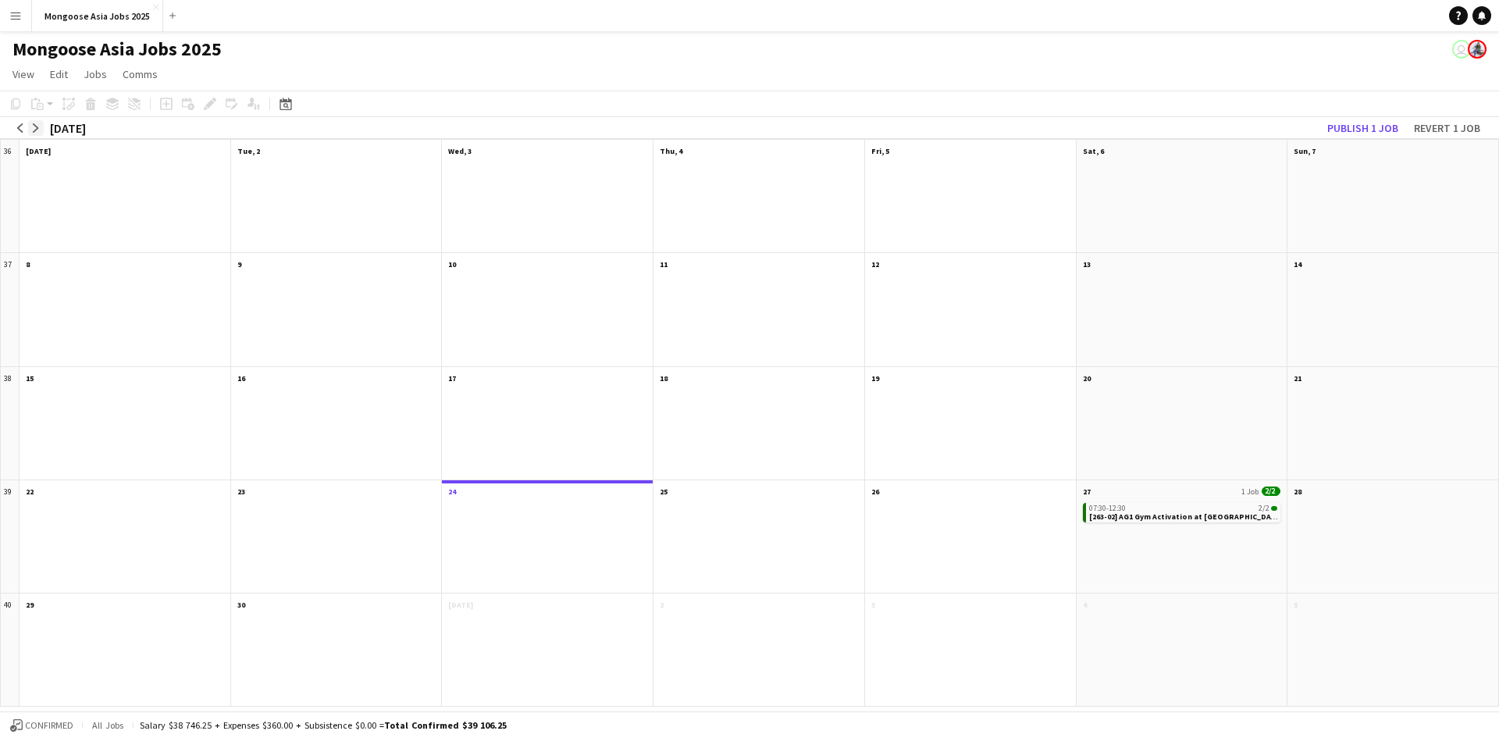
click at [38, 128] on app-icon "arrow-right" at bounding box center [35, 127] width 9 height 9
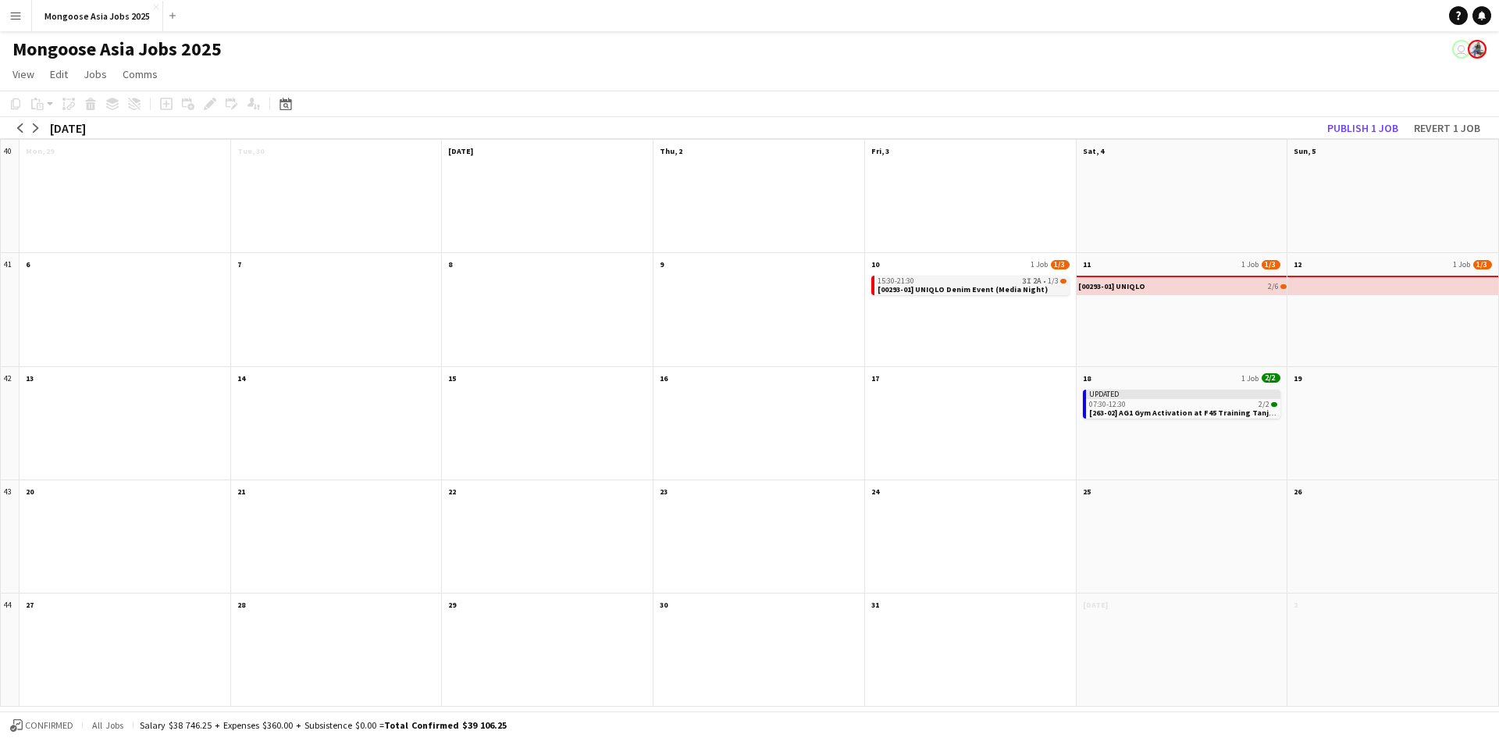
click at [997, 288] on span "[00293-01] UNIQLO Denim Event (Media Night)" at bounding box center [963, 289] width 170 height 10
click at [30, 76] on span "View" at bounding box center [23, 74] width 22 height 14
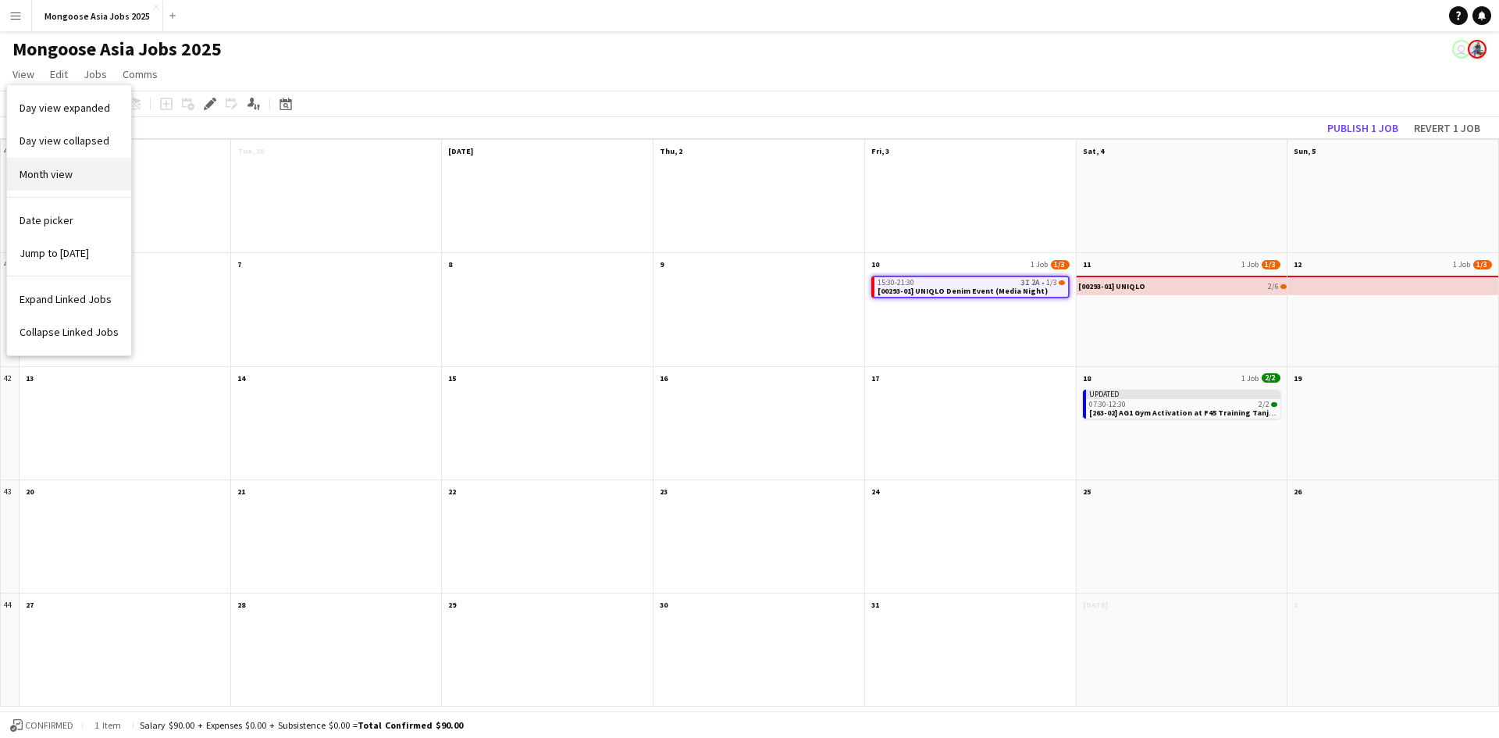
click at [60, 169] on span "Month view" at bounding box center [46, 174] width 53 height 14
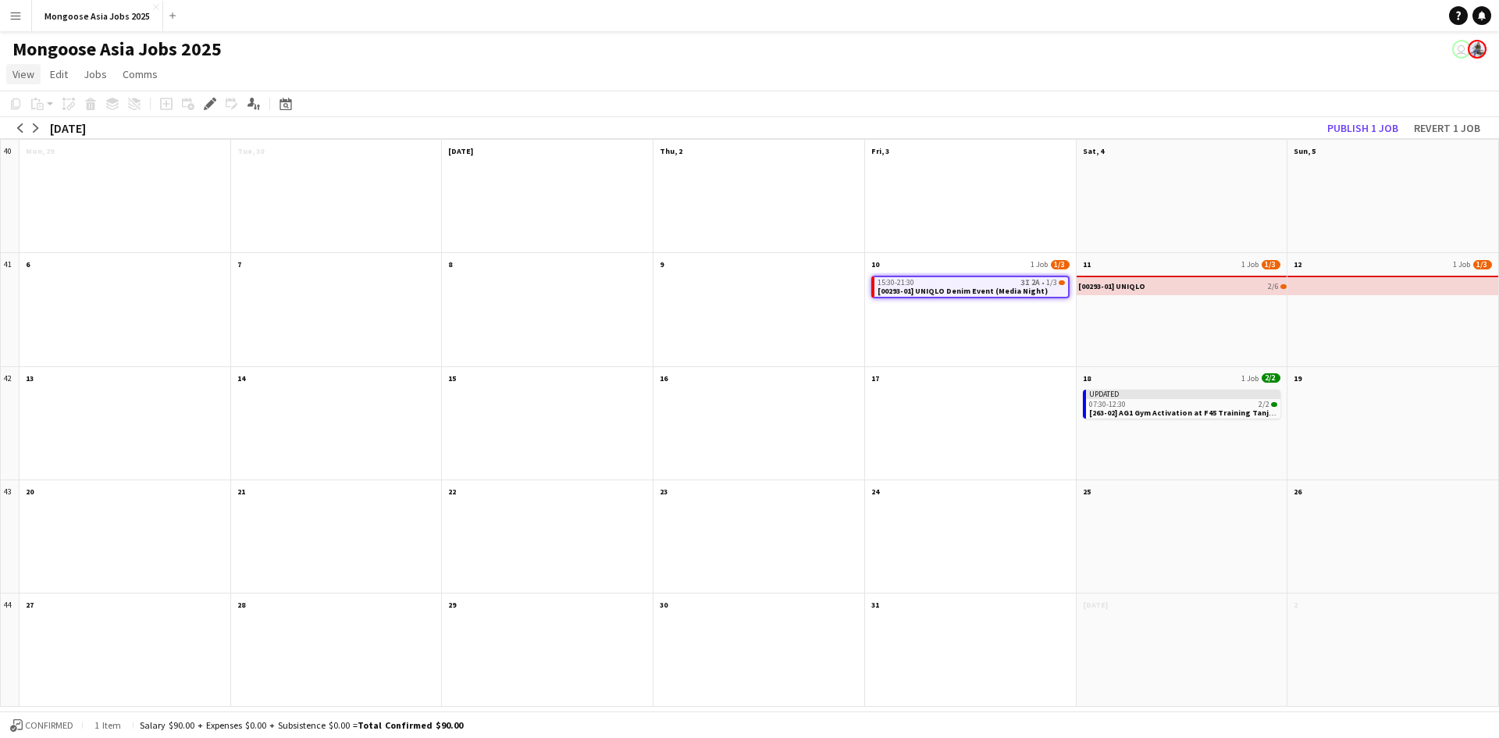
click at [26, 70] on span "View" at bounding box center [23, 74] width 22 height 14
click at [75, 112] on span "Day view expanded" at bounding box center [65, 108] width 91 height 14
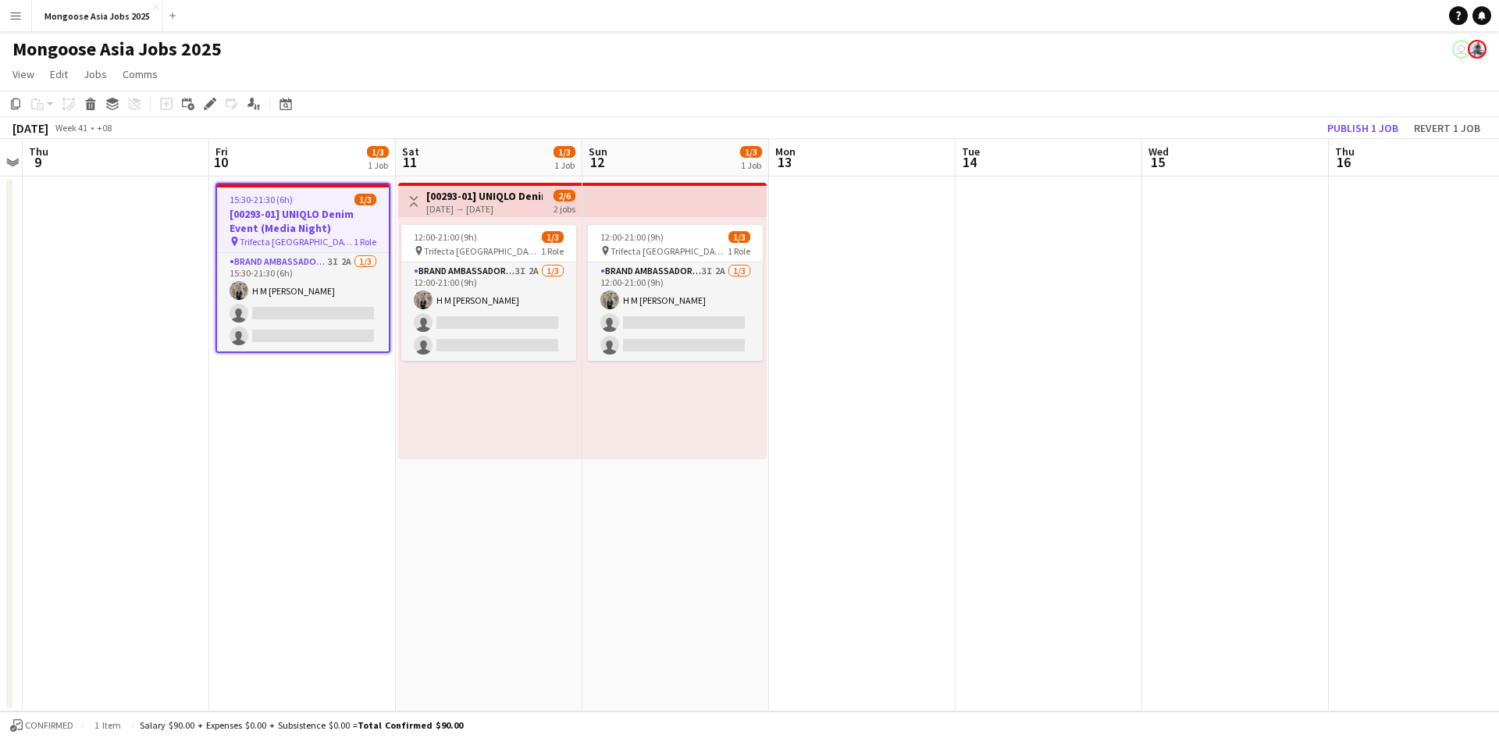
drag, startPoint x: 307, startPoint y: 436, endPoint x: 302, endPoint y: 393, distance: 44.0
click at [307, 436] on app-date-cell "15:30-21:30 (6h) 1/3 [00293-01] UNIQLO Denim Event (Media Night) pin Trifecta S…" at bounding box center [302, 443] width 187 height 535
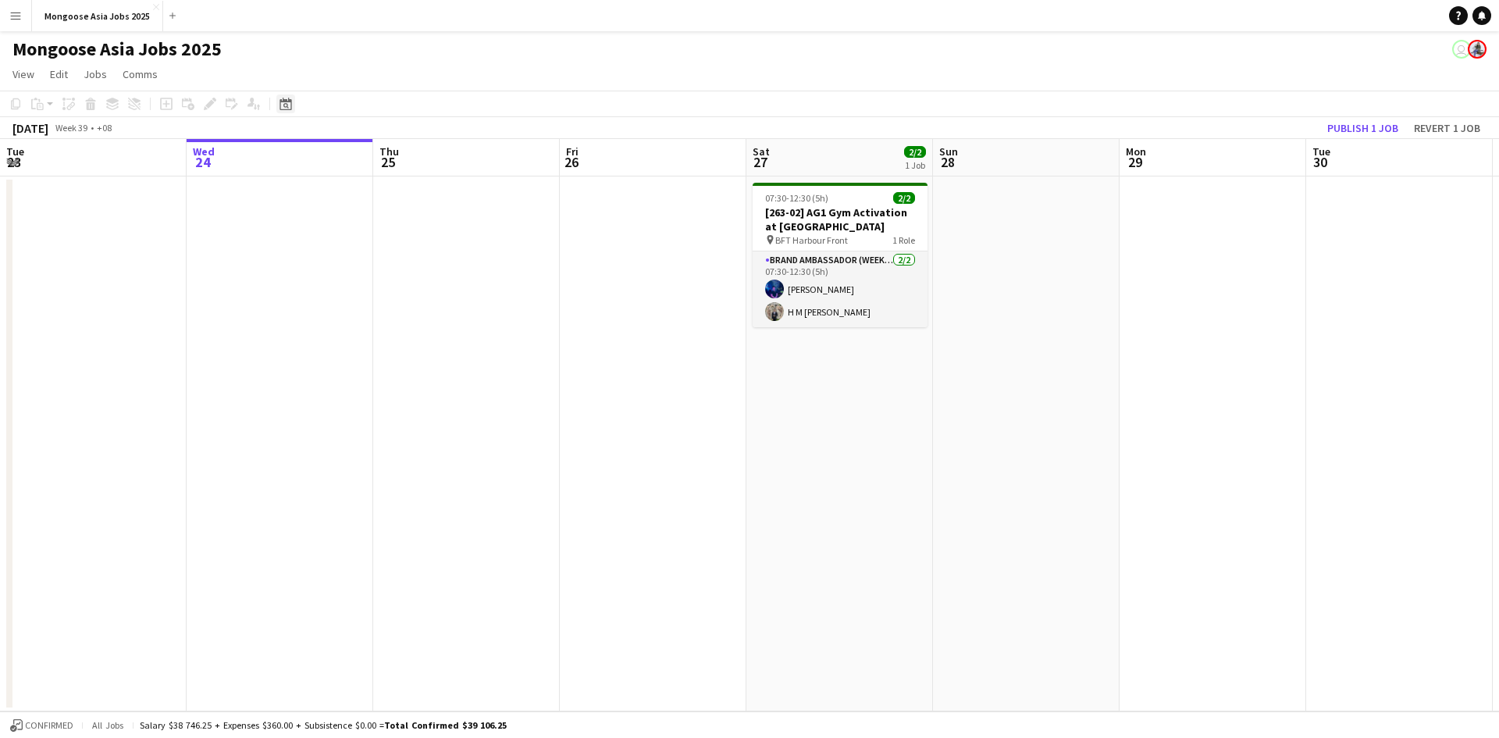
click at [291, 105] on icon at bounding box center [286, 104] width 12 height 12
click at [418, 158] on span "Next month" at bounding box center [412, 157] width 31 height 31
click at [368, 258] on span "10" at bounding box center [370, 258] width 19 height 19
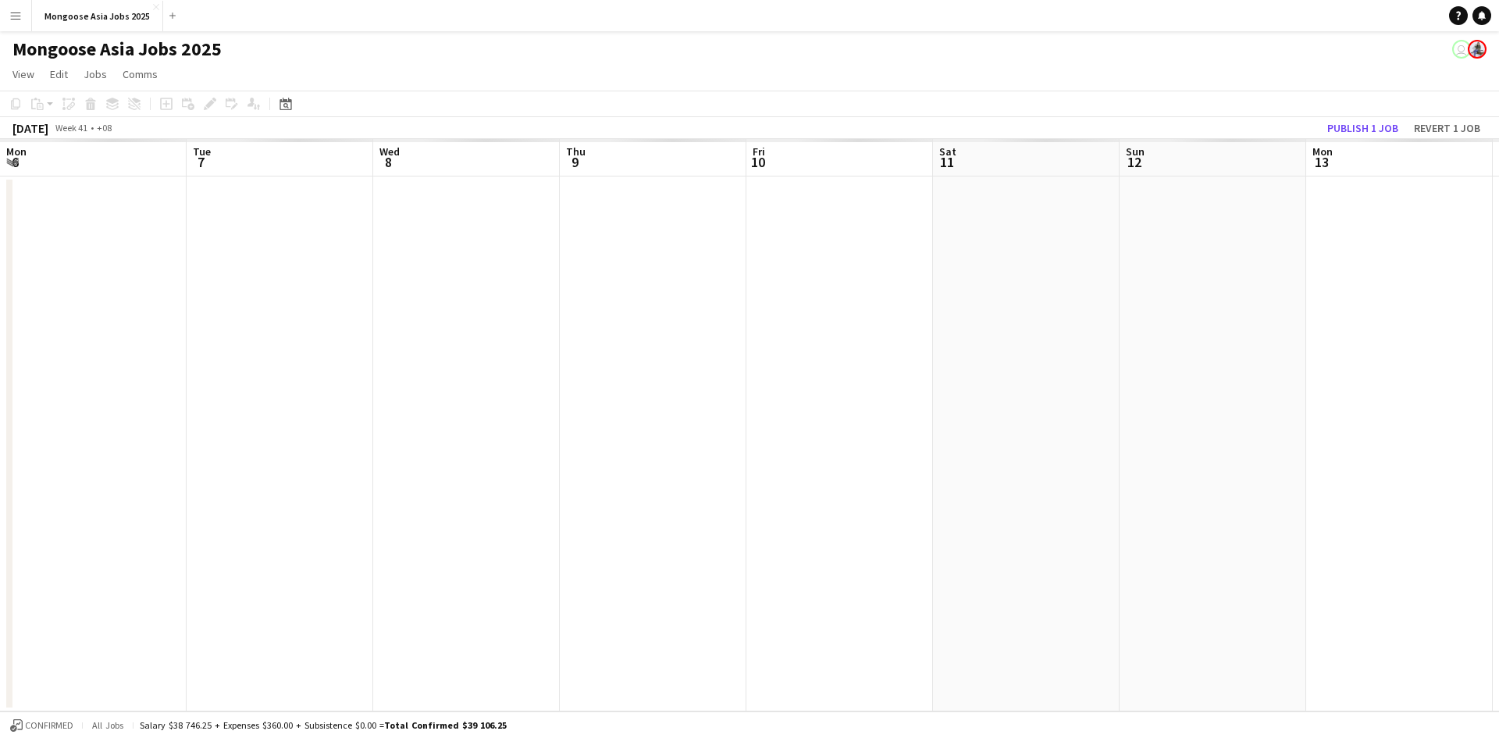
scroll to position [0, 537]
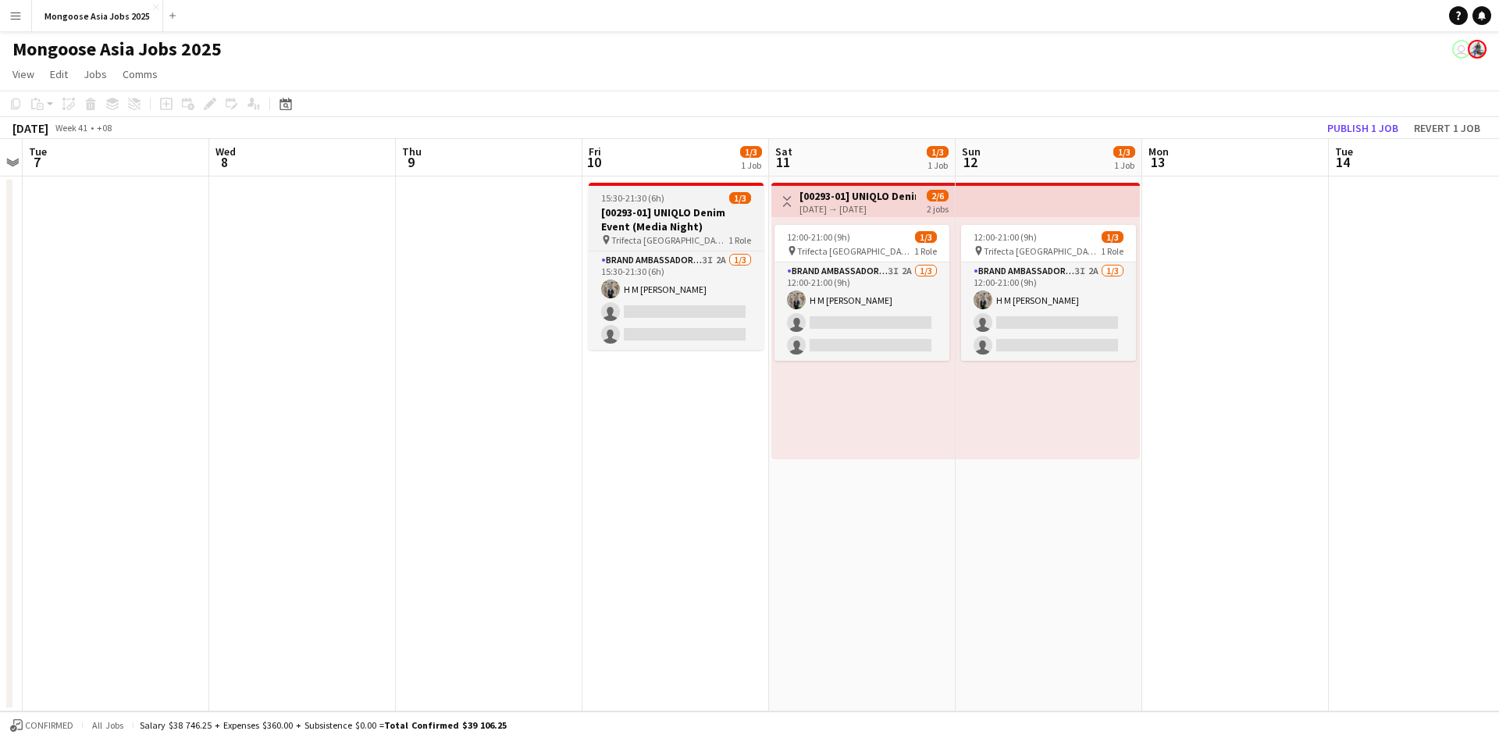
click at [683, 219] on h3 "[00293-01] UNIQLO Denim Event (Media Night)" at bounding box center [676, 219] width 175 height 28
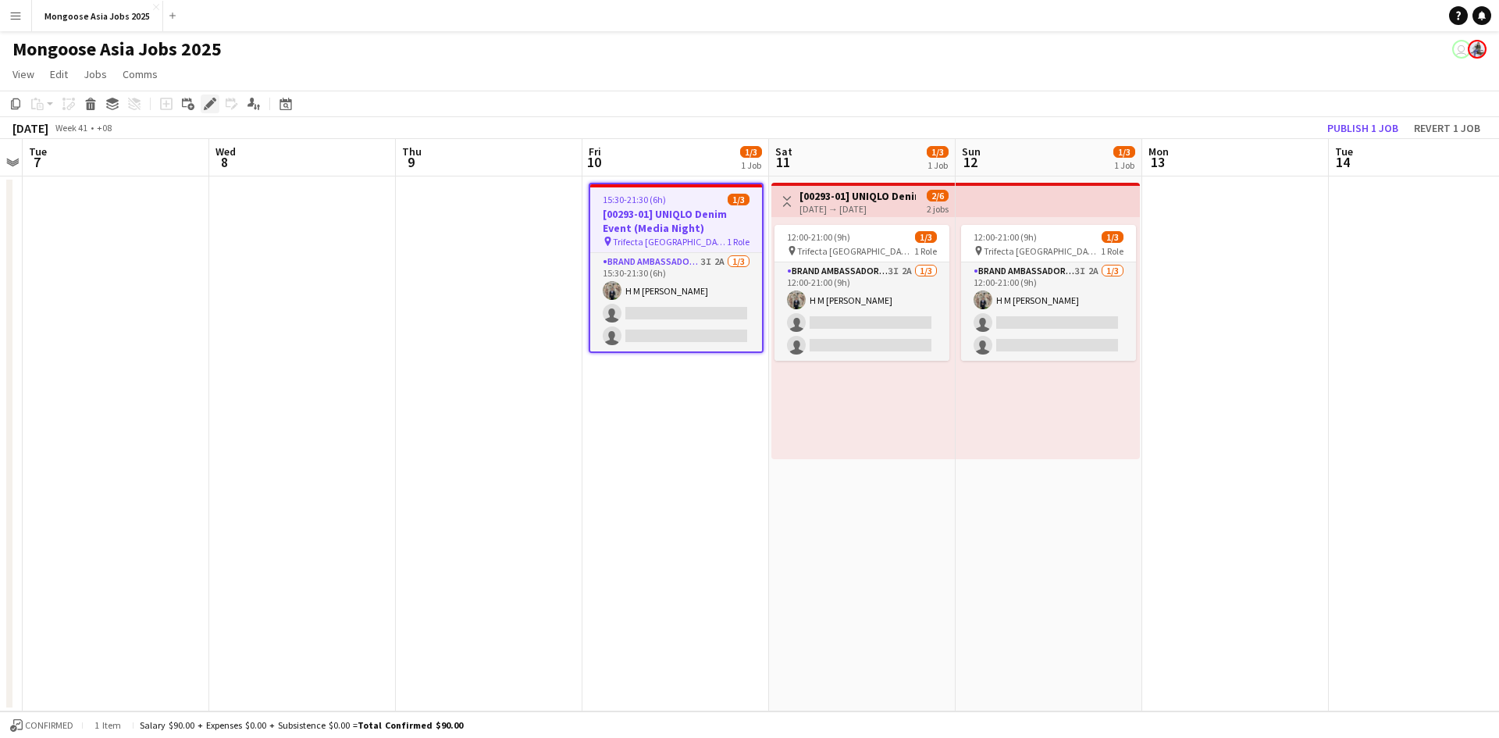
click at [213, 106] on icon "Edit" at bounding box center [210, 104] width 12 height 12
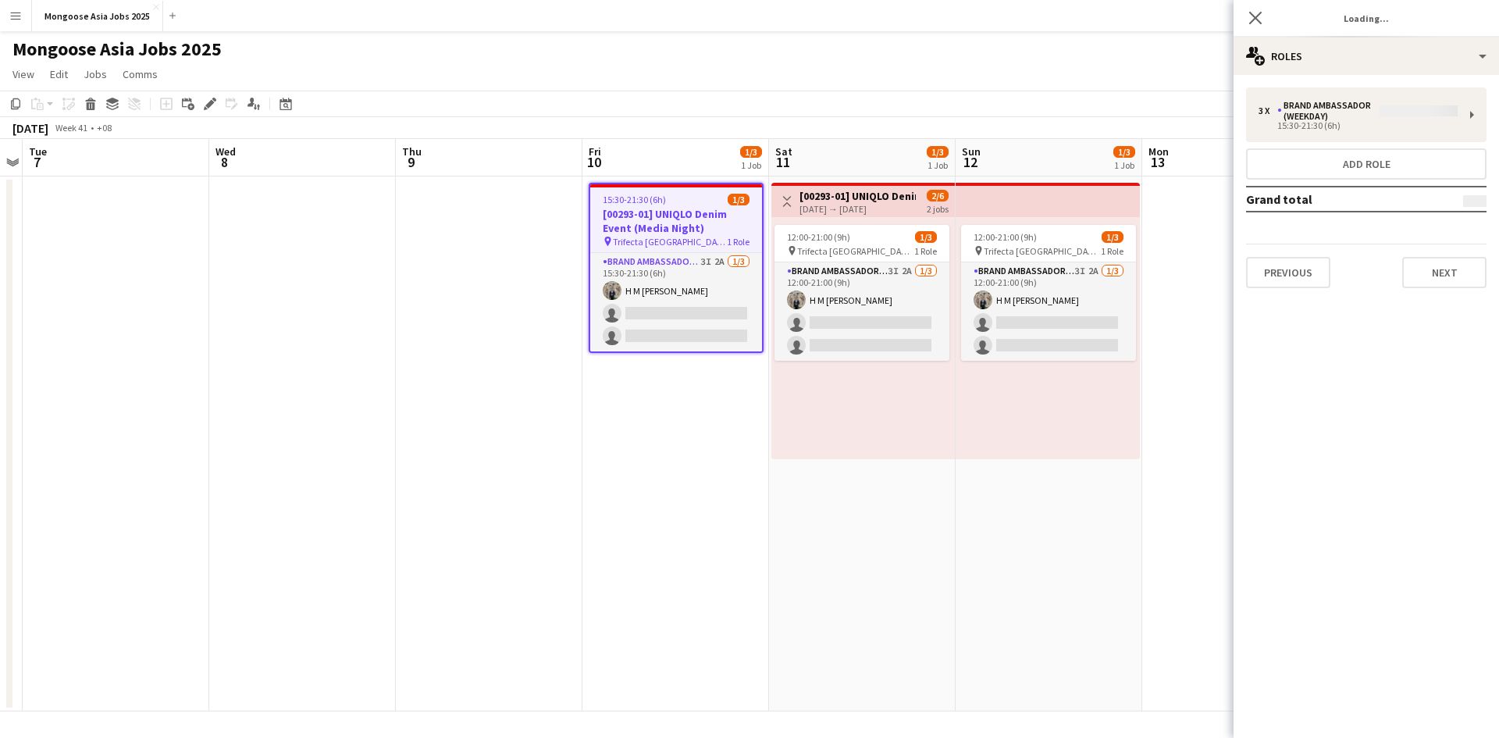
type input "**********"
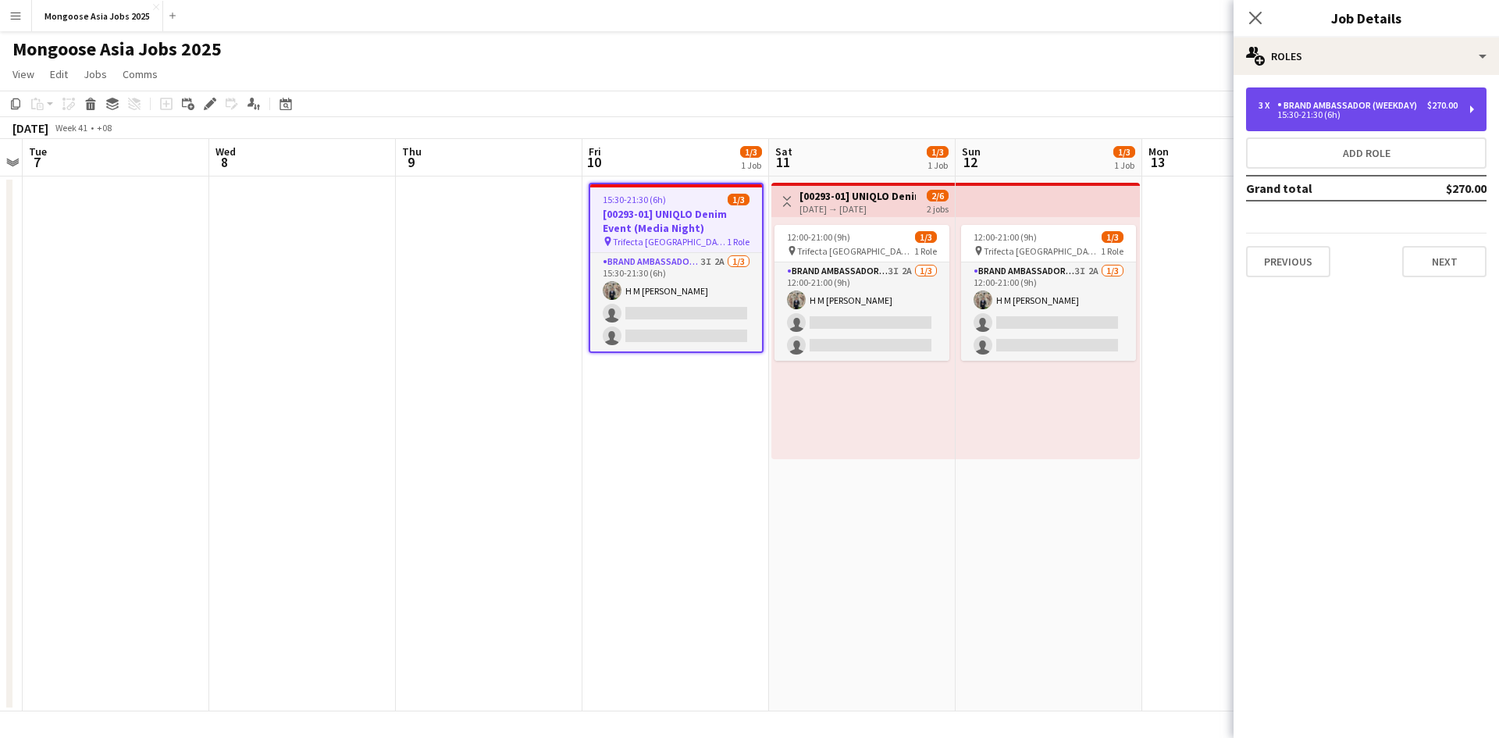
click at [1376, 103] on div "Brand Ambassador (weekday)" at bounding box center [1350, 105] width 146 height 11
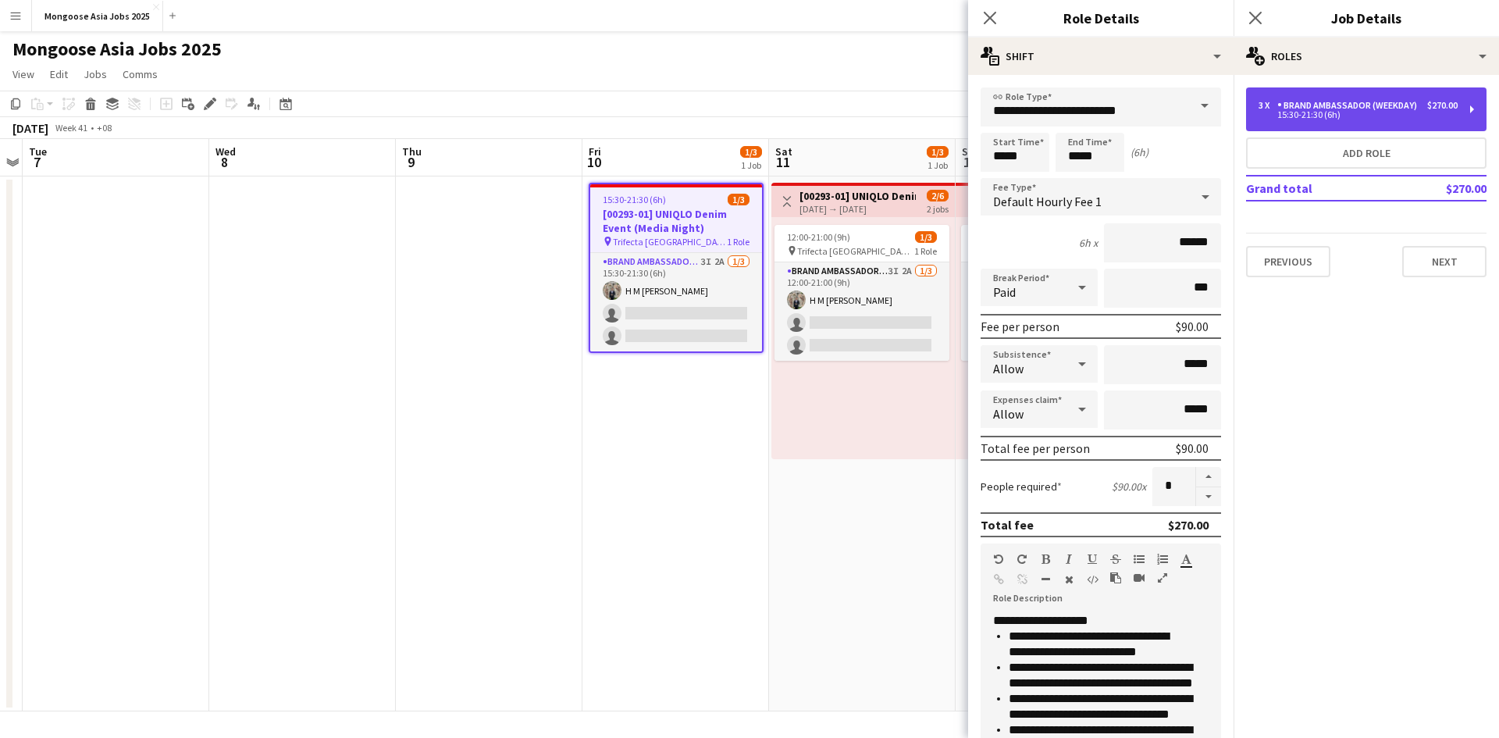
click at [1472, 105] on div "3 x Brand Ambassador (weekday) $270.00 15:30-21:30 (6h)" at bounding box center [1366, 109] width 240 height 44
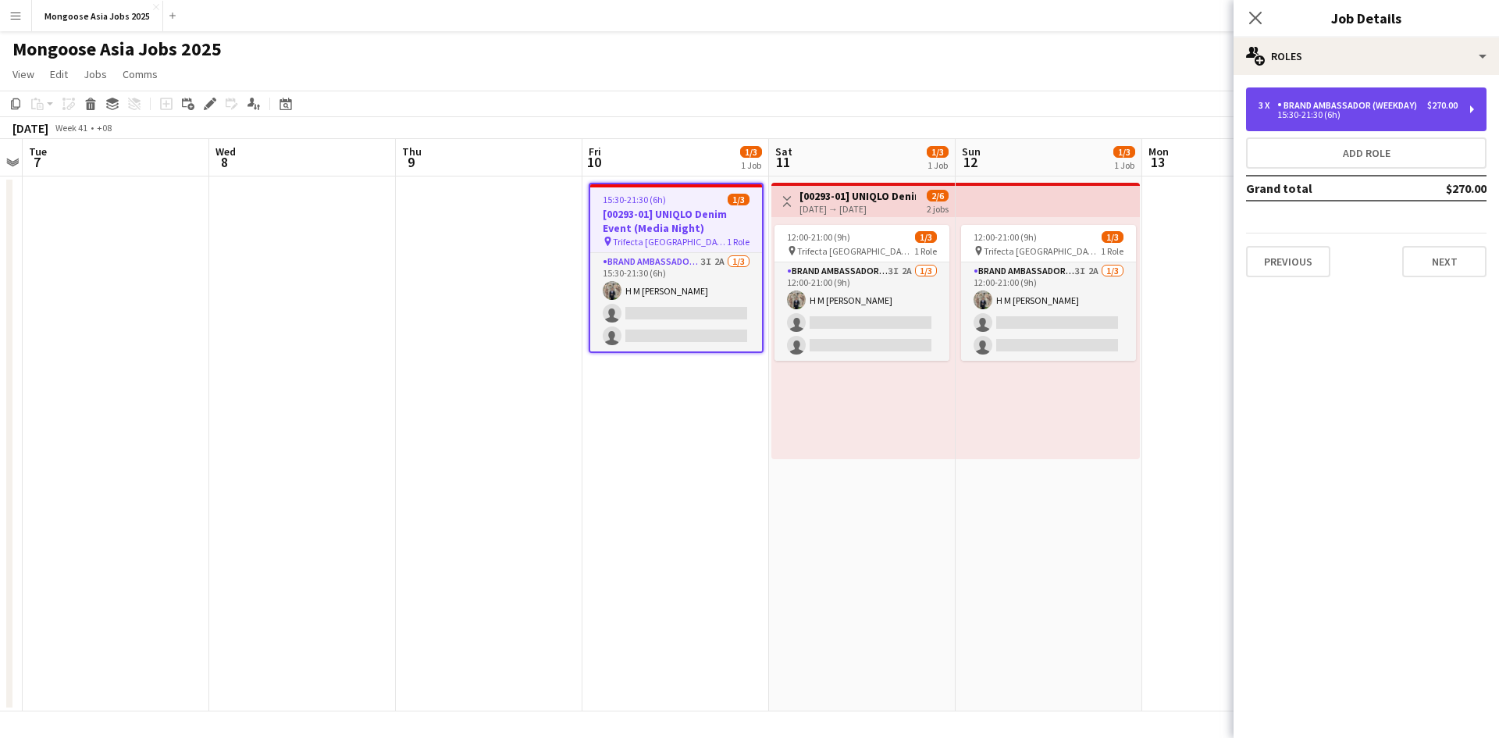
click at [1462, 109] on div "3 x Brand Ambassador (weekday) $270.00 15:30-21:30 (6h)" at bounding box center [1366, 109] width 240 height 44
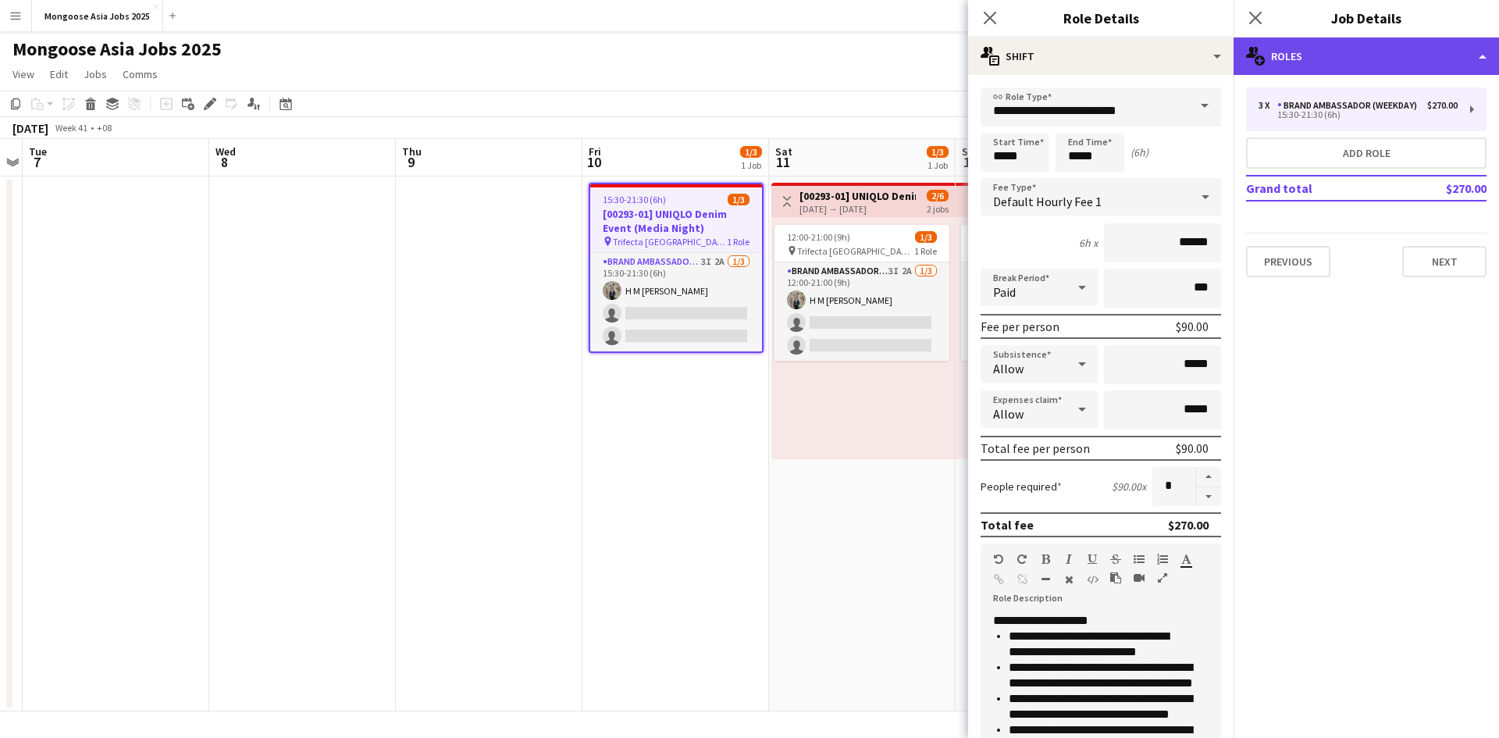
click at [1475, 55] on div "multiple-users-add Roles" at bounding box center [1366, 55] width 265 height 37
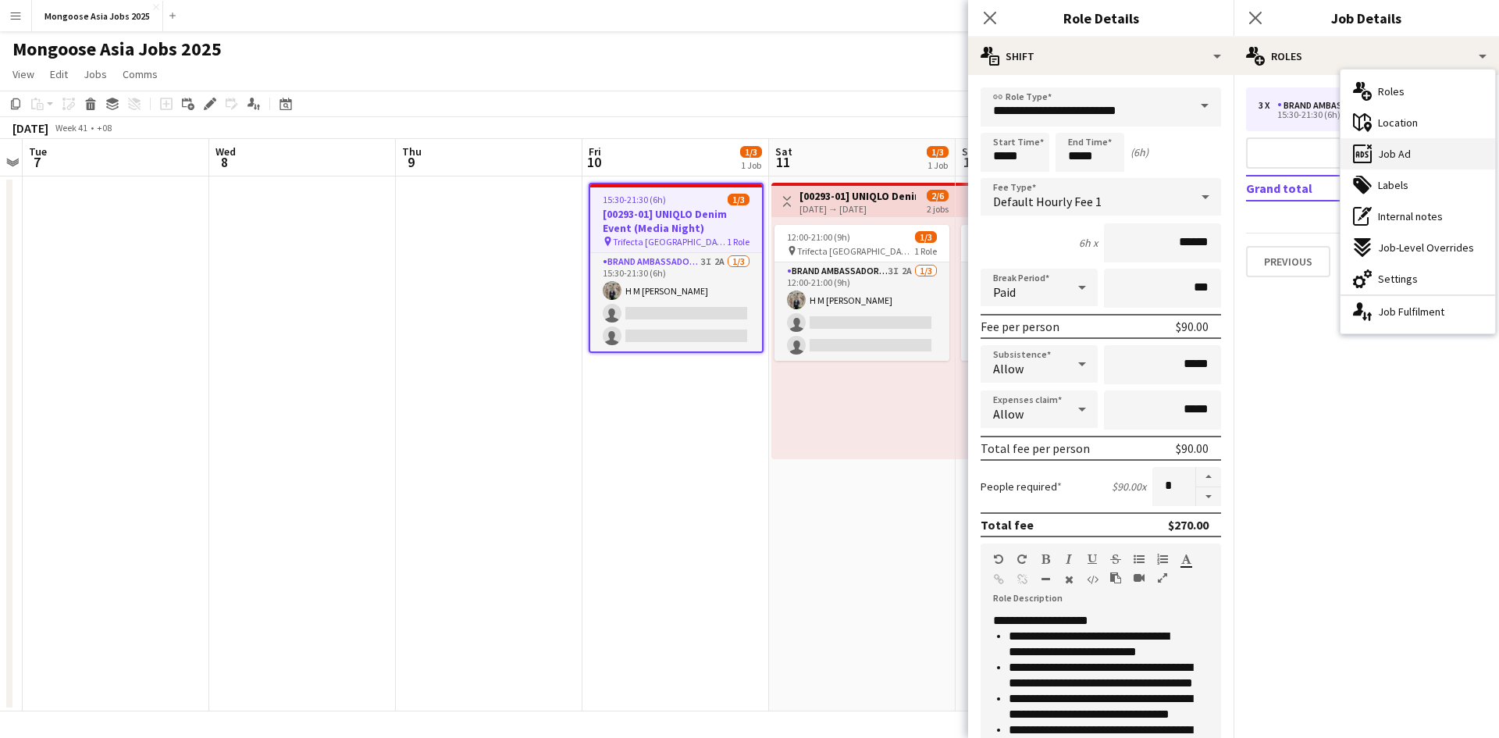
click at [1426, 146] on div "ads-window Job Ad" at bounding box center [1418, 153] width 155 height 31
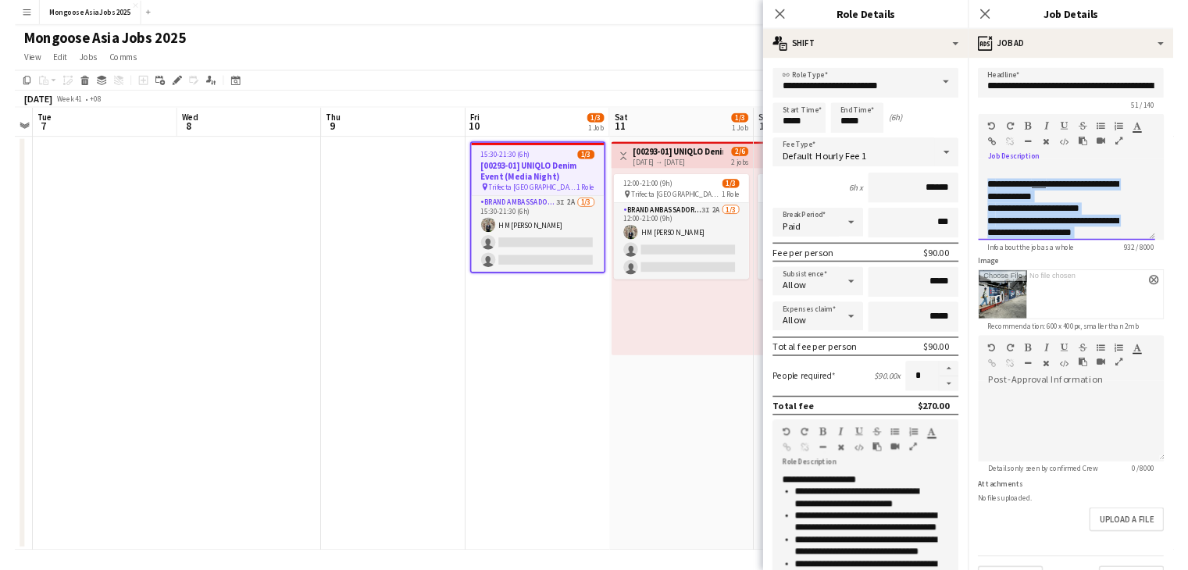
scroll to position [512, 0]
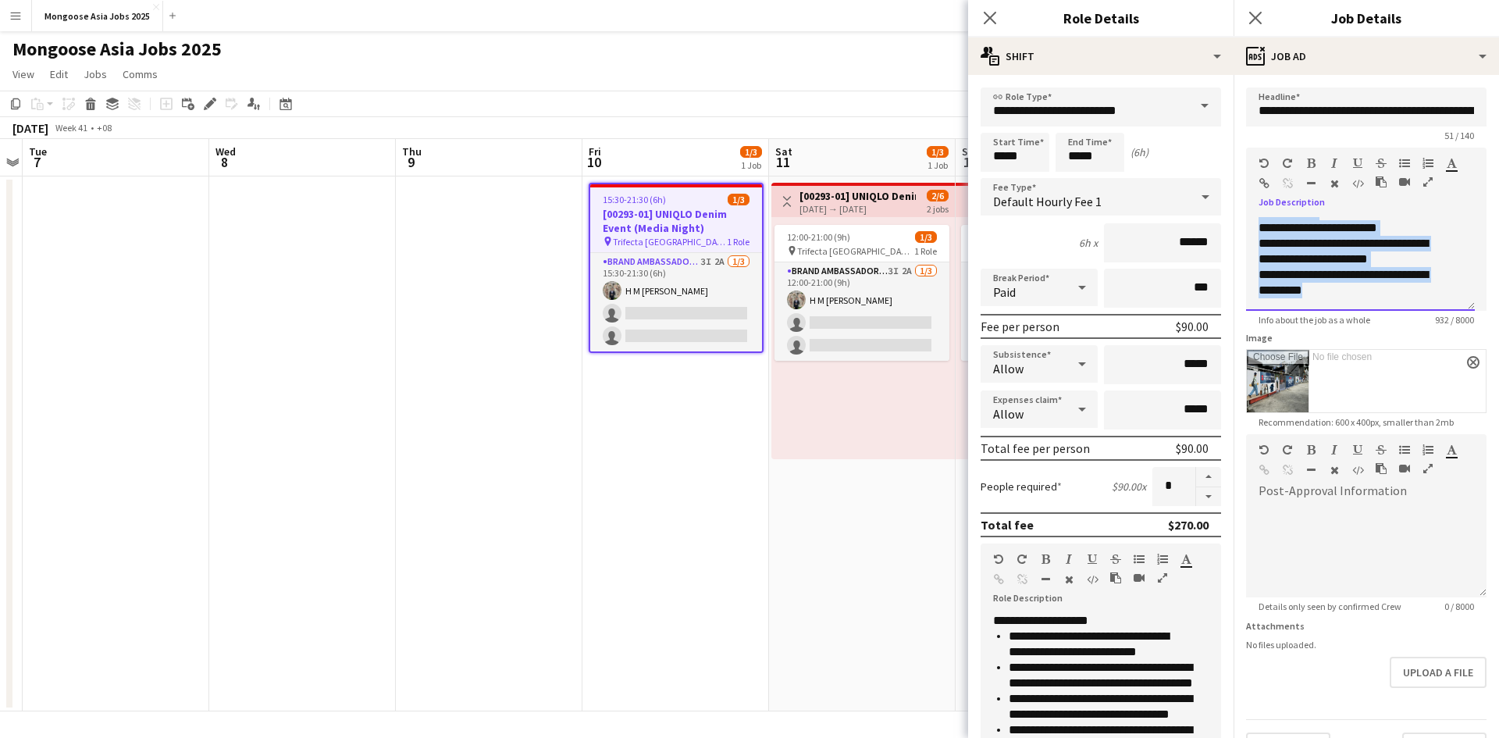
drag, startPoint x: 1260, startPoint y: 223, endPoint x: 1378, endPoint y: 314, distance: 149.1
click at [1378, 314] on app-form-group "**********" at bounding box center [1366, 237] width 240 height 178
copy div "**********"
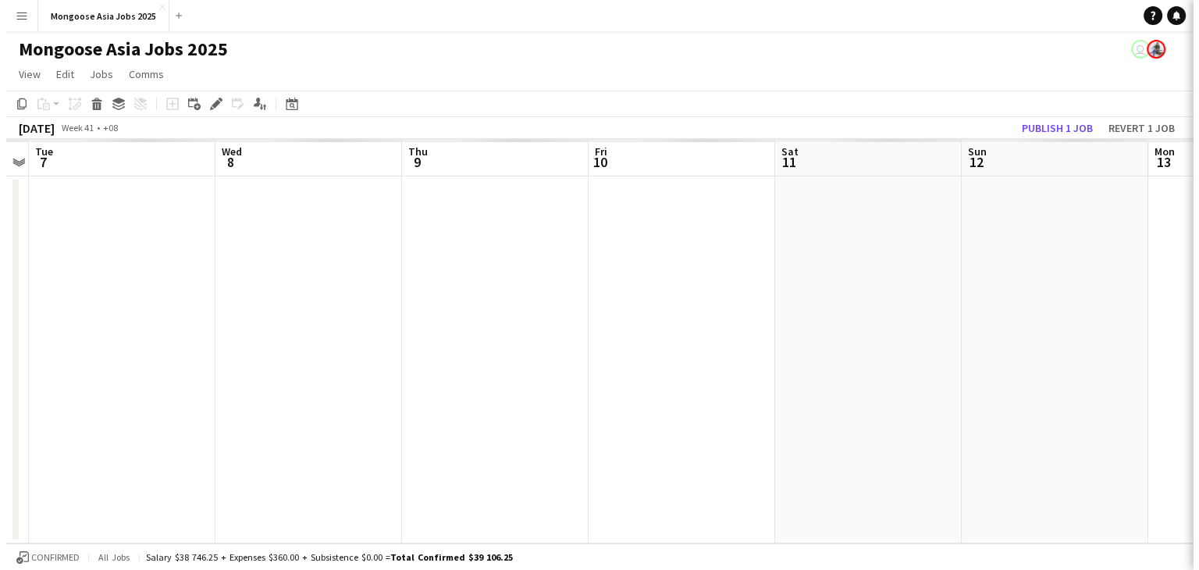
scroll to position [200, 0]
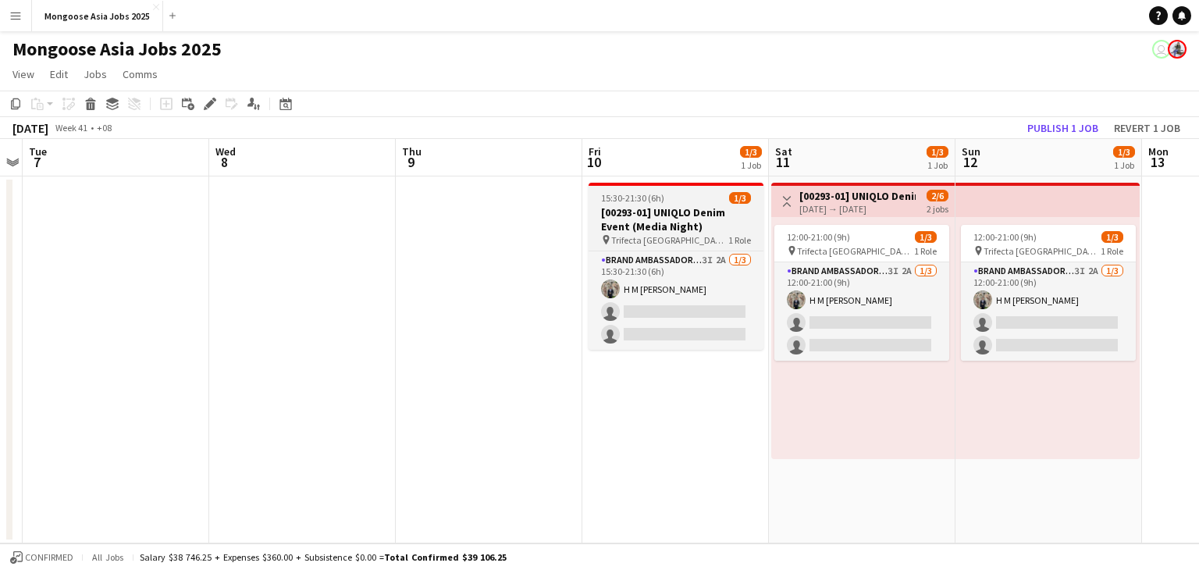
drag, startPoint x: 685, startPoint y: 221, endPoint x: 689, endPoint y: 228, distance: 8.0
click at [685, 221] on h3 "[00293-01] UNIQLO Denim Event (Media Night)" at bounding box center [676, 219] width 175 height 28
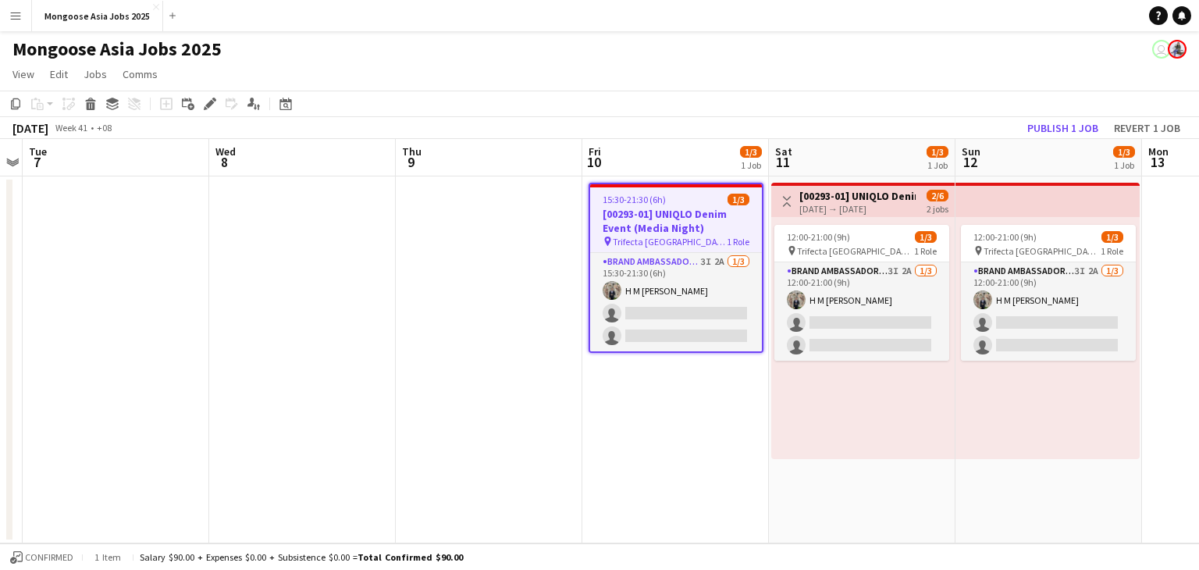
click at [668, 224] on h3 "[00293-01] UNIQLO Denim Event (Media Night)" at bounding box center [676, 221] width 172 height 28
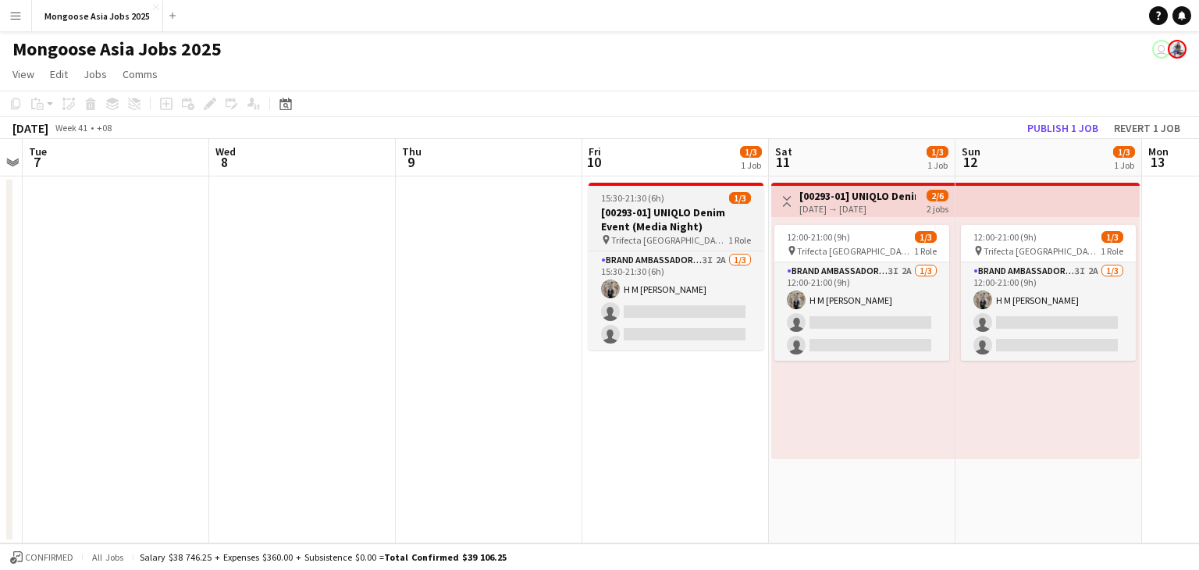
click at [653, 218] on h3 "[00293-01] UNIQLO Denim Event (Media Night)" at bounding box center [676, 219] width 175 height 28
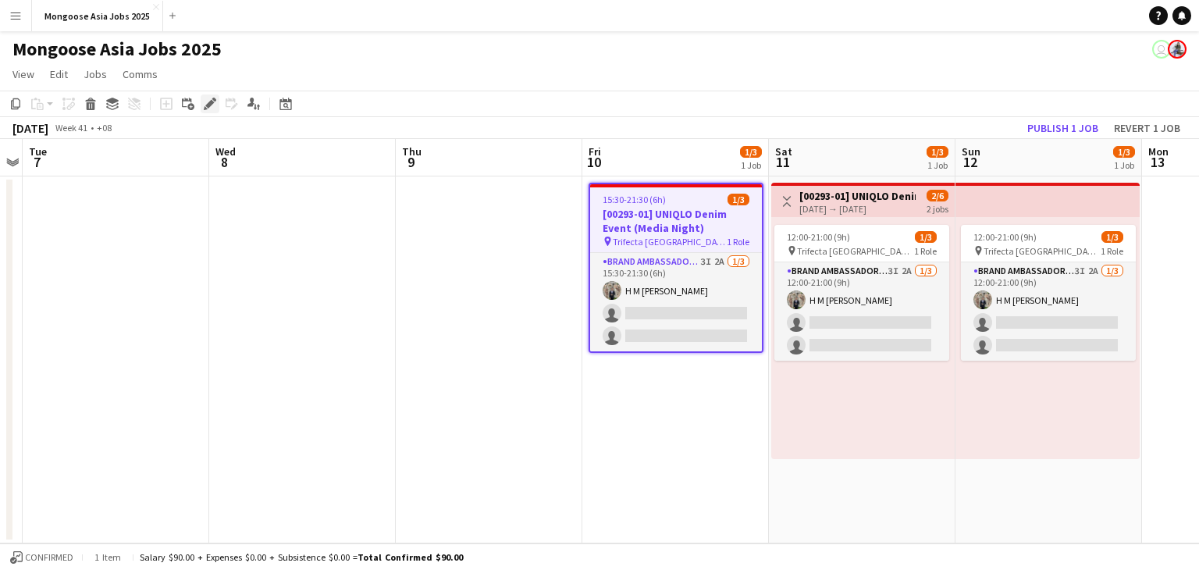
click at [209, 102] on icon at bounding box center [209, 104] width 9 height 9
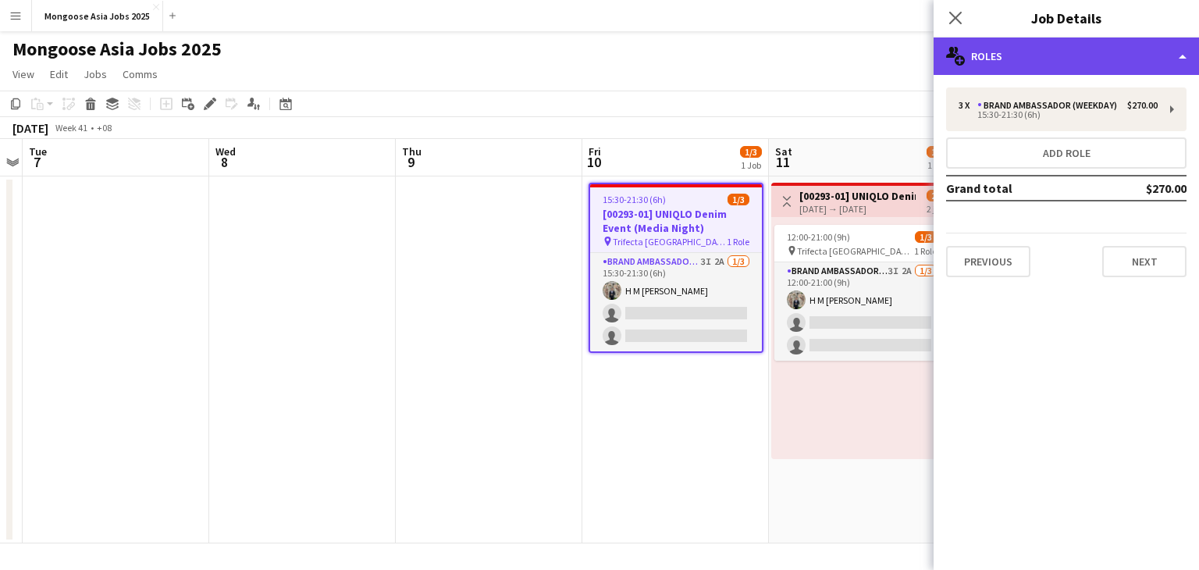
click at [1056, 68] on div "multiple-users-add Roles" at bounding box center [1066, 55] width 265 height 37
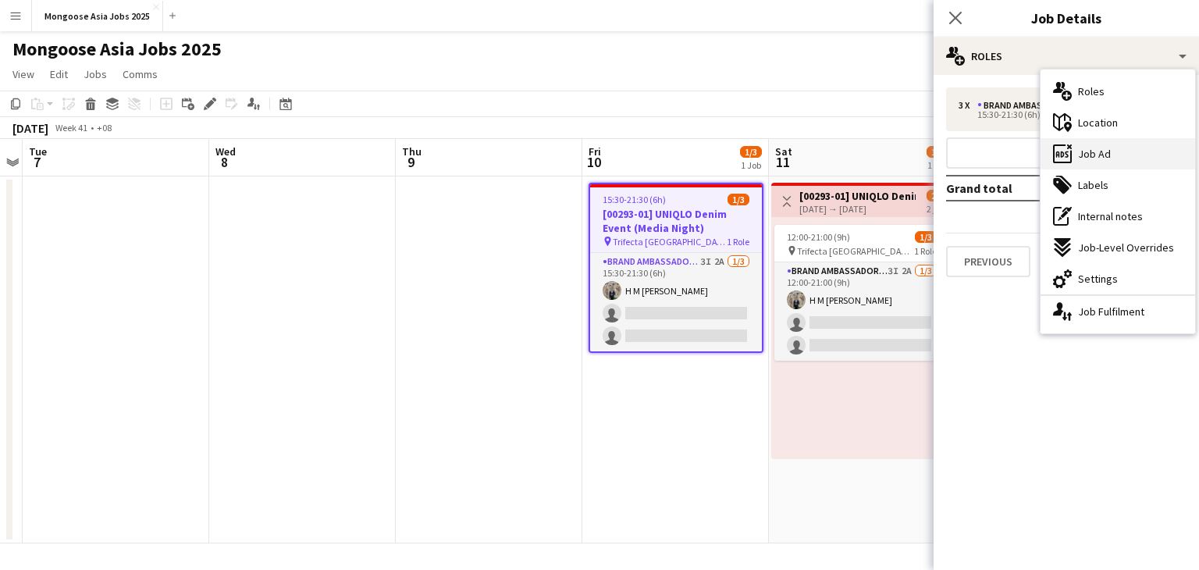
click at [1105, 150] on span "Job Ad" at bounding box center [1094, 154] width 33 height 14
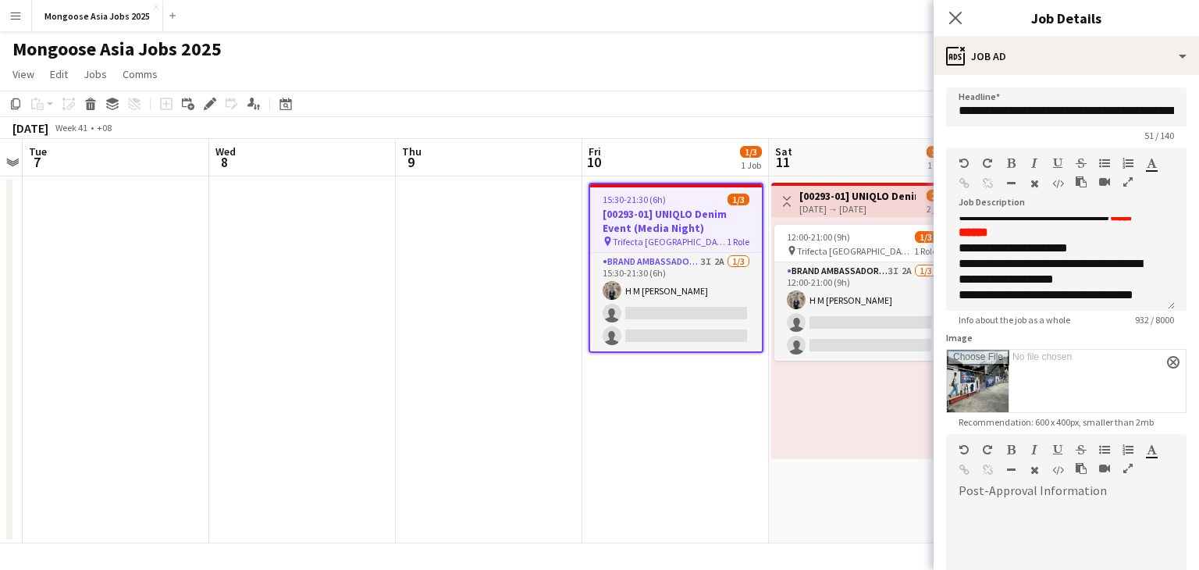
scroll to position [156, 0]
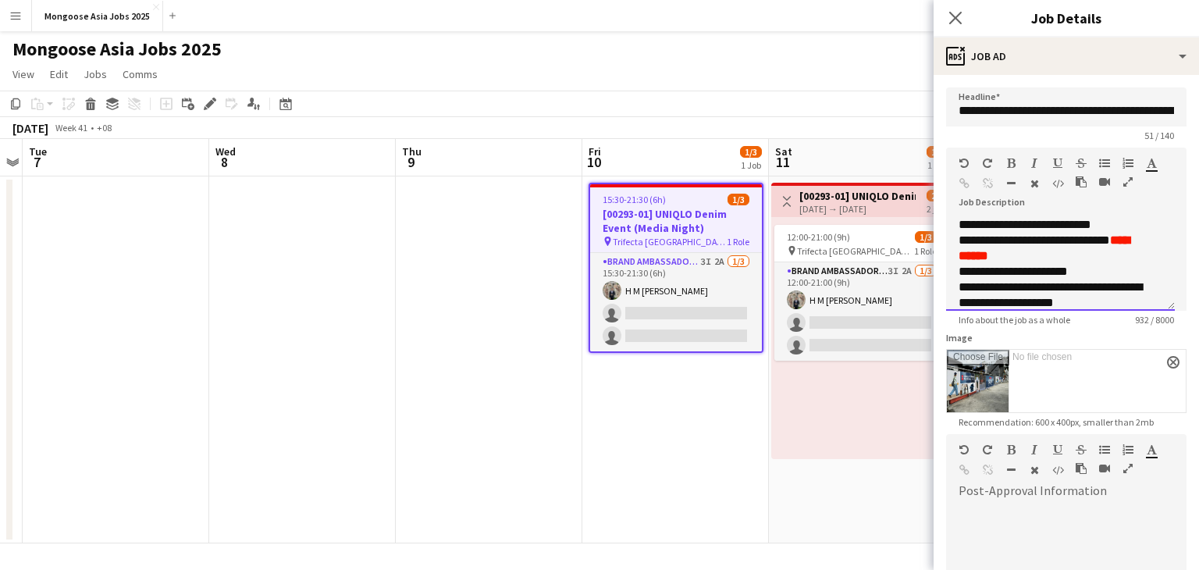
click at [1002, 280] on div "**********" at bounding box center [1055, 272] width 192 height 16
click at [1062, 280] on div "**********" at bounding box center [1055, 272] width 192 height 16
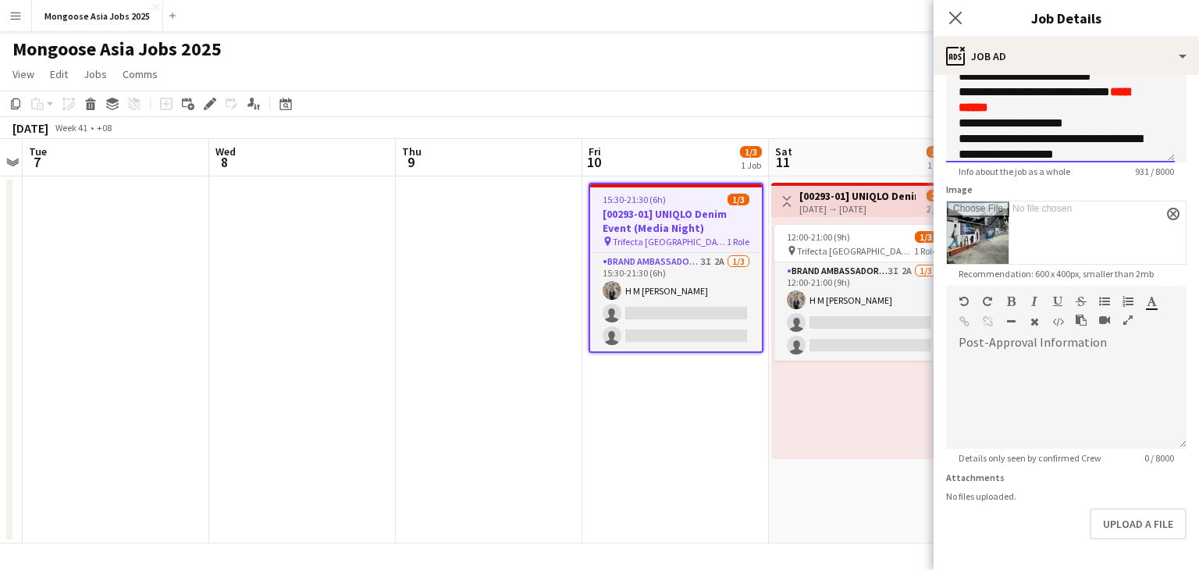
scroll to position [204, 0]
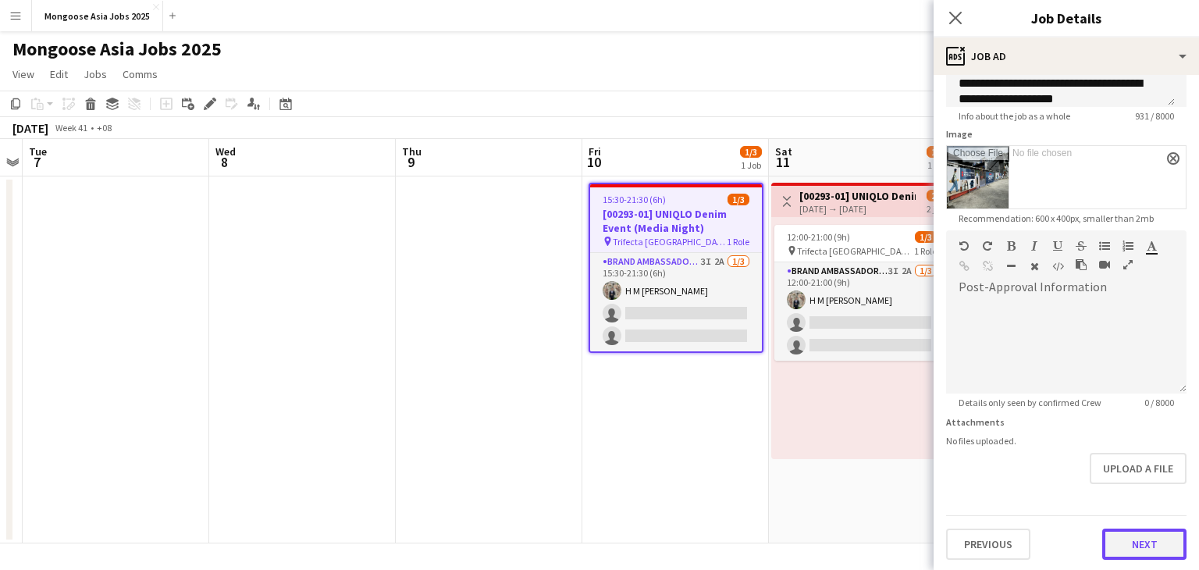
click at [1132, 545] on button "Next" at bounding box center [1144, 544] width 84 height 31
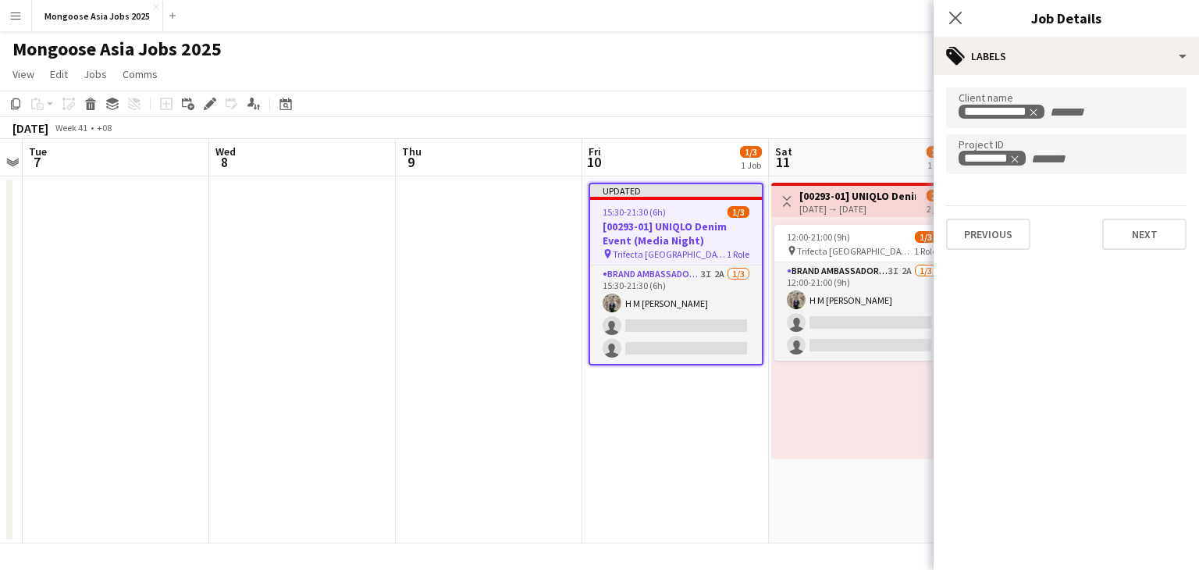
scroll to position [0, 0]
click at [1145, 236] on button "Next" at bounding box center [1144, 234] width 84 height 31
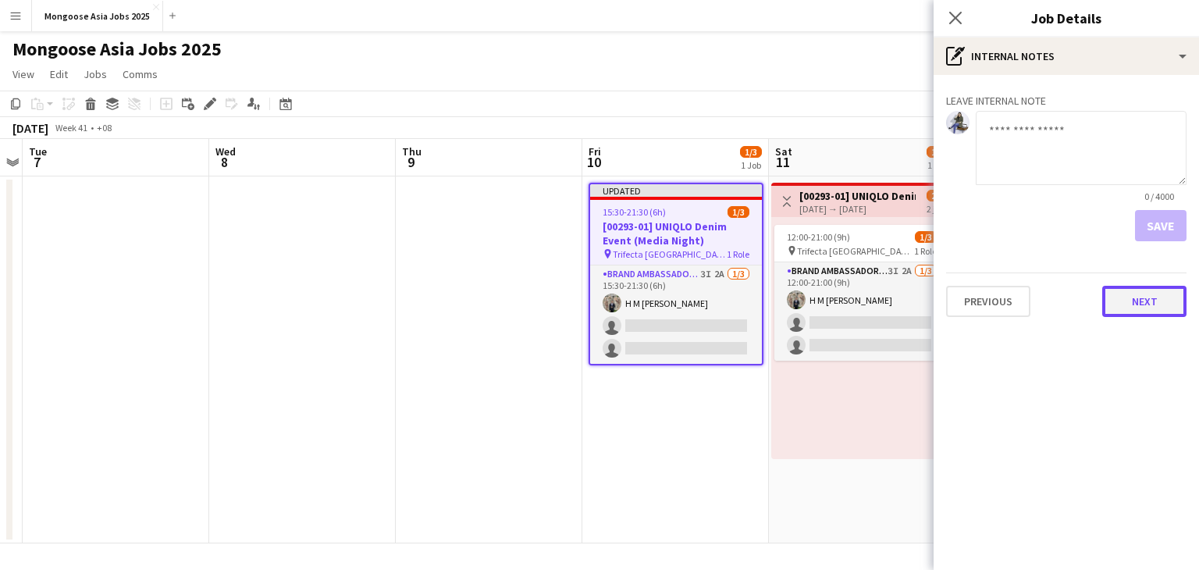
click at [1162, 302] on button "Next" at bounding box center [1144, 301] width 84 height 31
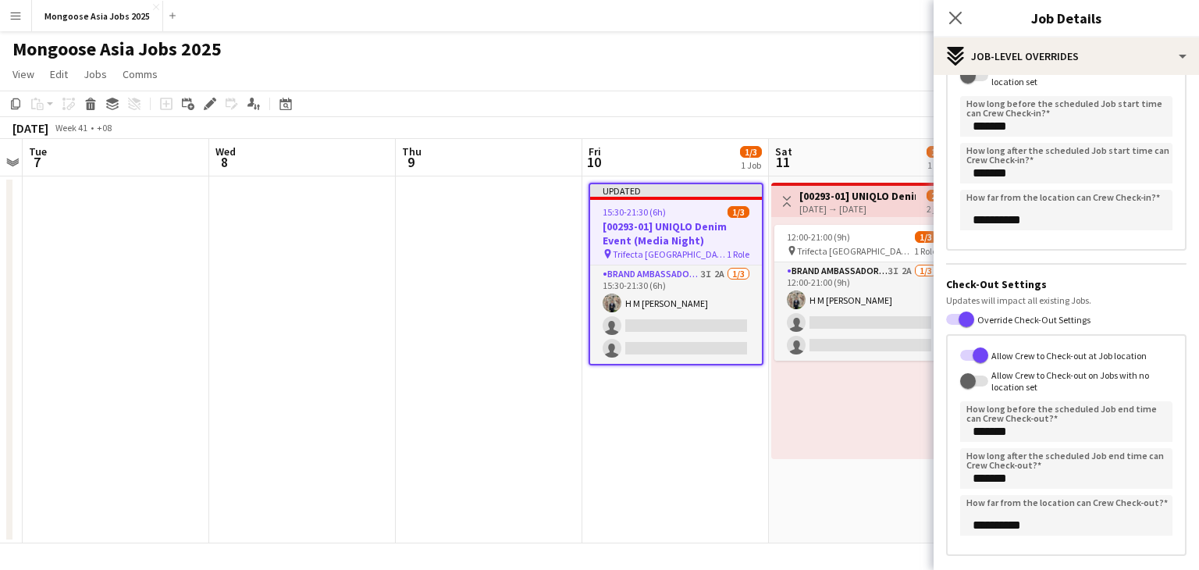
scroll to position [237, 0]
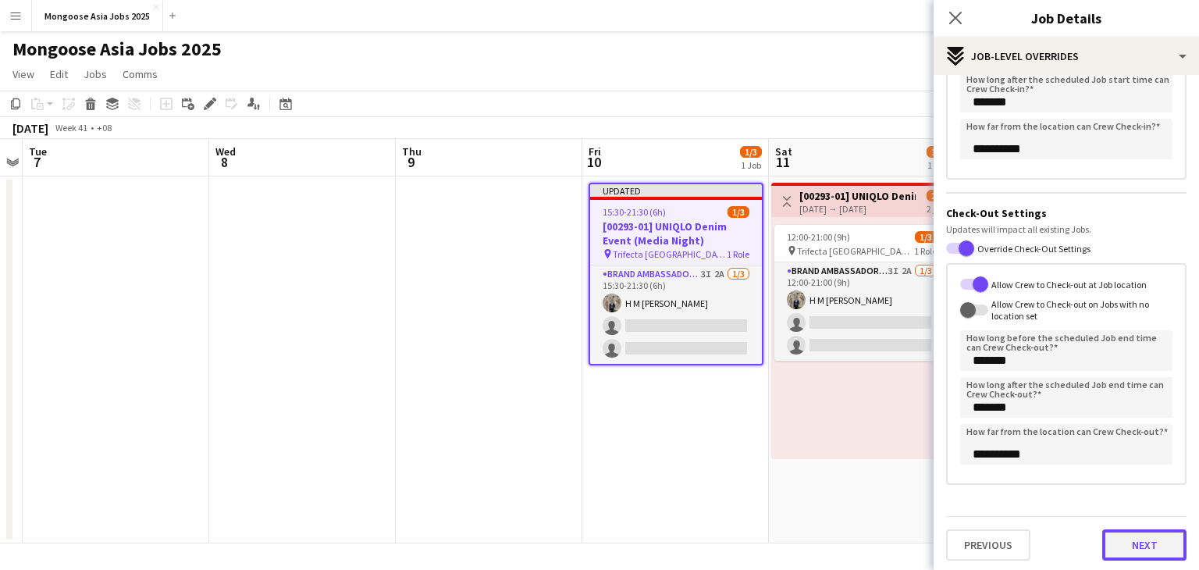
click at [1128, 541] on button "Next" at bounding box center [1144, 544] width 84 height 31
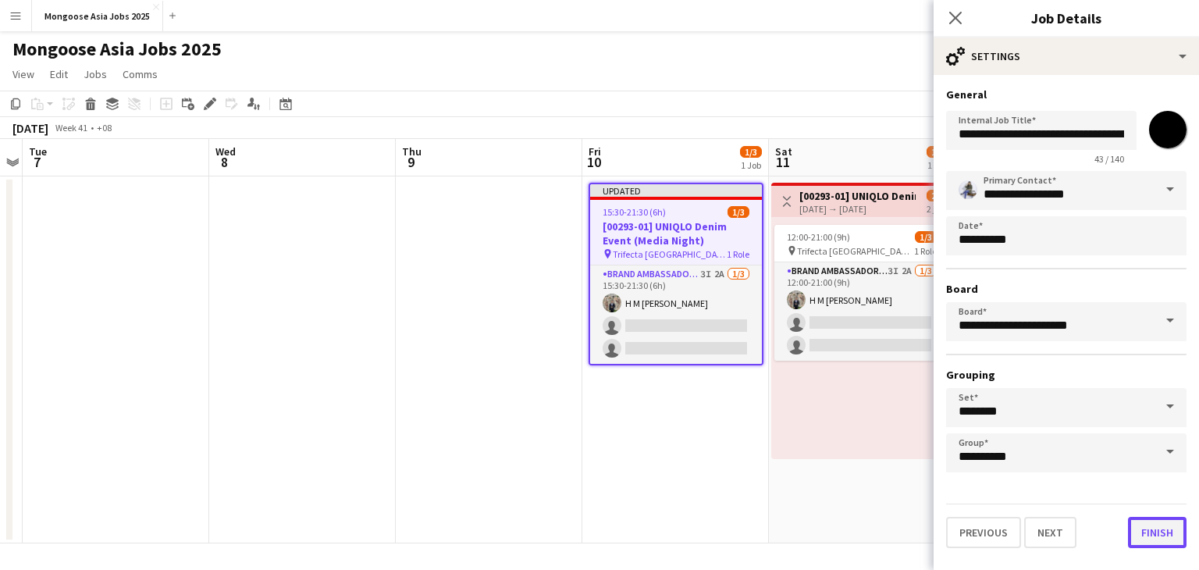
drag, startPoint x: 1143, startPoint y: 532, endPoint x: 1153, endPoint y: 532, distance: 10.1
click at [1145, 532] on button "Finish" at bounding box center [1157, 532] width 59 height 31
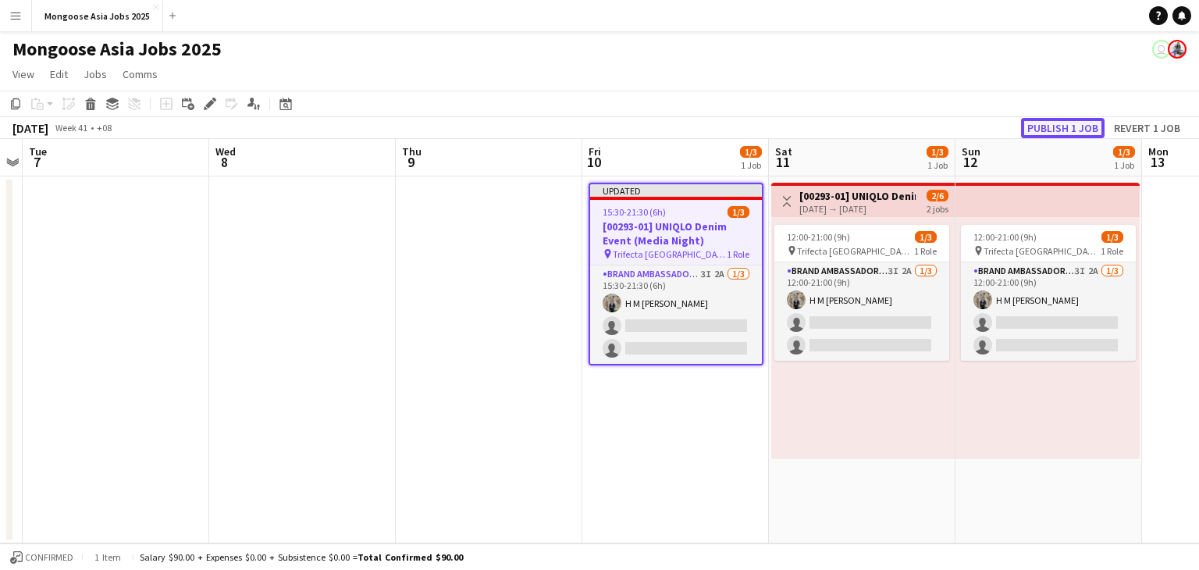
click at [1068, 129] on button "Publish 1 job" at bounding box center [1063, 128] width 84 height 20
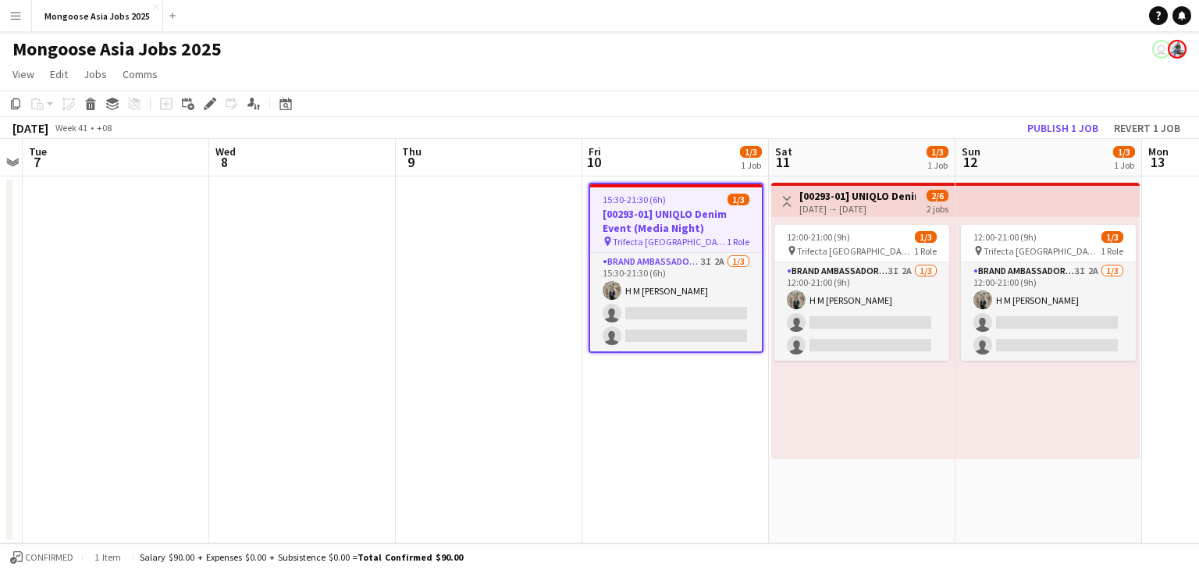
click at [652, 216] on h3 "[00293-01] UNIQLO Denim Event (Media Night)" at bounding box center [676, 221] width 172 height 28
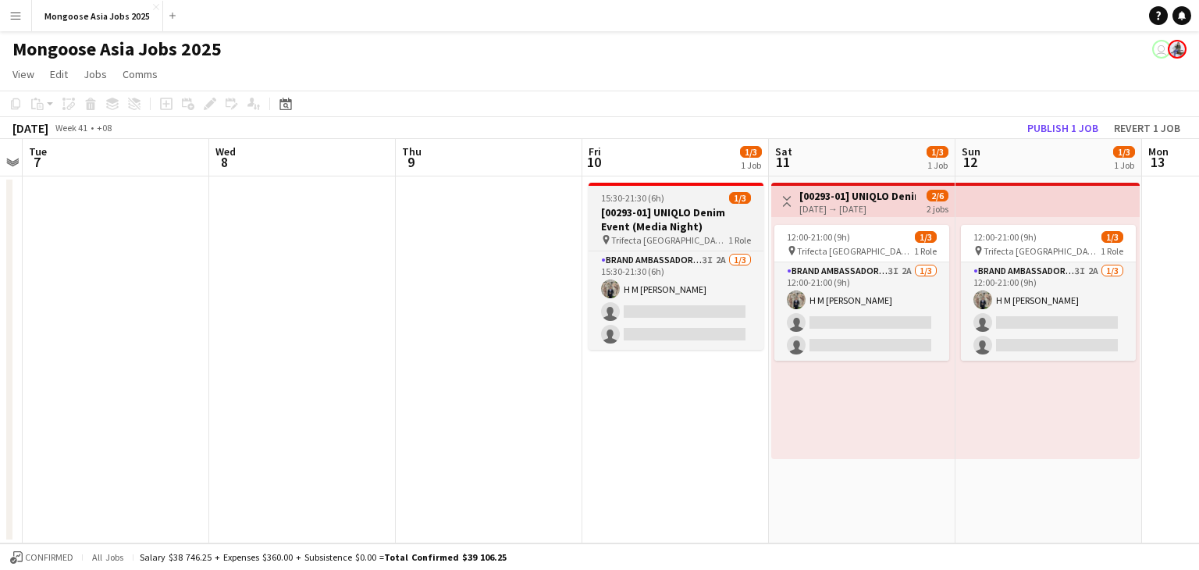
click at [691, 210] on h3 "[00293-01] UNIQLO Denim Event (Media Night)" at bounding box center [676, 219] width 175 height 28
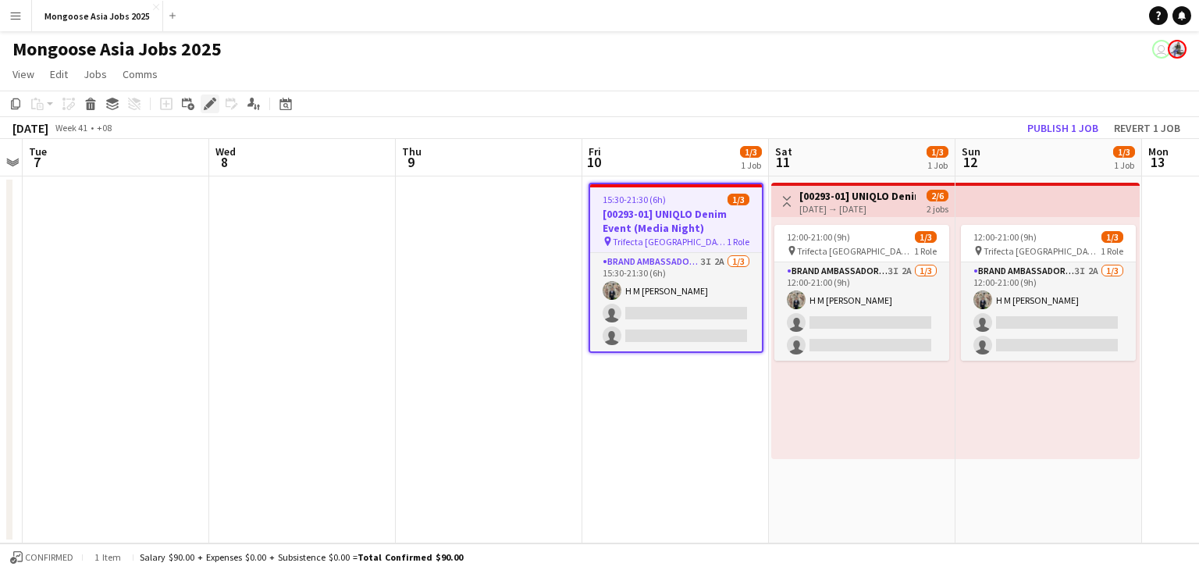
click at [204, 105] on icon "Edit" at bounding box center [210, 104] width 12 height 12
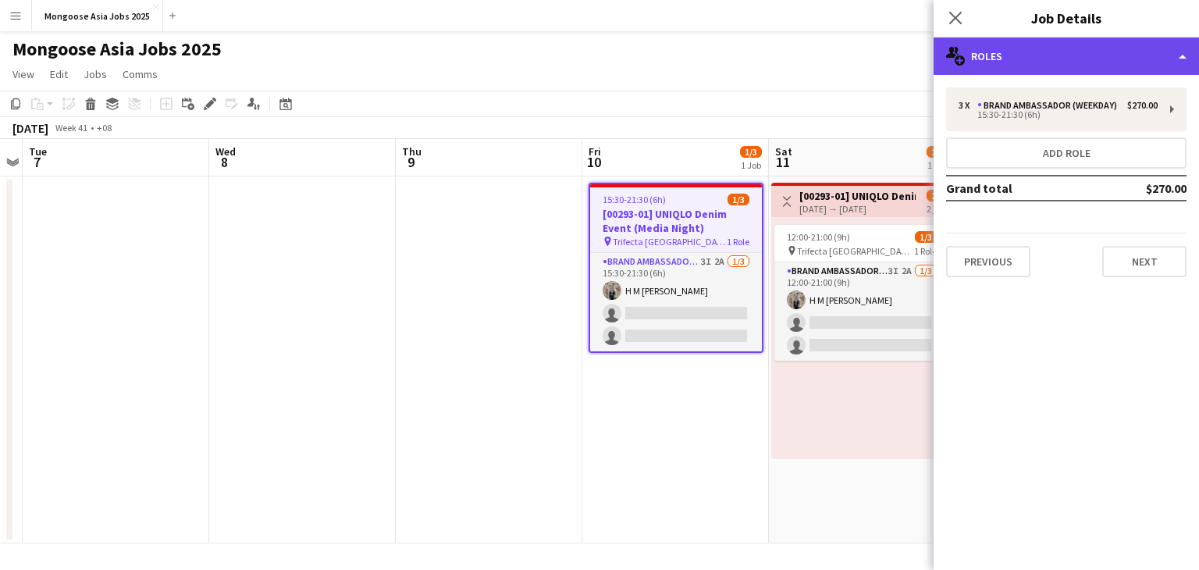
click at [1077, 62] on div "multiple-users-add Roles" at bounding box center [1066, 55] width 265 height 37
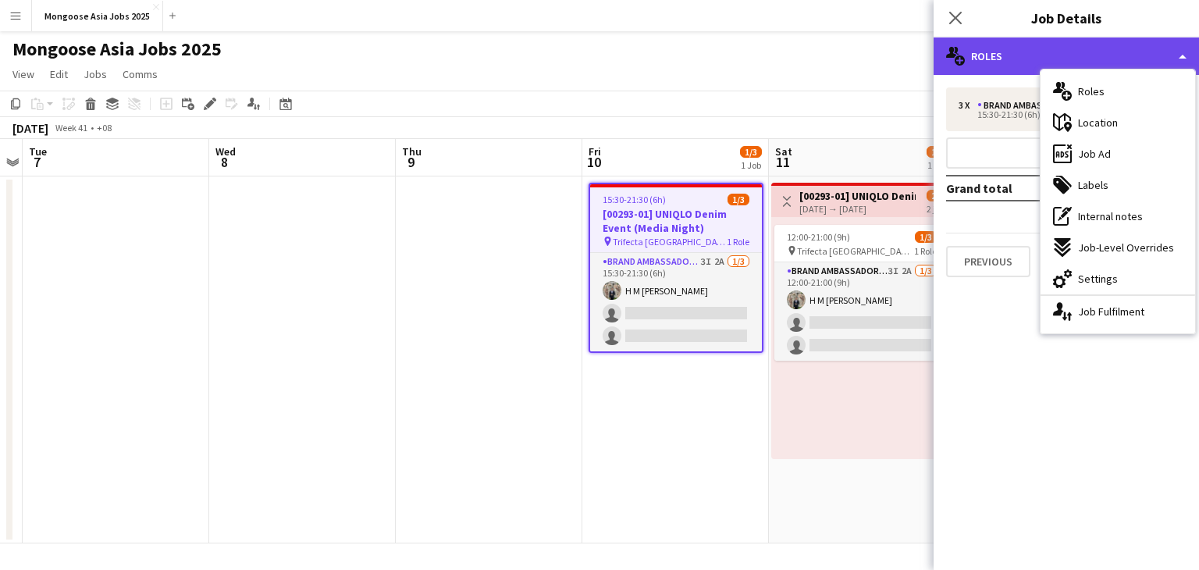
click at [1020, 56] on div "multiple-users-add Roles" at bounding box center [1066, 55] width 265 height 37
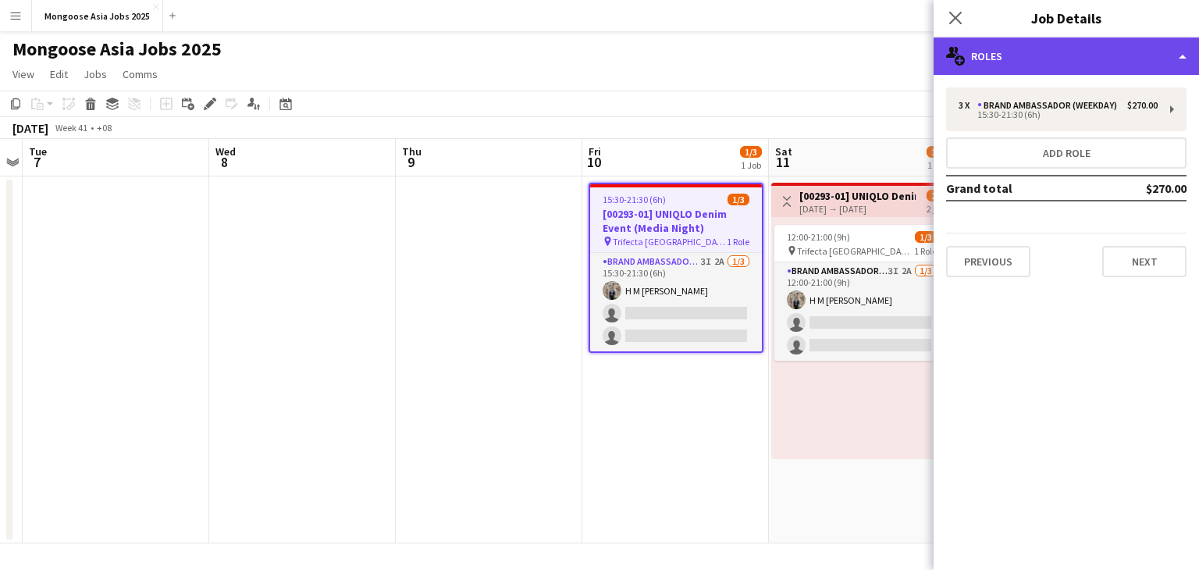
click at [1010, 59] on div "multiple-users-add Roles" at bounding box center [1066, 55] width 265 height 37
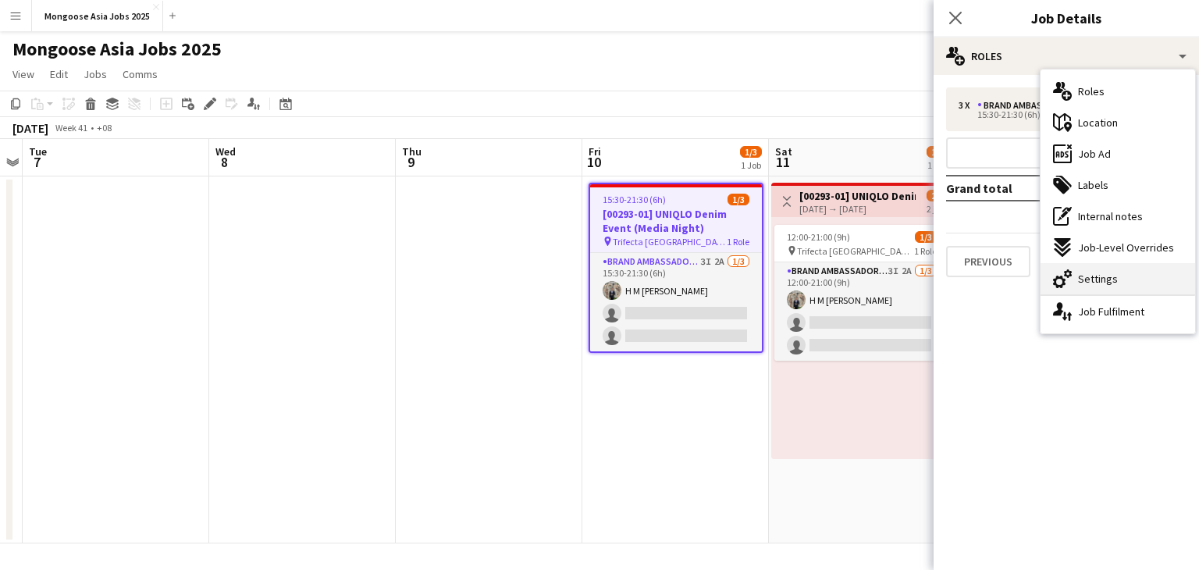
click at [1116, 281] on div "cog-double-3 Settings" at bounding box center [1118, 278] width 155 height 31
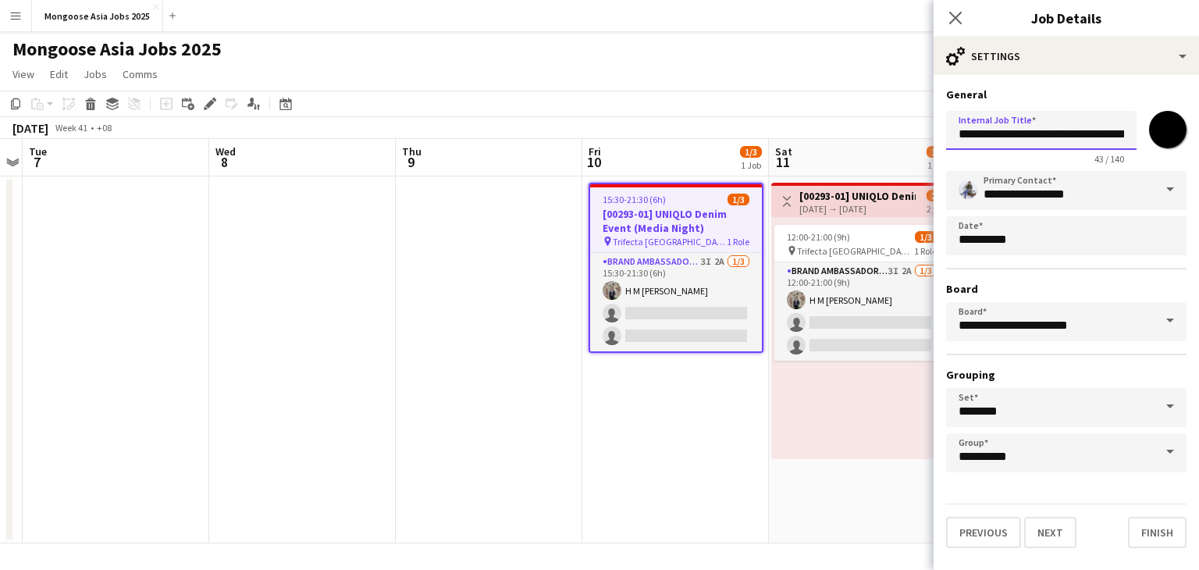
click at [1051, 138] on input "**********" at bounding box center [1041, 130] width 191 height 39
click at [1058, 137] on input "**********" at bounding box center [1041, 130] width 191 height 39
click at [1049, 138] on input "**********" at bounding box center [1041, 130] width 191 height 39
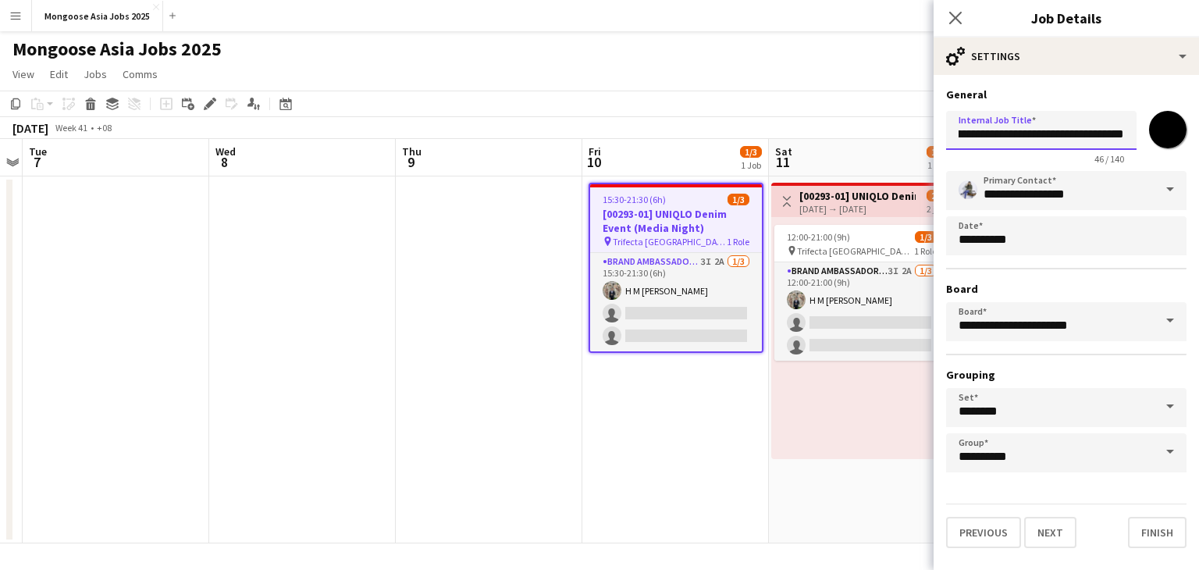
drag, startPoint x: 1093, startPoint y: 134, endPoint x: 1131, endPoint y: 135, distance: 37.5
click at [1131, 135] on input "**********" at bounding box center [1041, 130] width 191 height 39
type input "**********"
click at [1176, 529] on button "Finish" at bounding box center [1157, 532] width 59 height 31
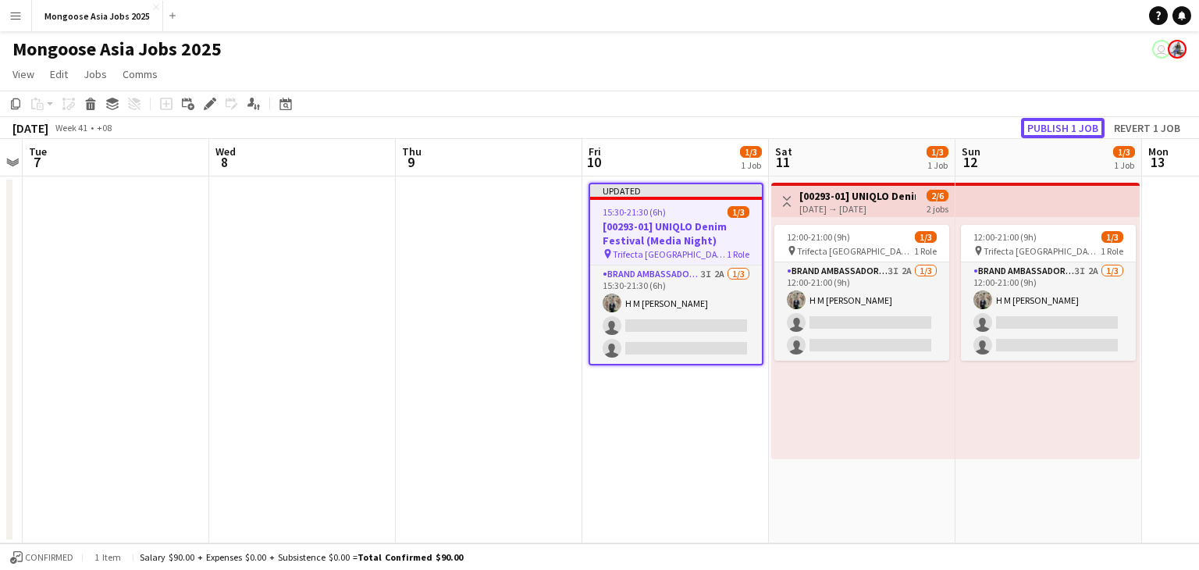
drag, startPoint x: 1056, startPoint y: 130, endPoint x: 1048, endPoint y: 133, distance: 8.9
click at [1056, 130] on button "Publish 1 job" at bounding box center [1063, 128] width 84 height 20
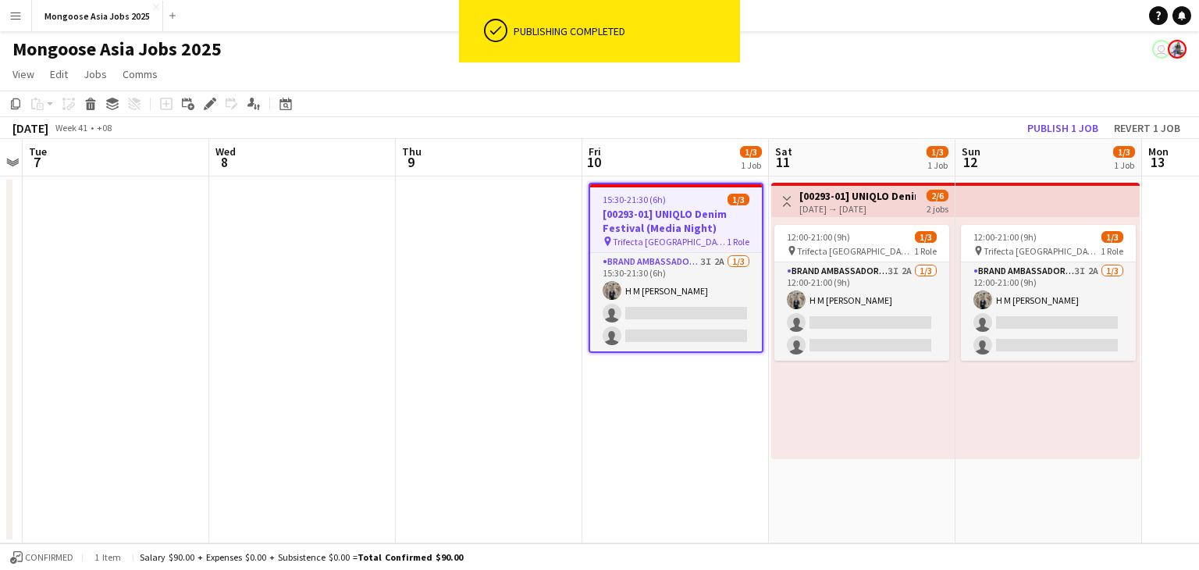
click at [854, 196] on h3 "[00293-01] UNIQLO Denim Event" at bounding box center [857, 196] width 116 height 14
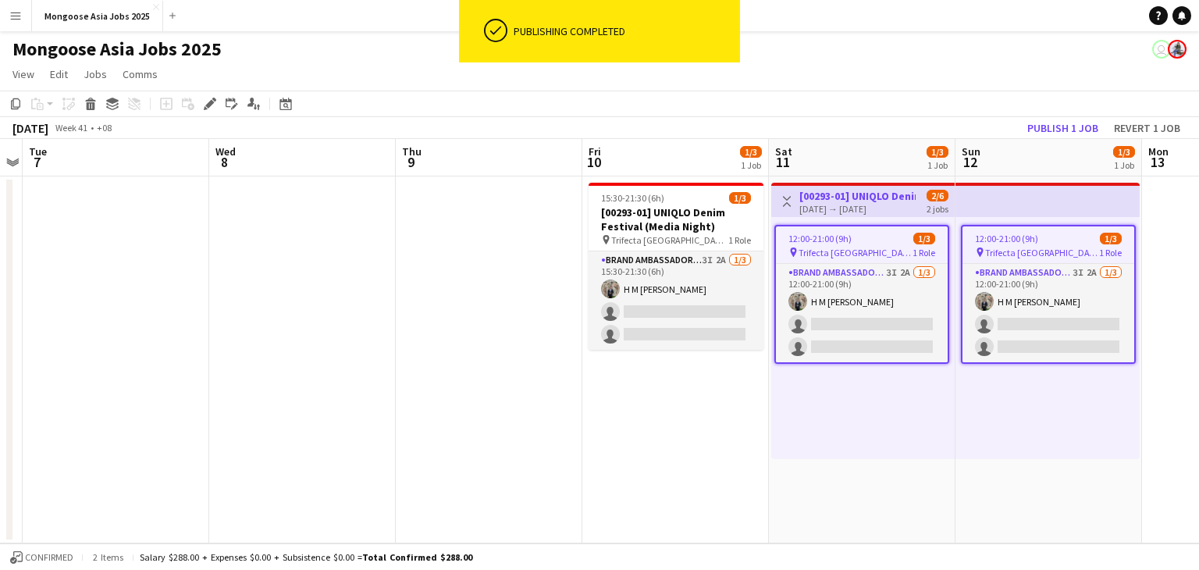
click at [859, 247] on span "Trifecta [GEOGRAPHIC_DATA]" at bounding box center [856, 253] width 114 height 12
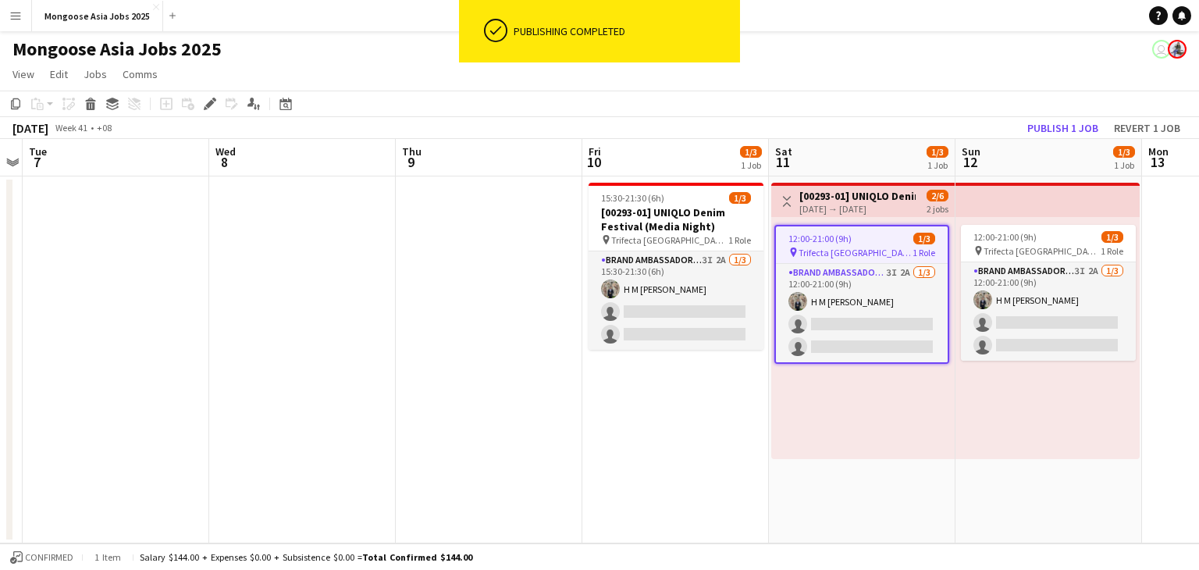
scroll to position [0, 536]
click at [874, 191] on h3 "[00293-01] UNIQLO Denim Event" at bounding box center [858, 196] width 116 height 14
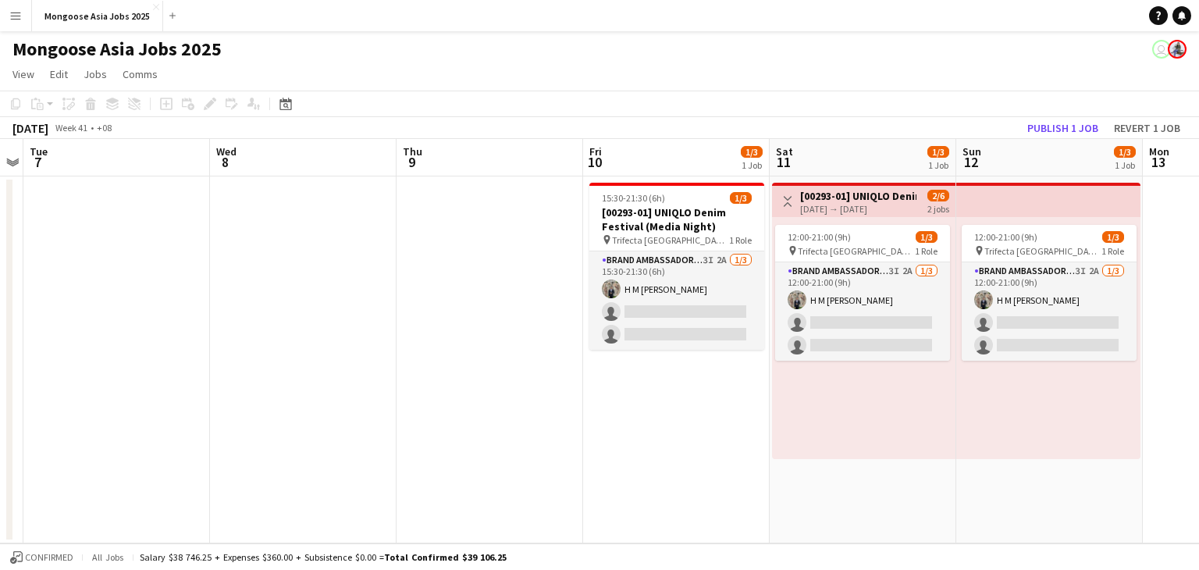
click at [839, 205] on div "[DATE] → [DATE]" at bounding box center [858, 209] width 116 height 12
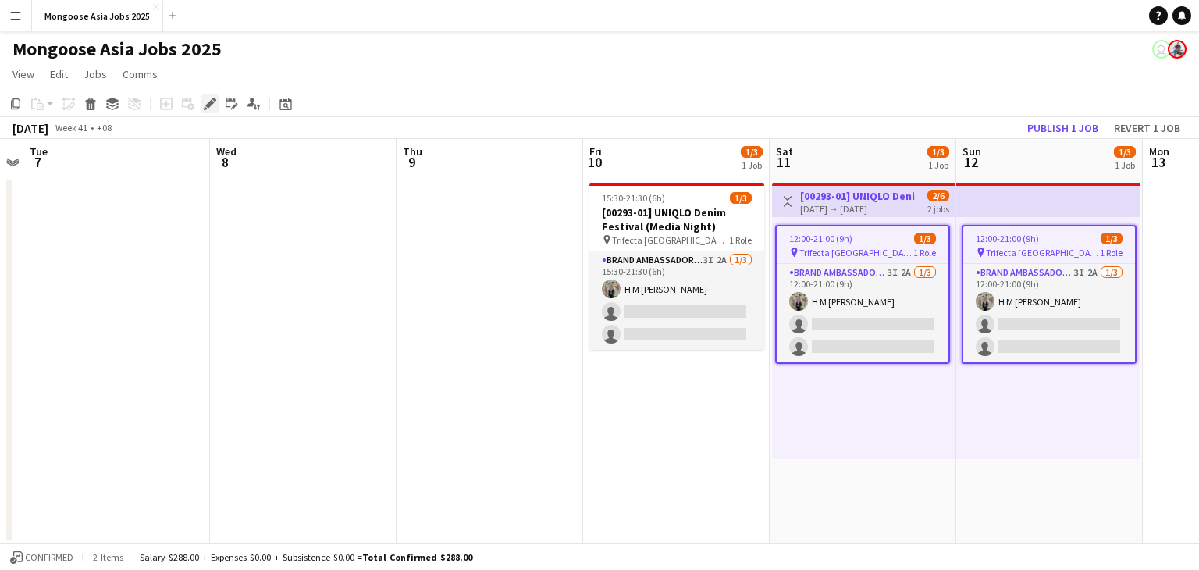
click at [210, 104] on icon at bounding box center [209, 104] width 9 height 9
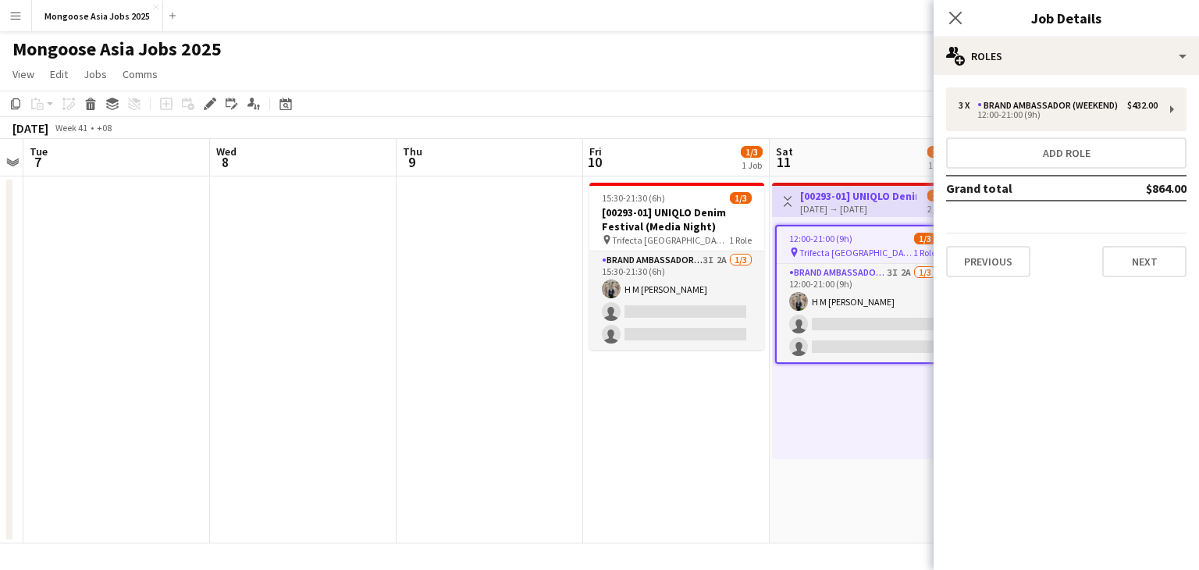
click at [1095, 75] on div "3 x Brand Ambassador (weekend) $432.00 12:00-21:00 (9h) Add role Grand total $8…" at bounding box center [1066, 182] width 265 height 215
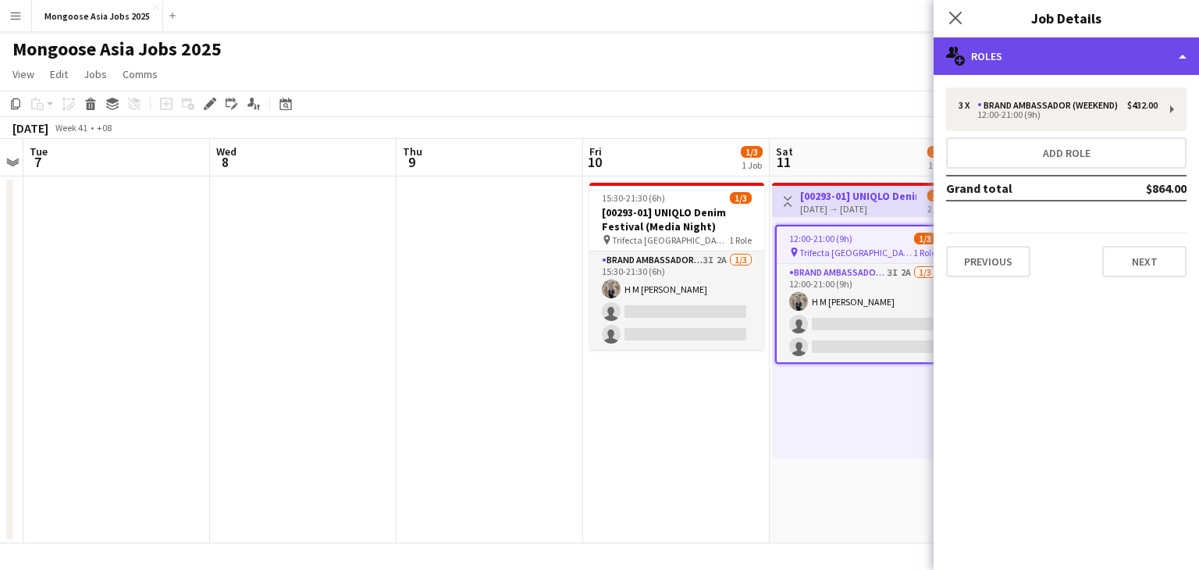
click at [1093, 63] on div "multiple-users-add Roles" at bounding box center [1066, 55] width 265 height 37
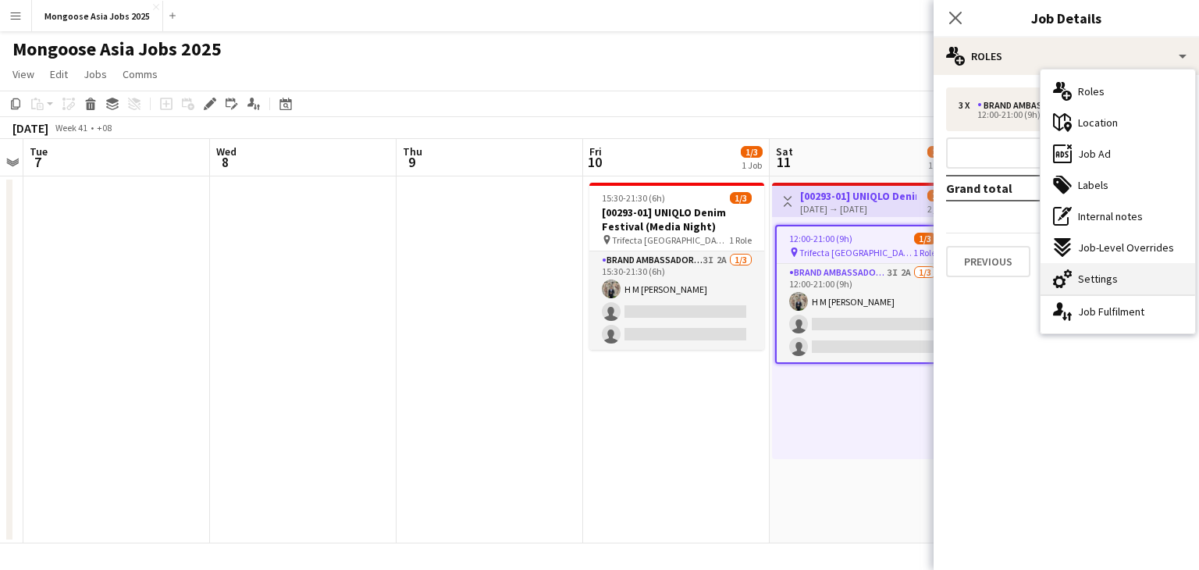
click at [1107, 277] on span "Settings" at bounding box center [1098, 279] width 40 height 14
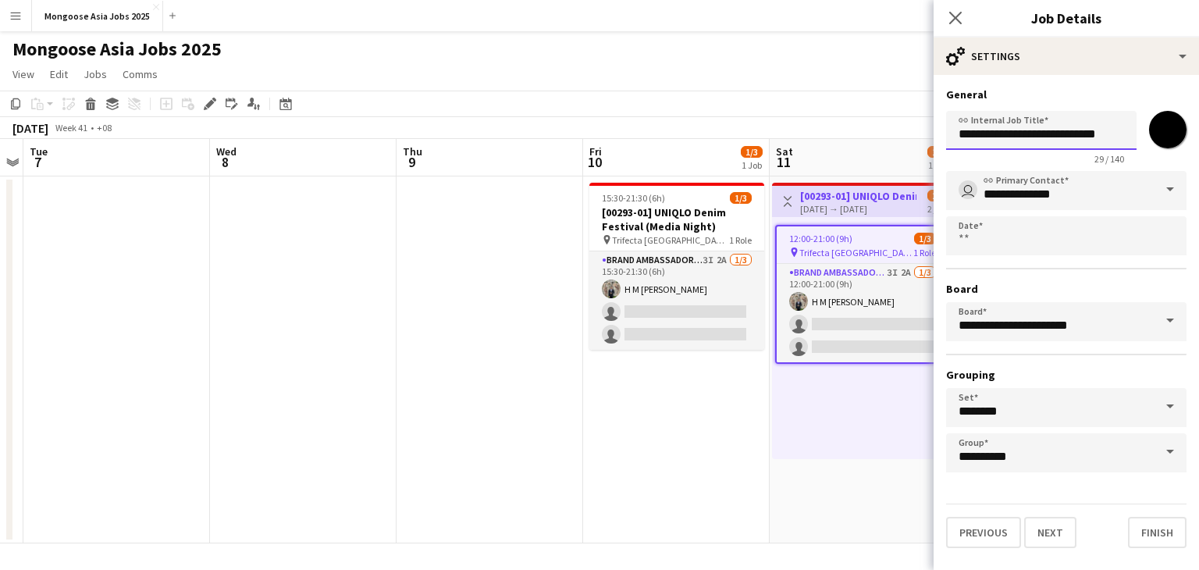
click at [1076, 134] on input "**********" at bounding box center [1041, 130] width 191 height 39
click at [1097, 134] on input "**********" at bounding box center [1041, 130] width 191 height 39
click at [1090, 130] on input "**********" at bounding box center [1041, 130] width 191 height 39
click at [1114, 137] on input "**********" at bounding box center [1041, 130] width 191 height 39
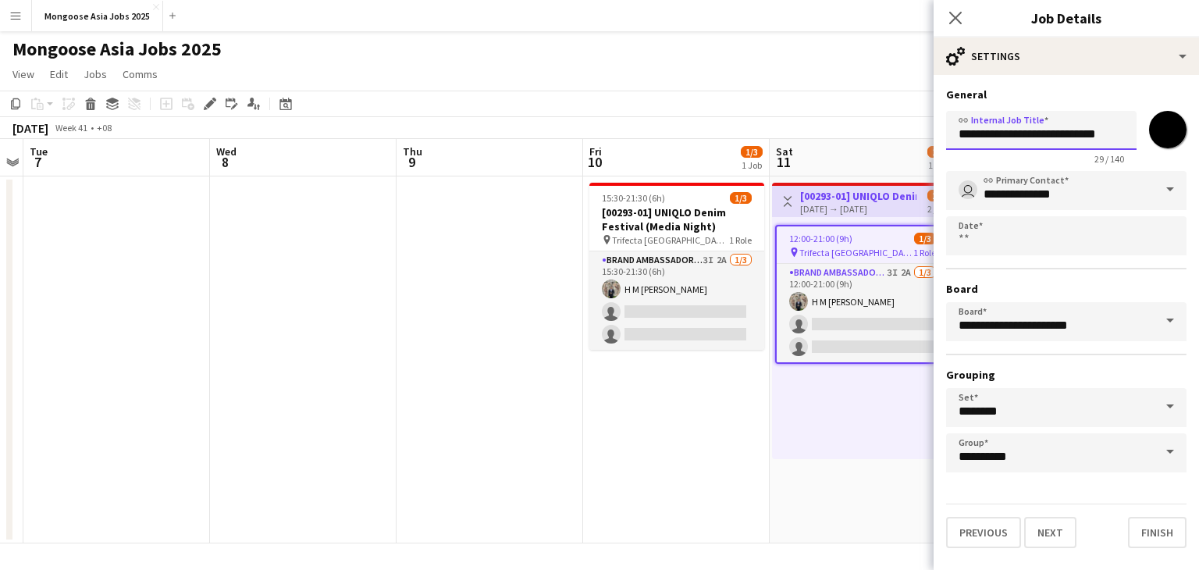
click at [1096, 137] on input "**********" at bounding box center [1041, 130] width 191 height 39
drag, startPoint x: 1098, startPoint y: 136, endPoint x: 1126, endPoint y: 136, distance: 28.1
click at [1126, 136] on input "**********" at bounding box center [1041, 130] width 191 height 39
paste input "**********"
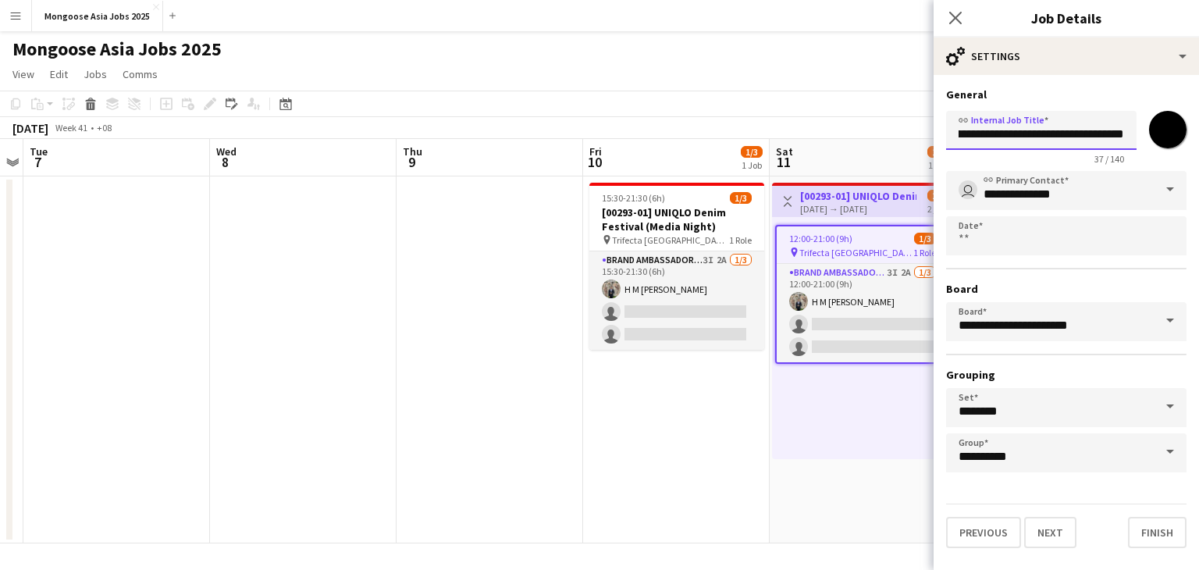
scroll to position [0, 40]
type input "**********"
click at [1160, 530] on button "Finish" at bounding box center [1157, 532] width 59 height 31
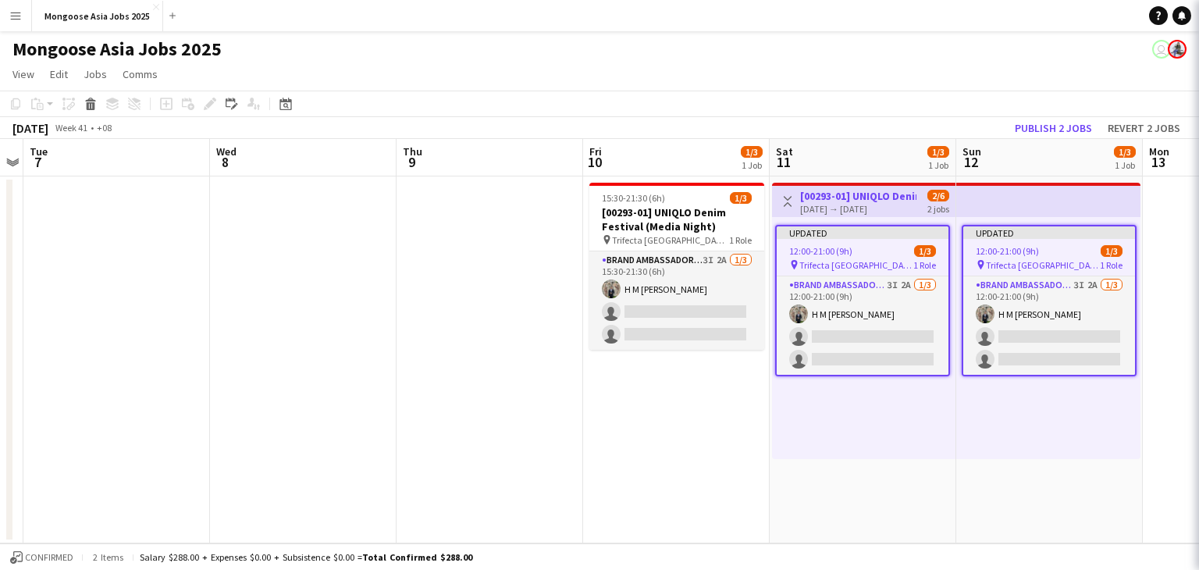
scroll to position [0, 0]
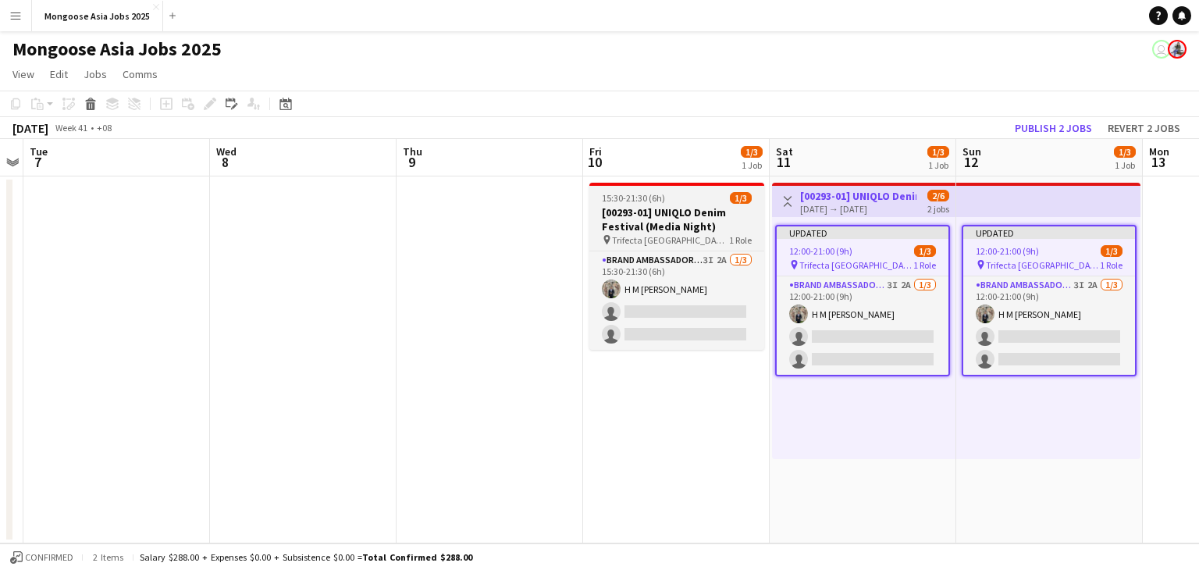
click at [672, 207] on h3 "[00293-01] UNIQLO Denim Festival (Media Night)" at bounding box center [676, 219] width 175 height 28
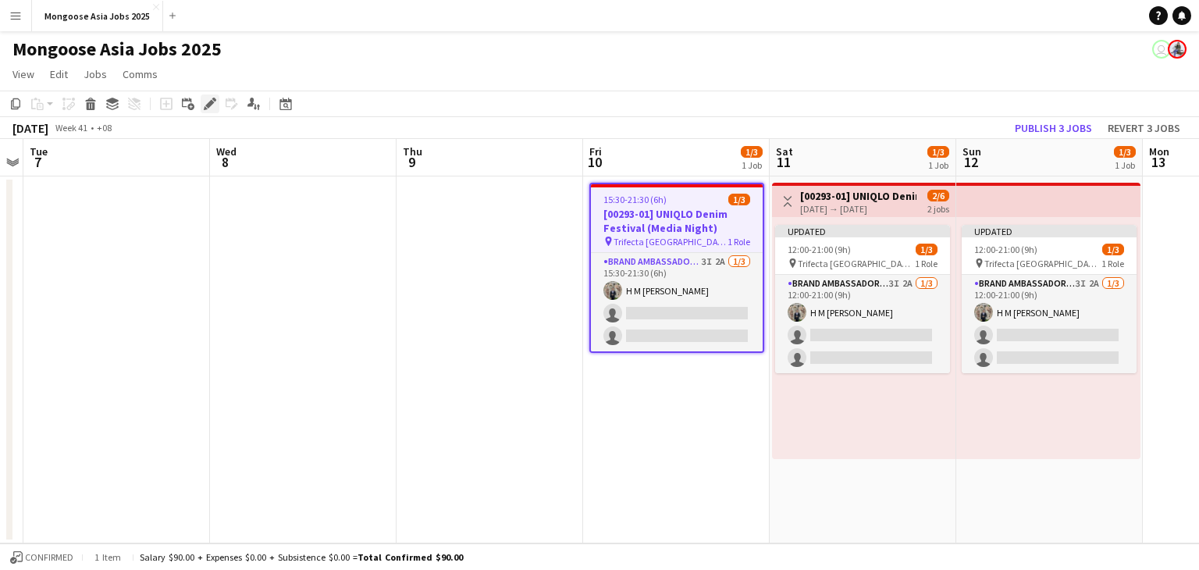
click at [212, 107] on icon "Edit" at bounding box center [210, 104] width 12 height 12
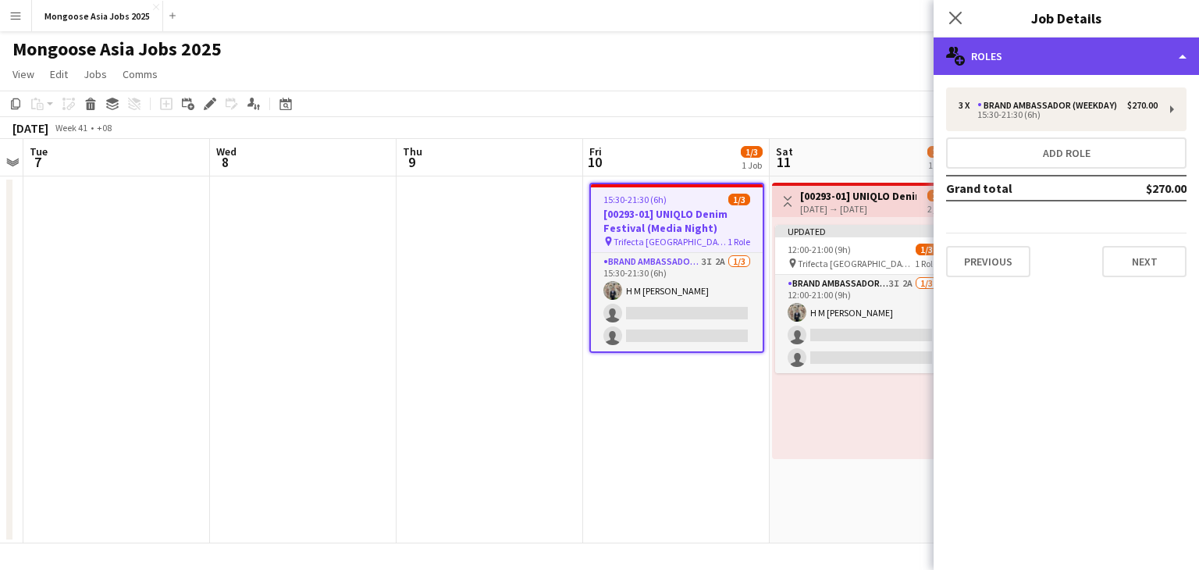
click at [1179, 59] on div "multiple-users-add Roles" at bounding box center [1066, 55] width 265 height 37
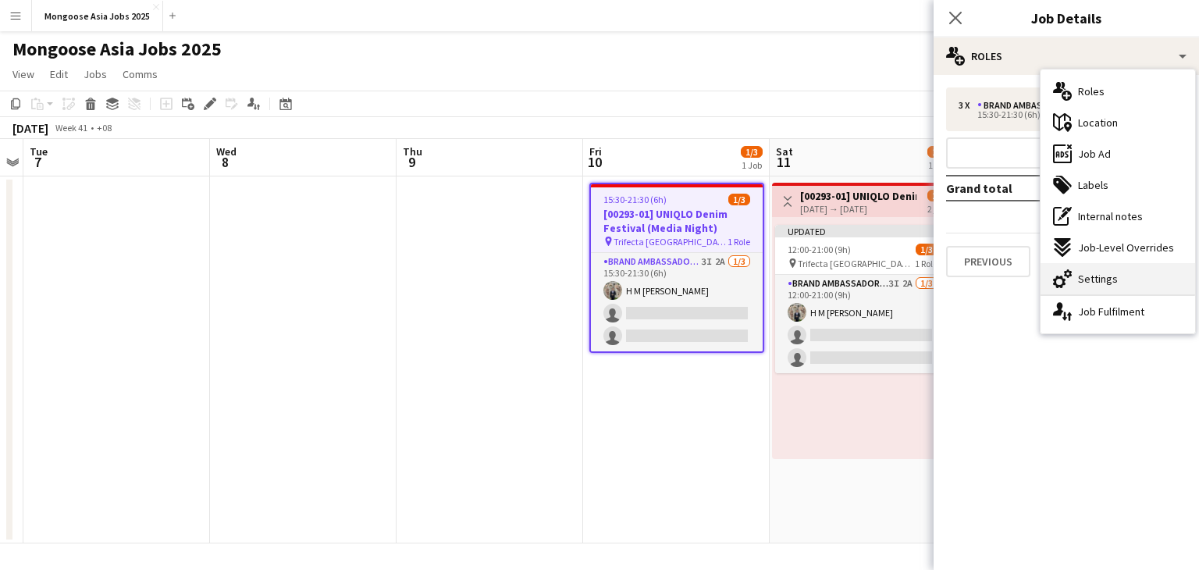
click at [1079, 278] on span "Settings" at bounding box center [1098, 279] width 40 height 14
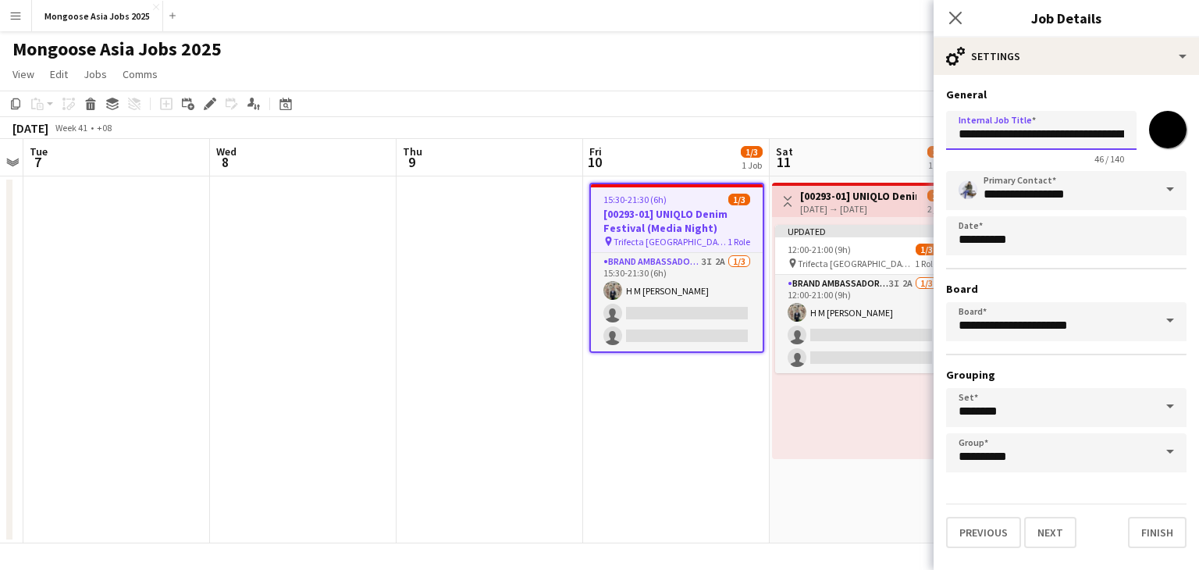
click at [1116, 134] on input "**********" at bounding box center [1041, 130] width 191 height 39
drag, startPoint x: 1116, startPoint y: 134, endPoint x: 1126, endPoint y: 134, distance: 9.4
click at [1126, 134] on input "**********" at bounding box center [1041, 130] width 191 height 39
click at [1049, 135] on input "**********" at bounding box center [1041, 130] width 191 height 39
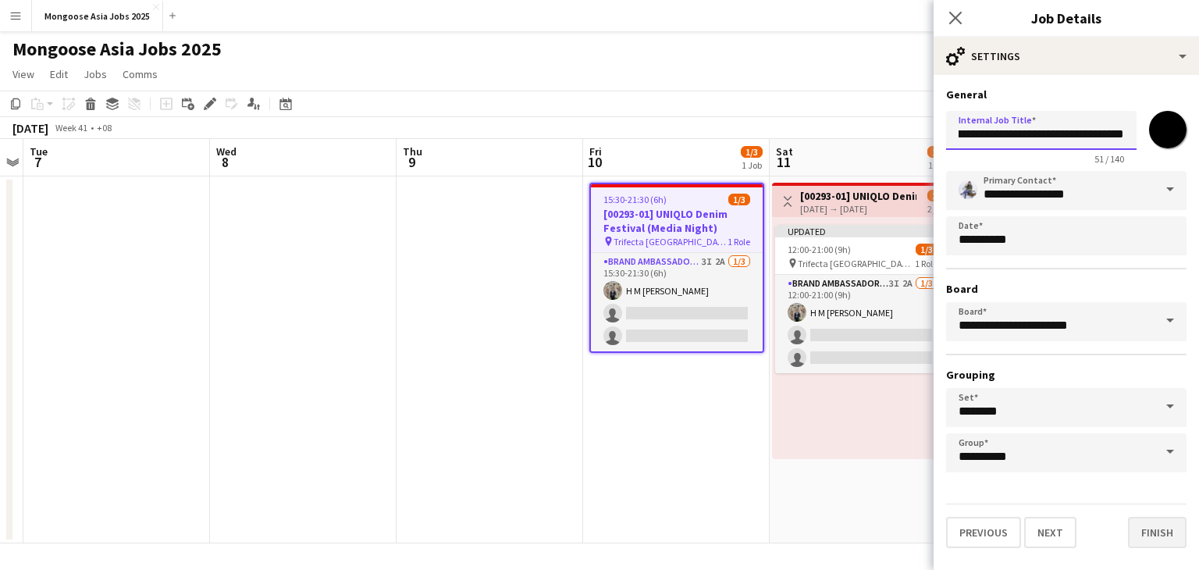
type input "**********"
click at [1153, 536] on button "Finish" at bounding box center [1157, 532] width 59 height 31
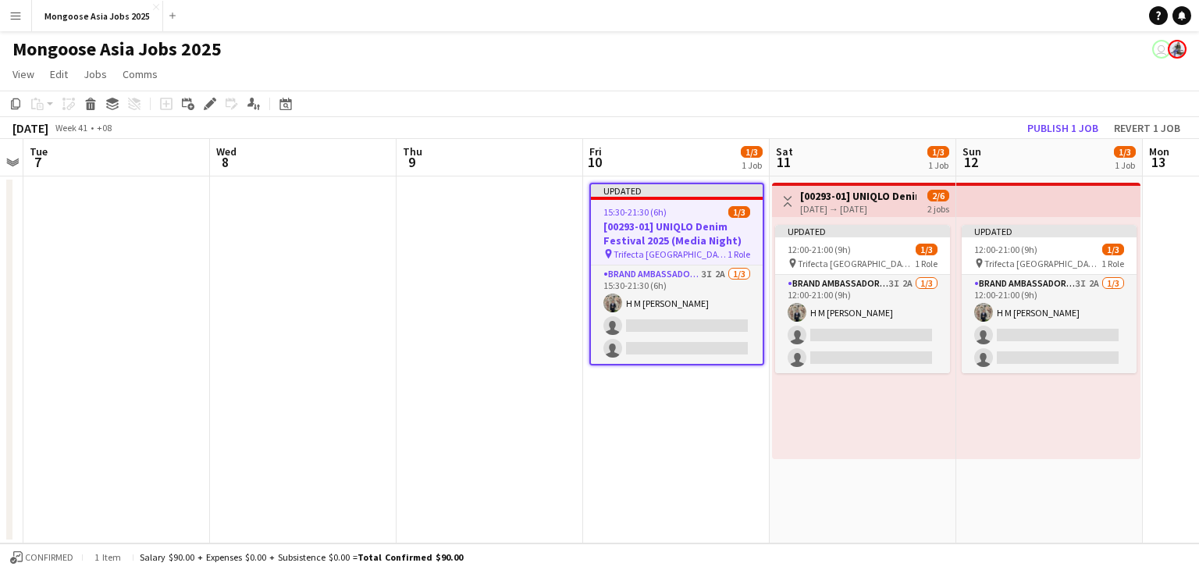
click at [865, 201] on h3 "[00293-01] UNIQLO Denim Festival 2025" at bounding box center [858, 196] width 116 height 14
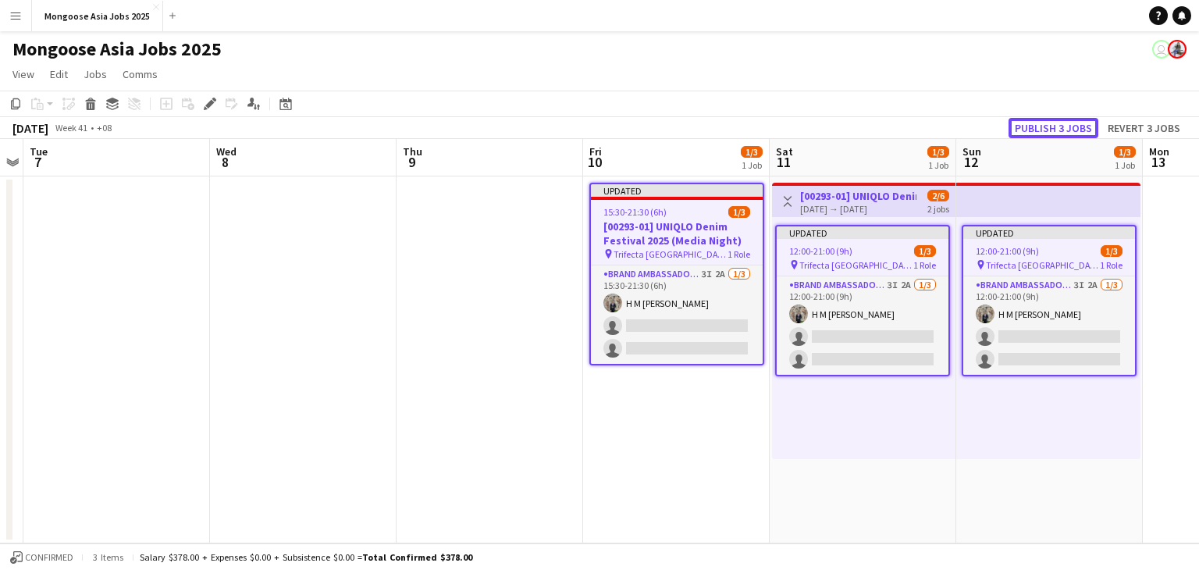
click at [1063, 126] on button "Publish 3 jobs" at bounding box center [1054, 128] width 90 height 20
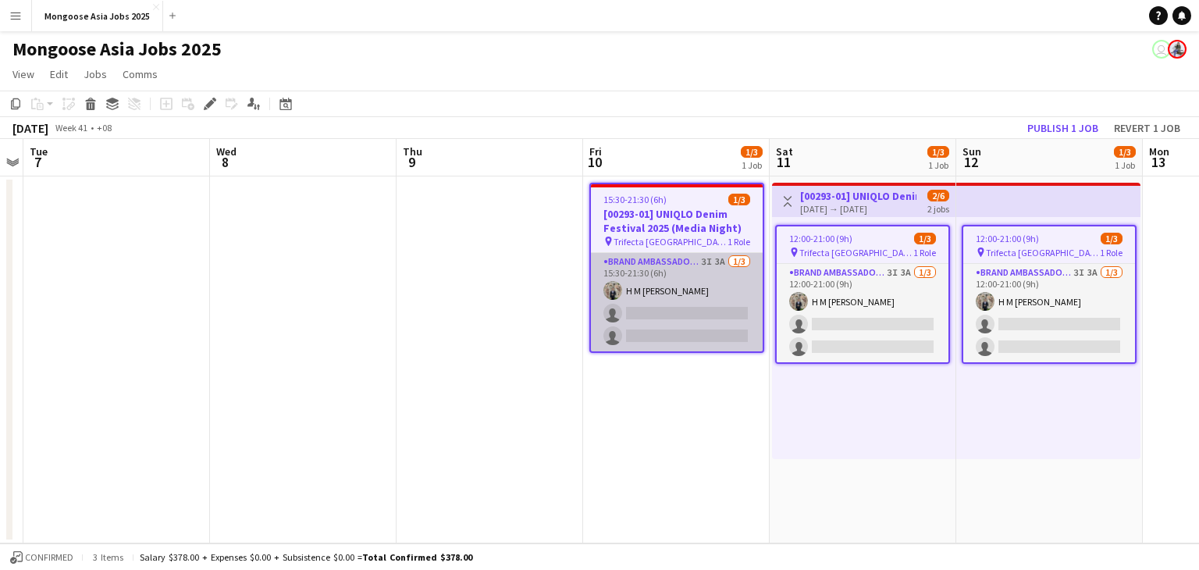
click at [692, 270] on app-card-role "Brand Ambassador (weekday) 3I 3A 1/3 15:30-21:30 (6h) H M Irfan Abdullah single…" at bounding box center [677, 302] width 172 height 98
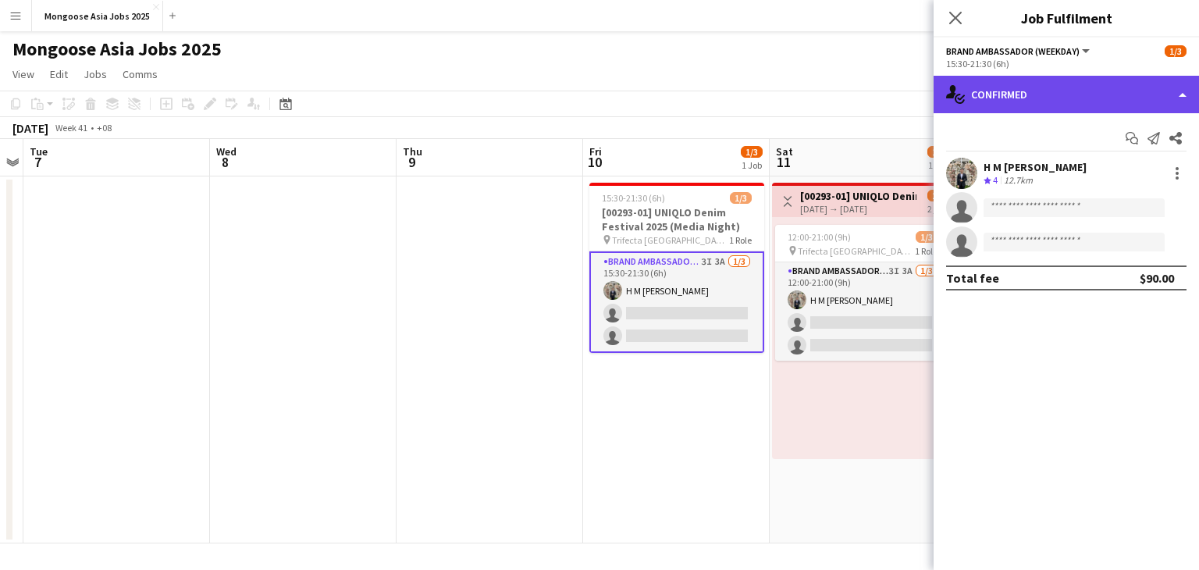
click at [1040, 98] on div "single-neutral-actions-check-2 Confirmed" at bounding box center [1066, 94] width 265 height 37
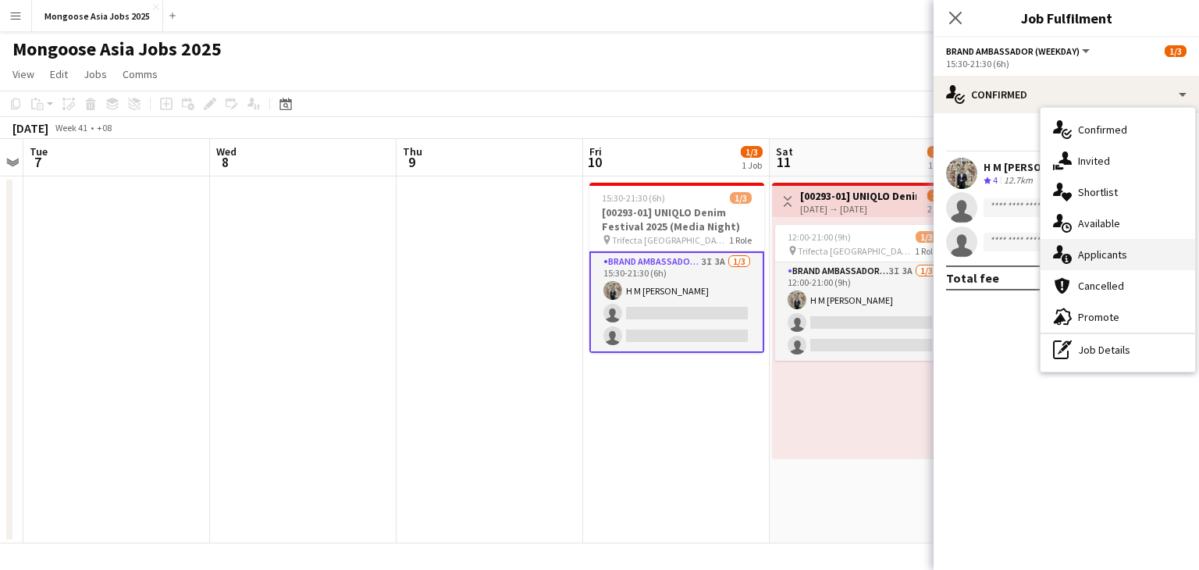
click at [1111, 246] on div "single-neutral-actions-information Applicants" at bounding box center [1118, 254] width 155 height 31
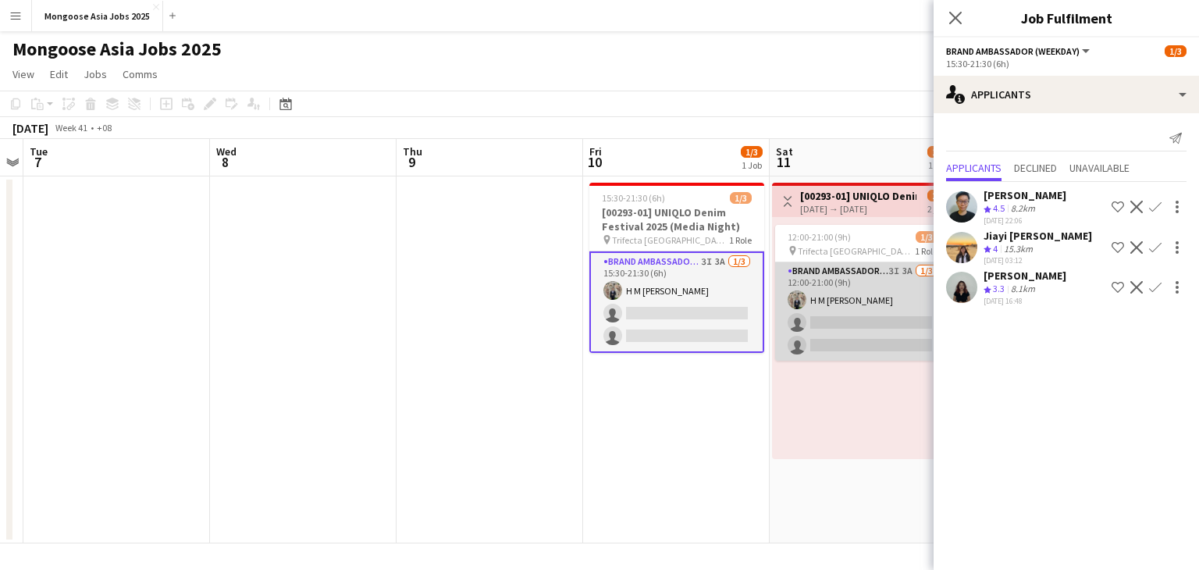
click at [843, 293] on app-card-role "Brand Ambassador (weekend) 3I 3A 1/3 12:00-21:00 (9h) H M Irfan Abdullah single…" at bounding box center [862, 311] width 175 height 98
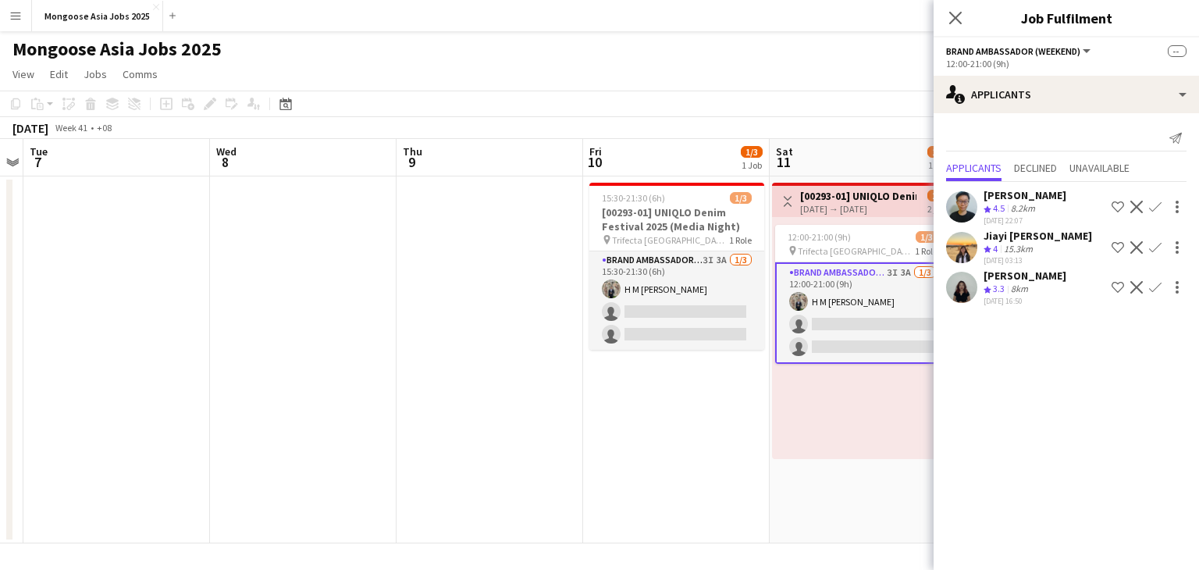
click at [1011, 286] on div "8km" at bounding box center [1019, 289] width 23 height 13
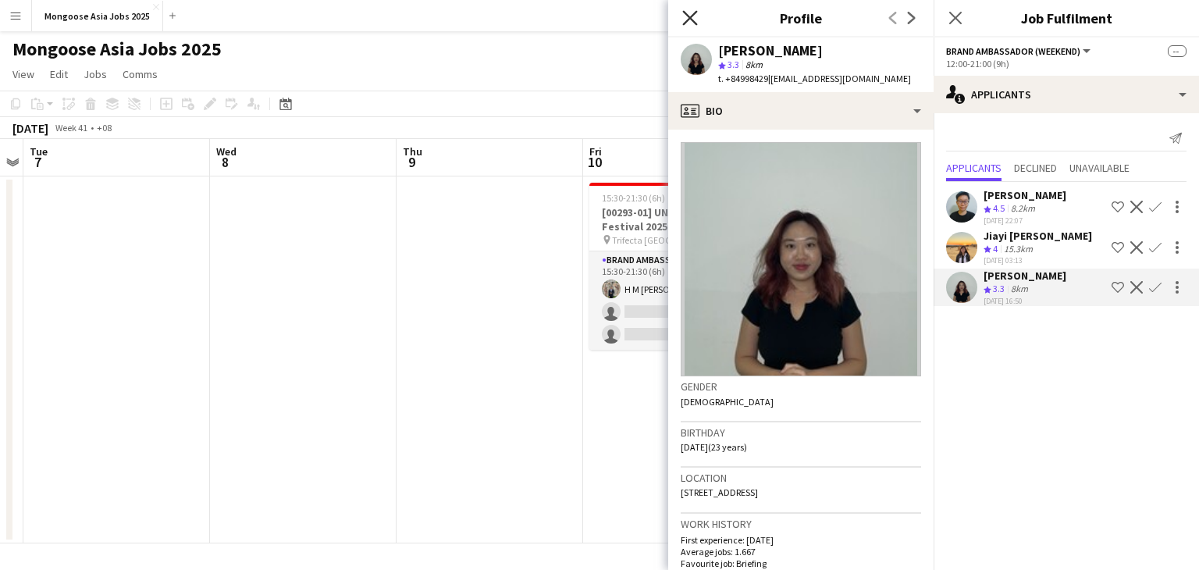
click at [690, 19] on icon at bounding box center [689, 17] width 15 height 15
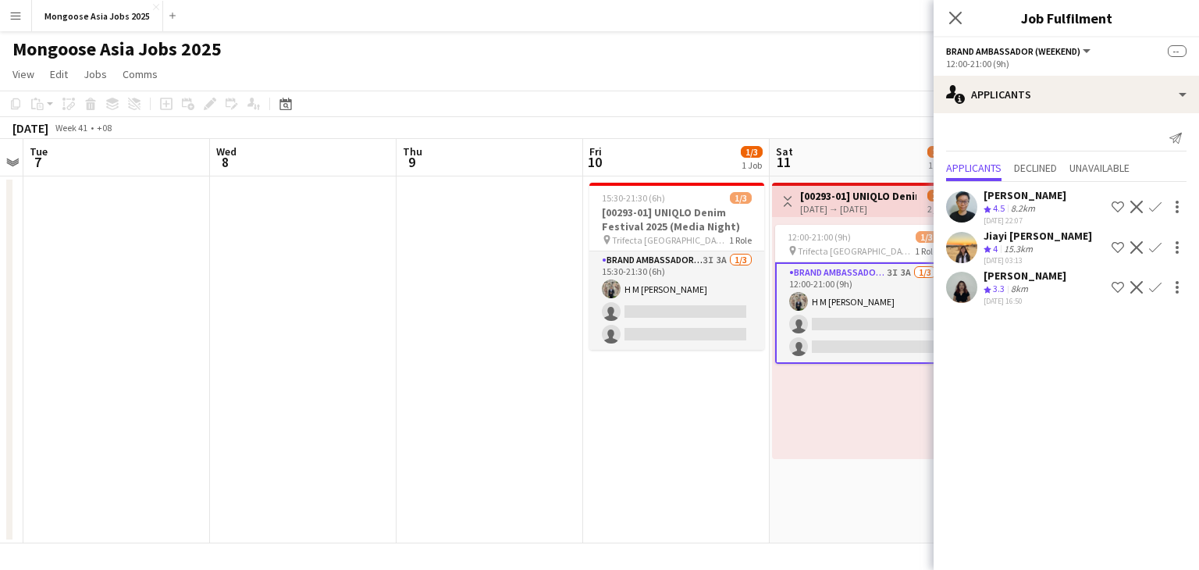
click at [762, 56] on div "Mongoose Asia Jobs 2025 user" at bounding box center [599, 46] width 1199 height 30
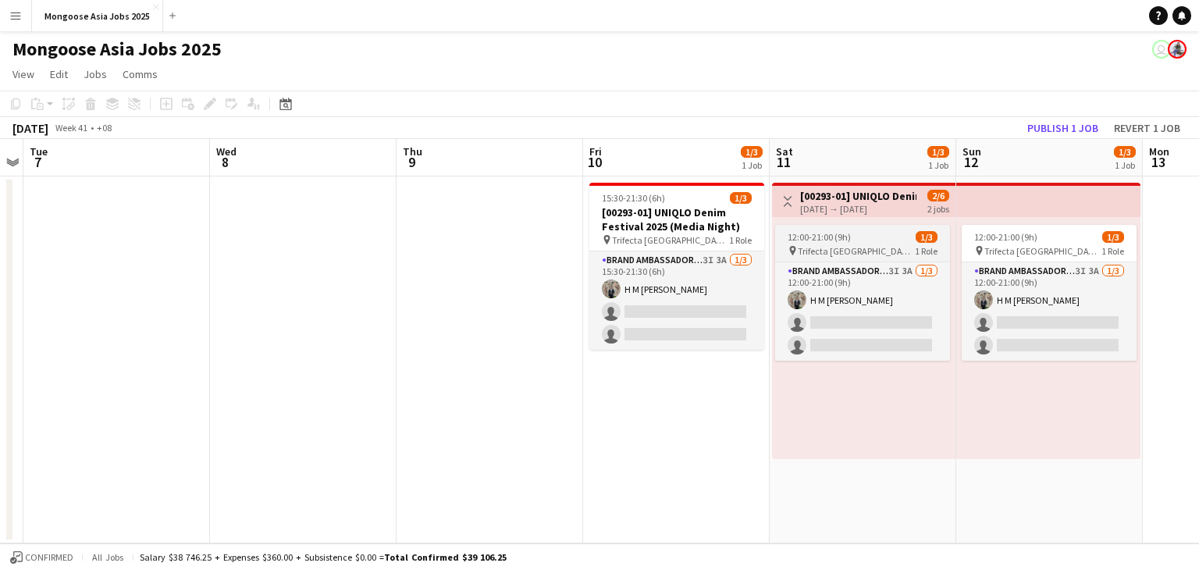
click at [856, 239] on div "12:00-21:00 (9h) 1/3" at bounding box center [862, 237] width 175 height 12
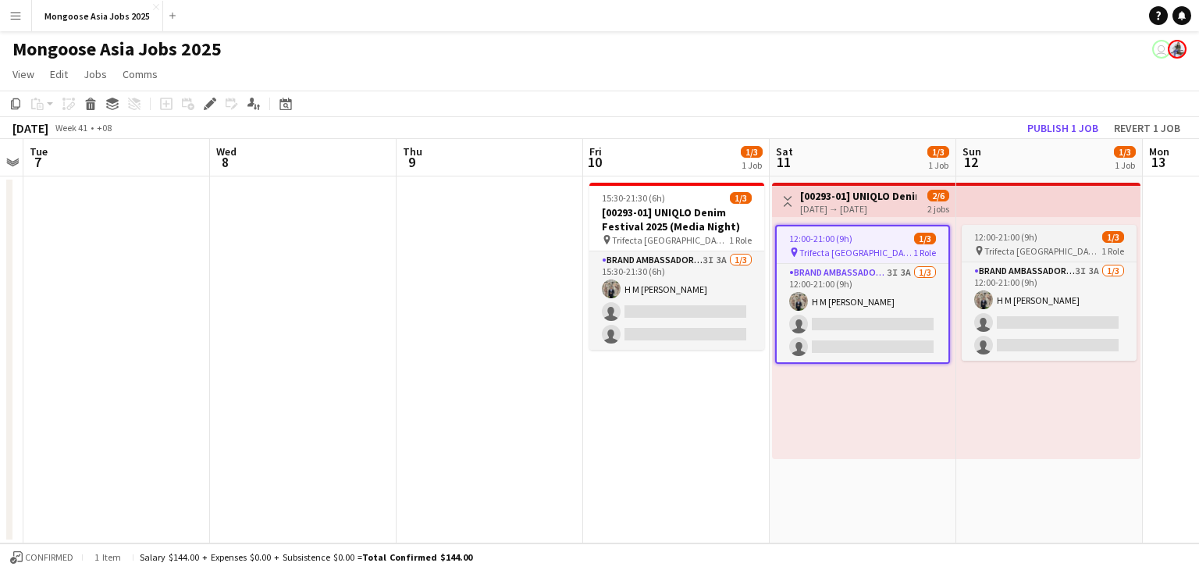
click at [1024, 240] on span "12:00-21:00 (9h)" at bounding box center [1005, 237] width 63 height 12
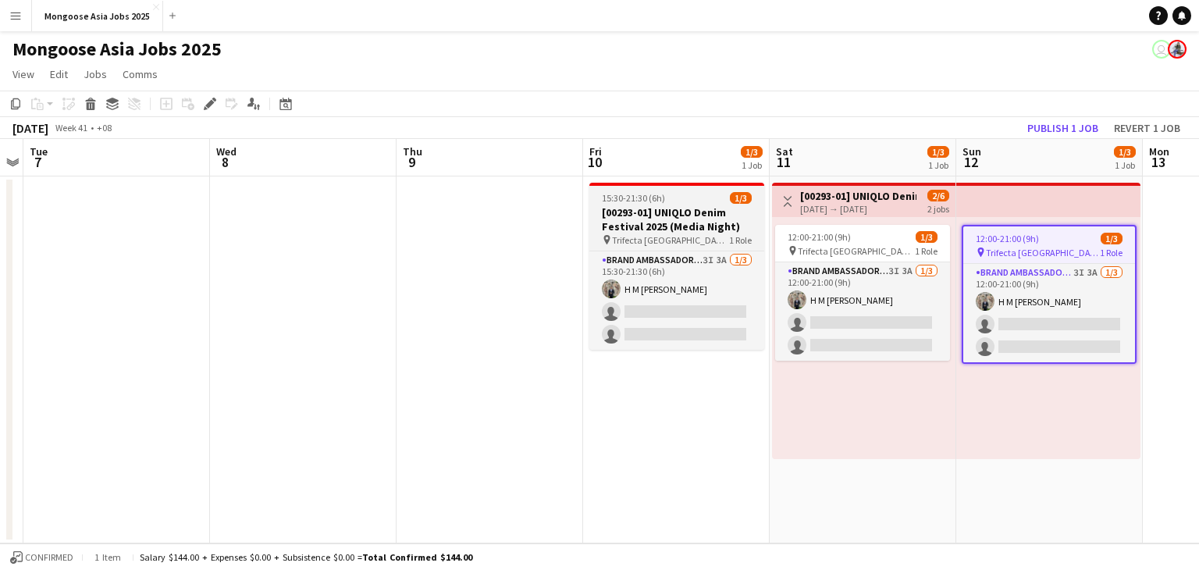
click at [665, 209] on h3 "[00293-01] UNIQLO Denim Festival 2025 (Media Night)" at bounding box center [676, 219] width 175 height 28
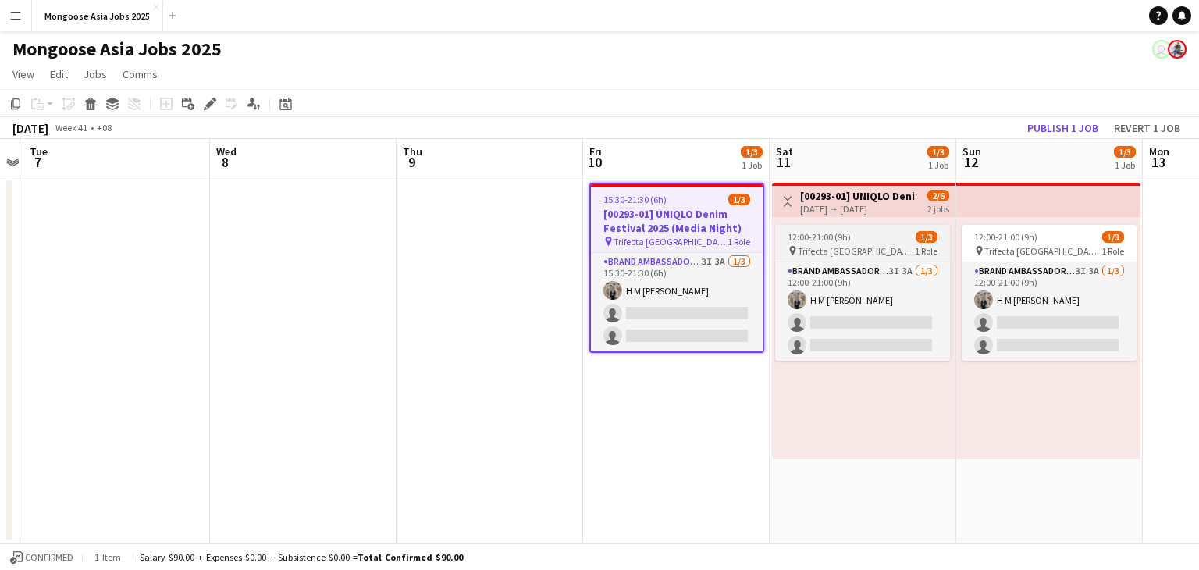
click at [862, 241] on div "12:00-21:00 (9h) 1/3" at bounding box center [862, 237] width 175 height 12
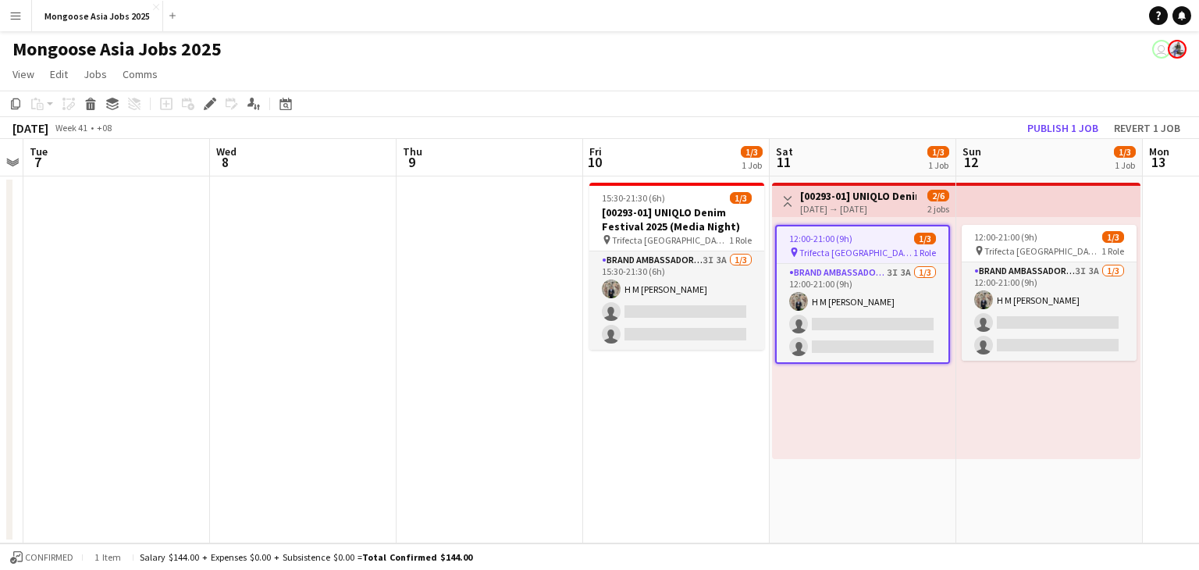
click at [737, 59] on div "Mongoose Asia Jobs 2025 user" at bounding box center [599, 46] width 1199 height 30
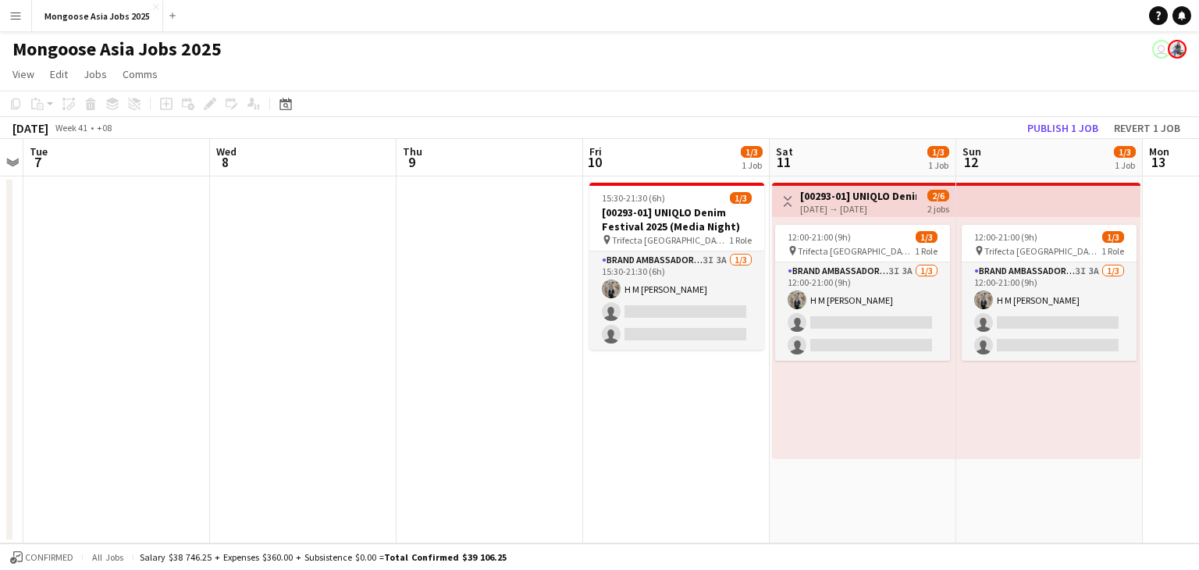
click at [644, 442] on app-date-cell "15:30-21:30 (6h) 1/3 [00293-01] UNIQLO Denim Festival 2025 (Media Night) pin Tr…" at bounding box center [676, 359] width 187 height 367
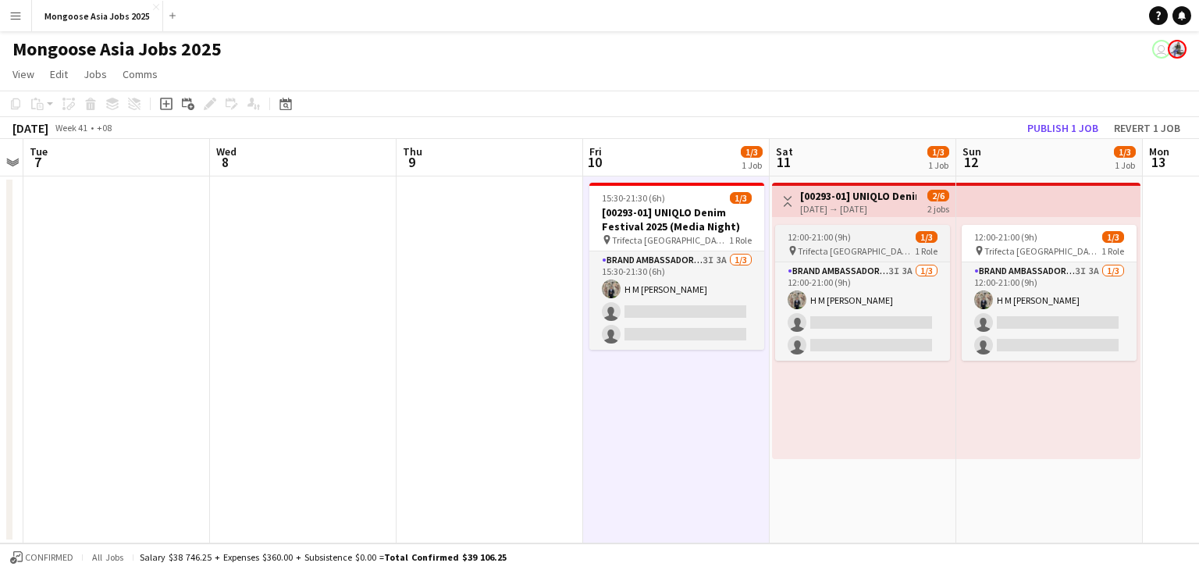
click at [856, 250] on span "Trifecta [GEOGRAPHIC_DATA]" at bounding box center [856, 251] width 117 height 12
